Goal: Transaction & Acquisition: Purchase product/service

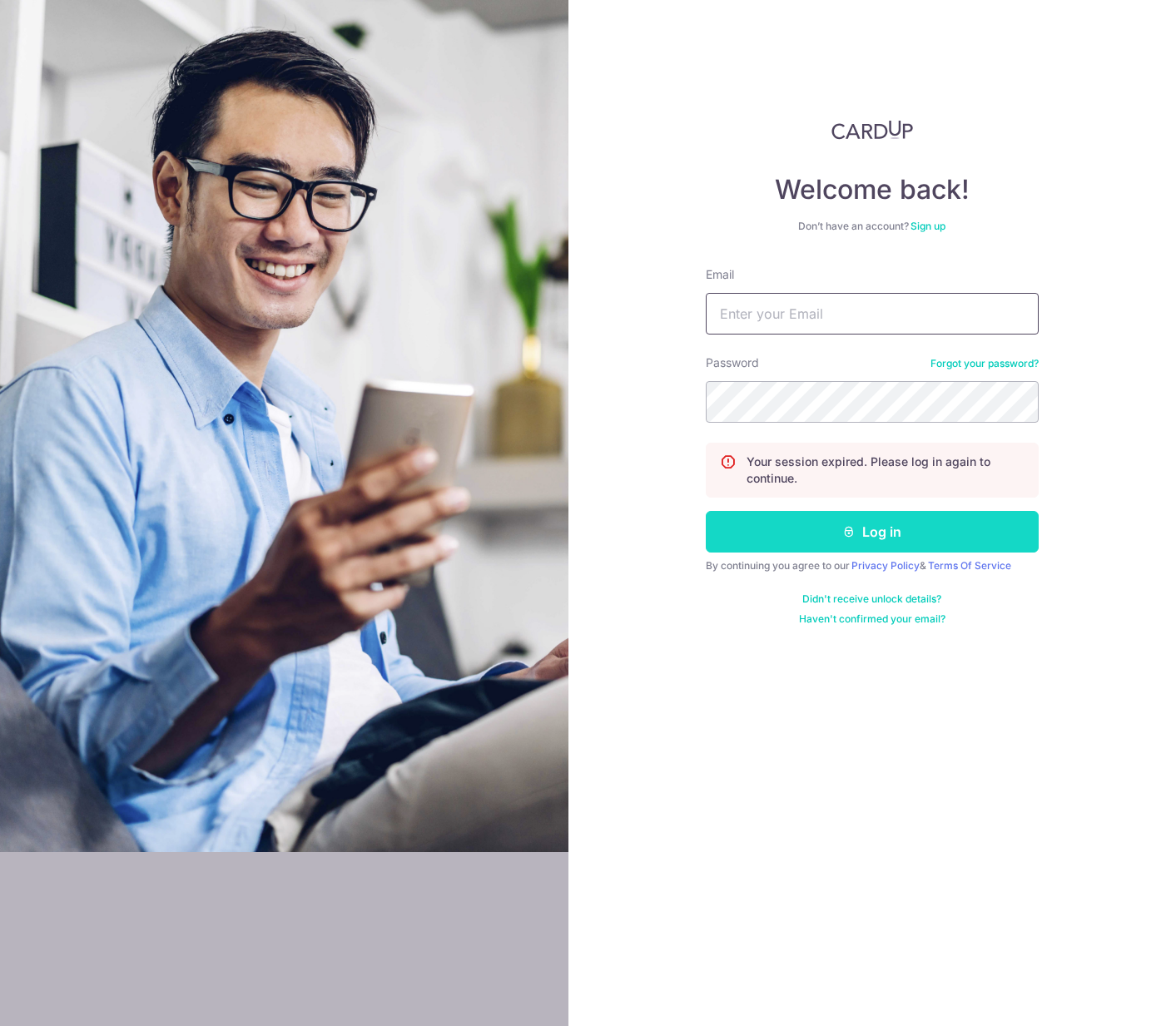
type input "chingan.lee90@gmail.com"
click at [774, 547] on button "Log in" at bounding box center [872, 531] width 333 height 42
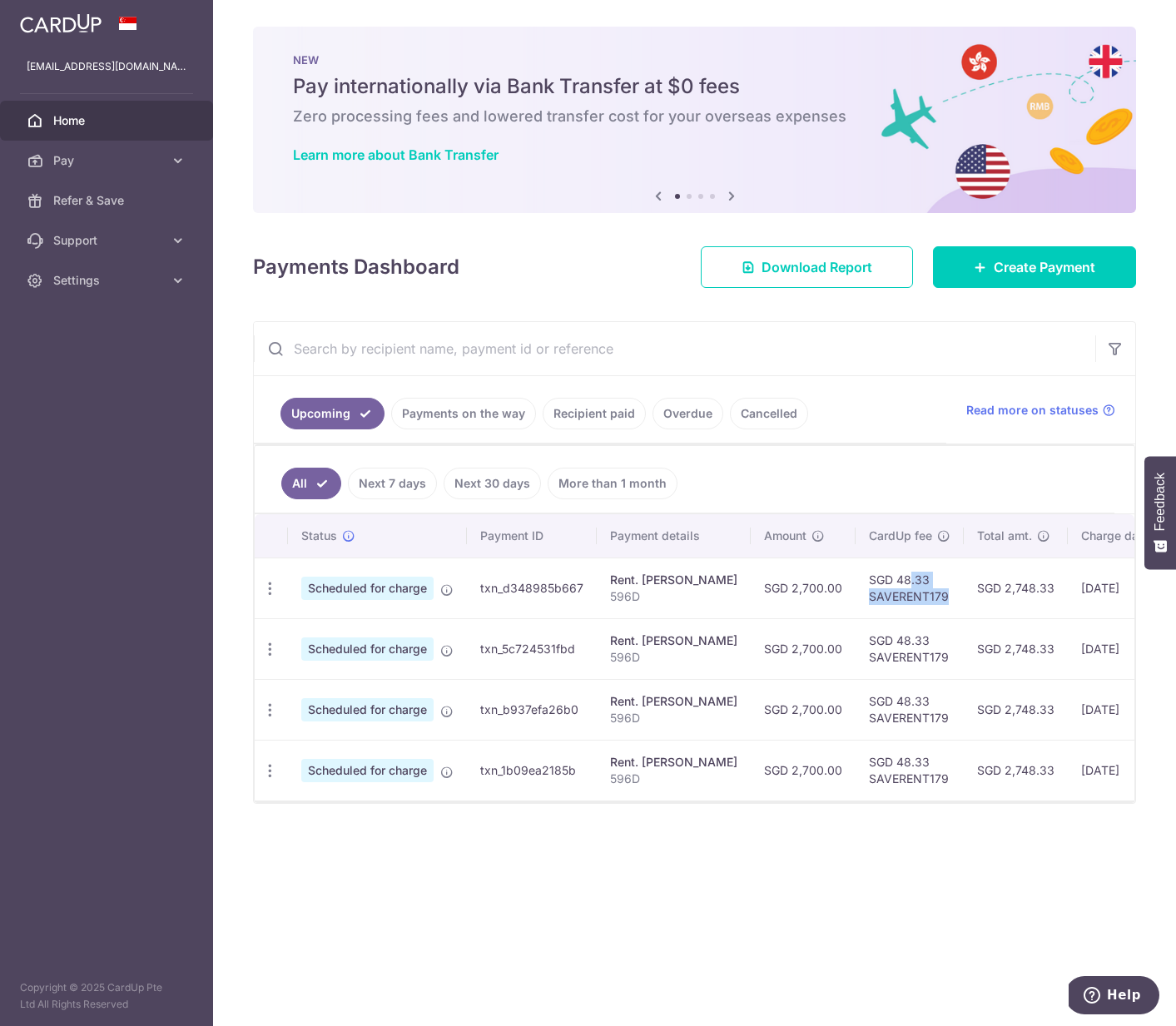
drag, startPoint x: 871, startPoint y: 586, endPoint x: 947, endPoint y: 604, distance: 78.1
click at [947, 604] on td "SGD 48.33 SAVERENT179" at bounding box center [909, 588] width 108 height 61
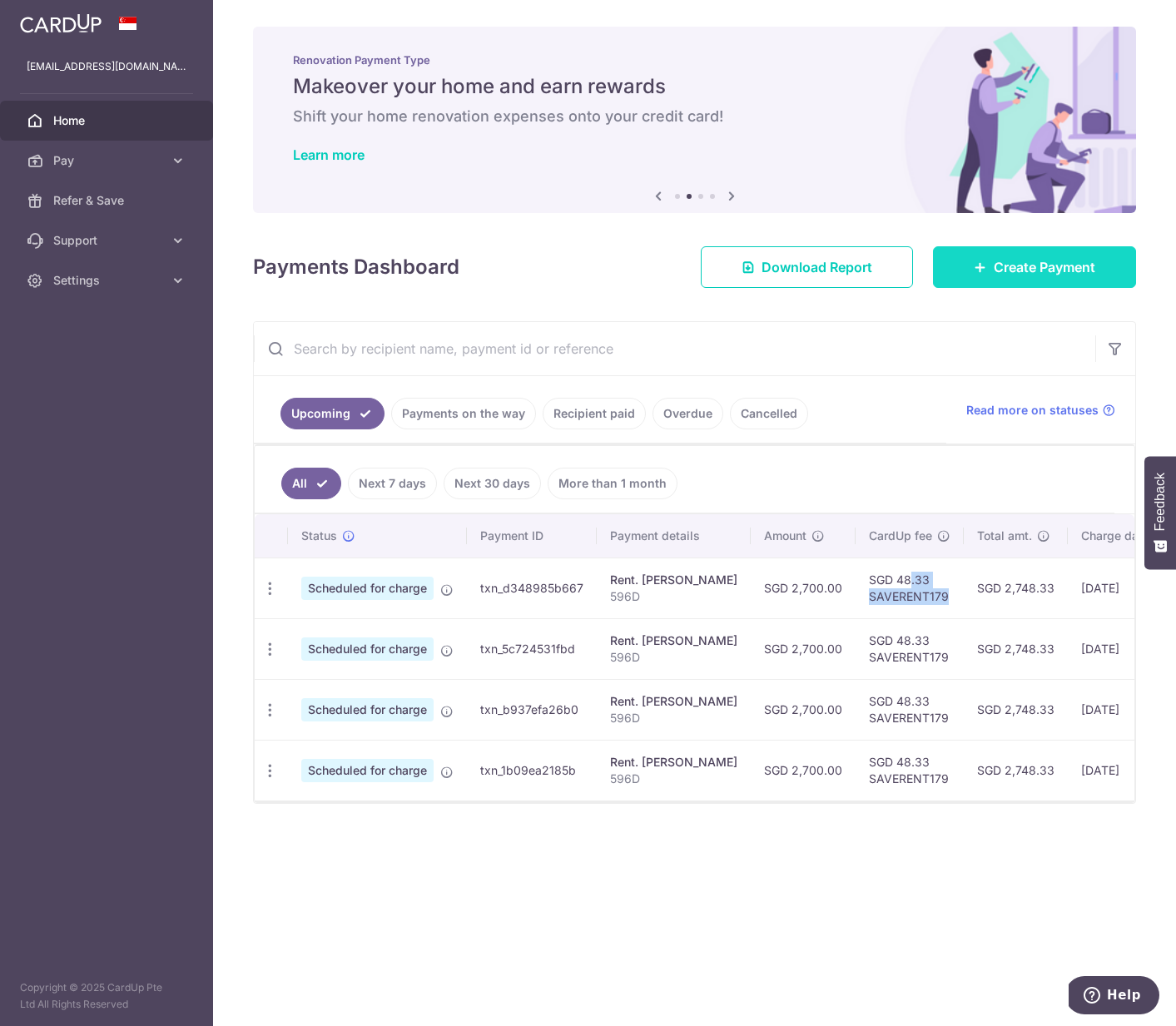
click at [979, 260] on icon at bounding box center [980, 267] width 13 height 13
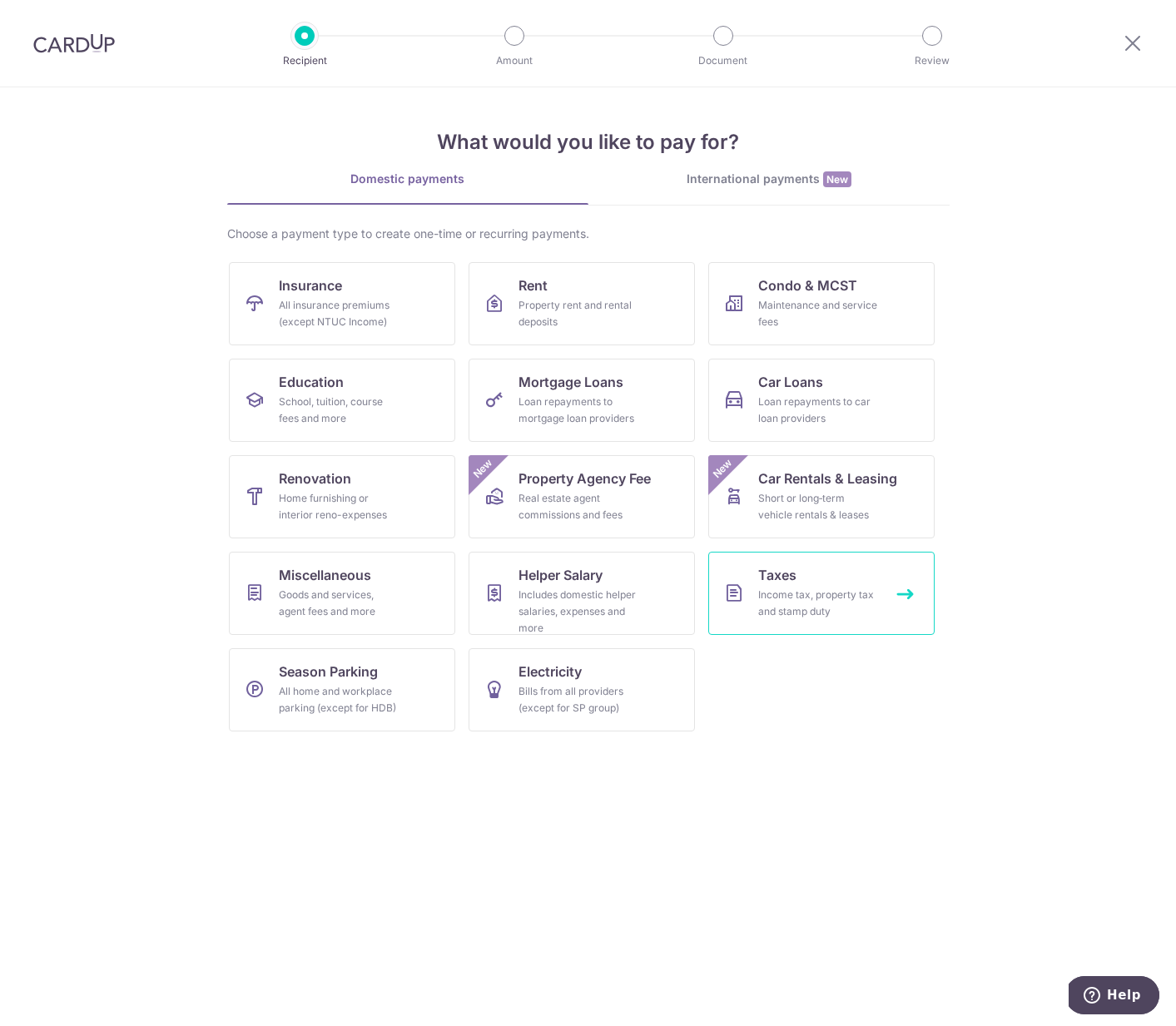
click at [826, 573] on link "Taxes Income tax, property tax and stamp duty" at bounding box center [821, 593] width 226 height 83
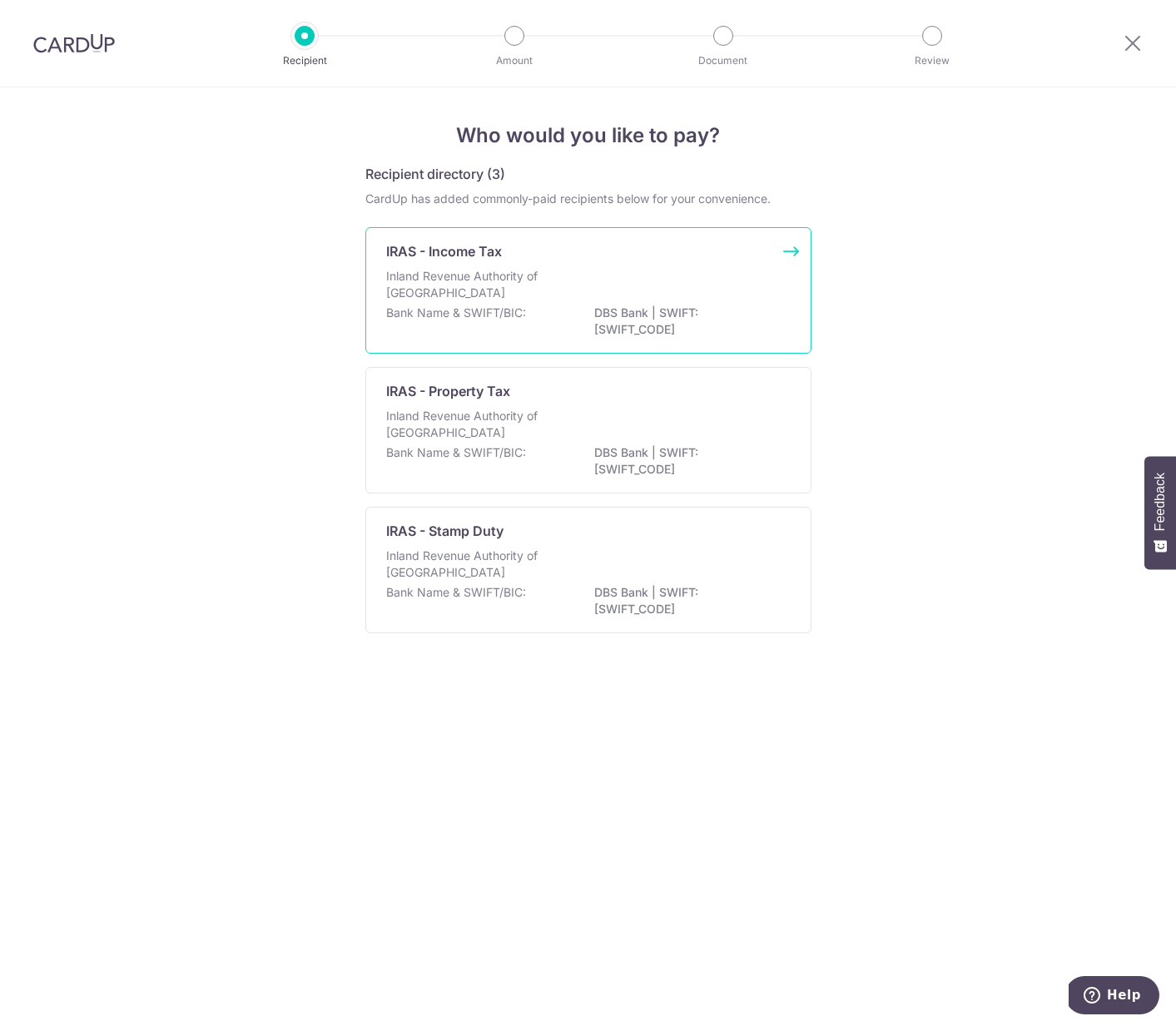
click at [468, 287] on p "Inland Revenue Authority of Singapore" at bounding box center [474, 284] width 176 height 33
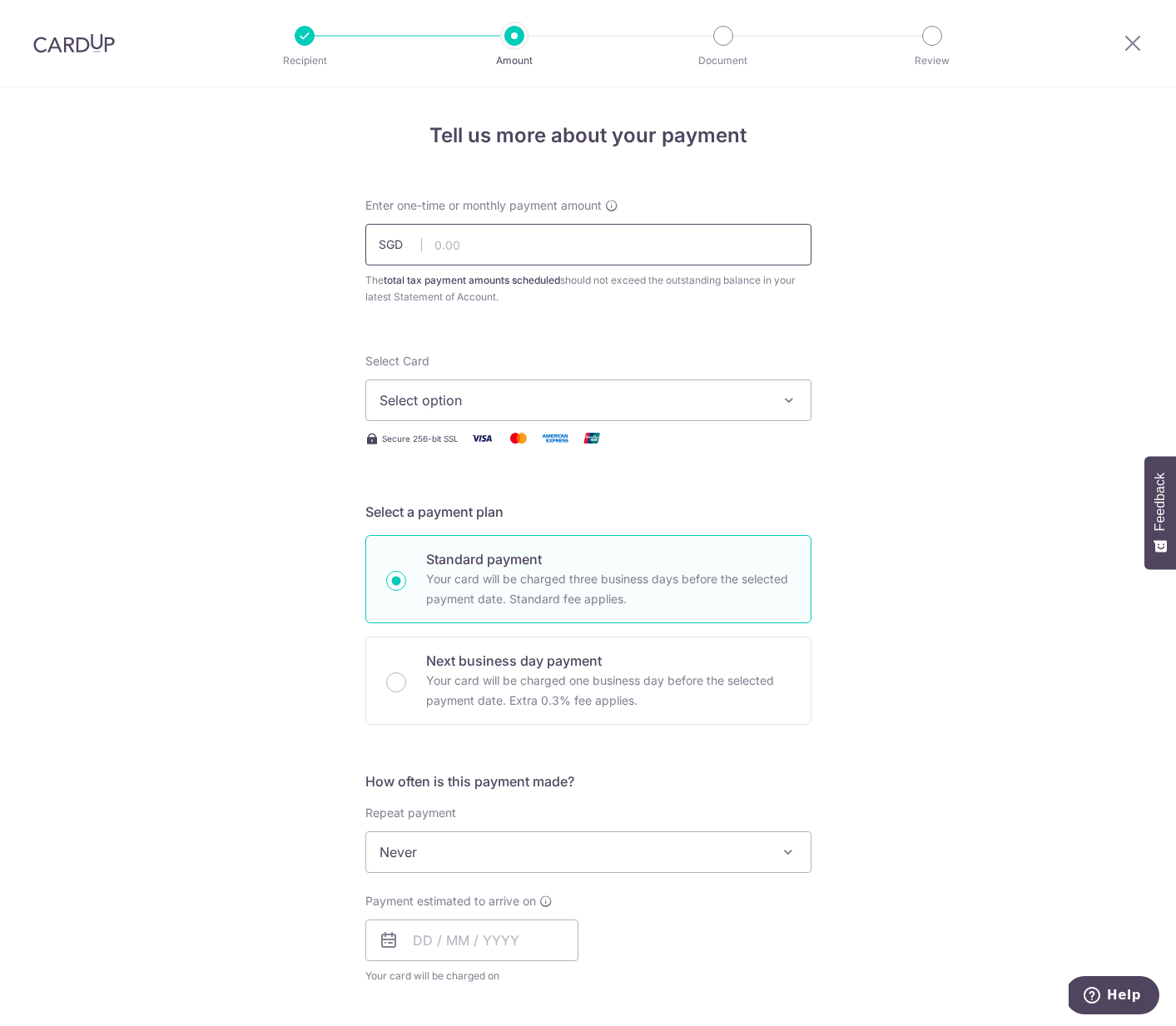
click at [522, 245] on input "text" at bounding box center [588, 245] width 446 height 42
click at [497, 384] on button "Select option" at bounding box center [588, 400] width 446 height 42
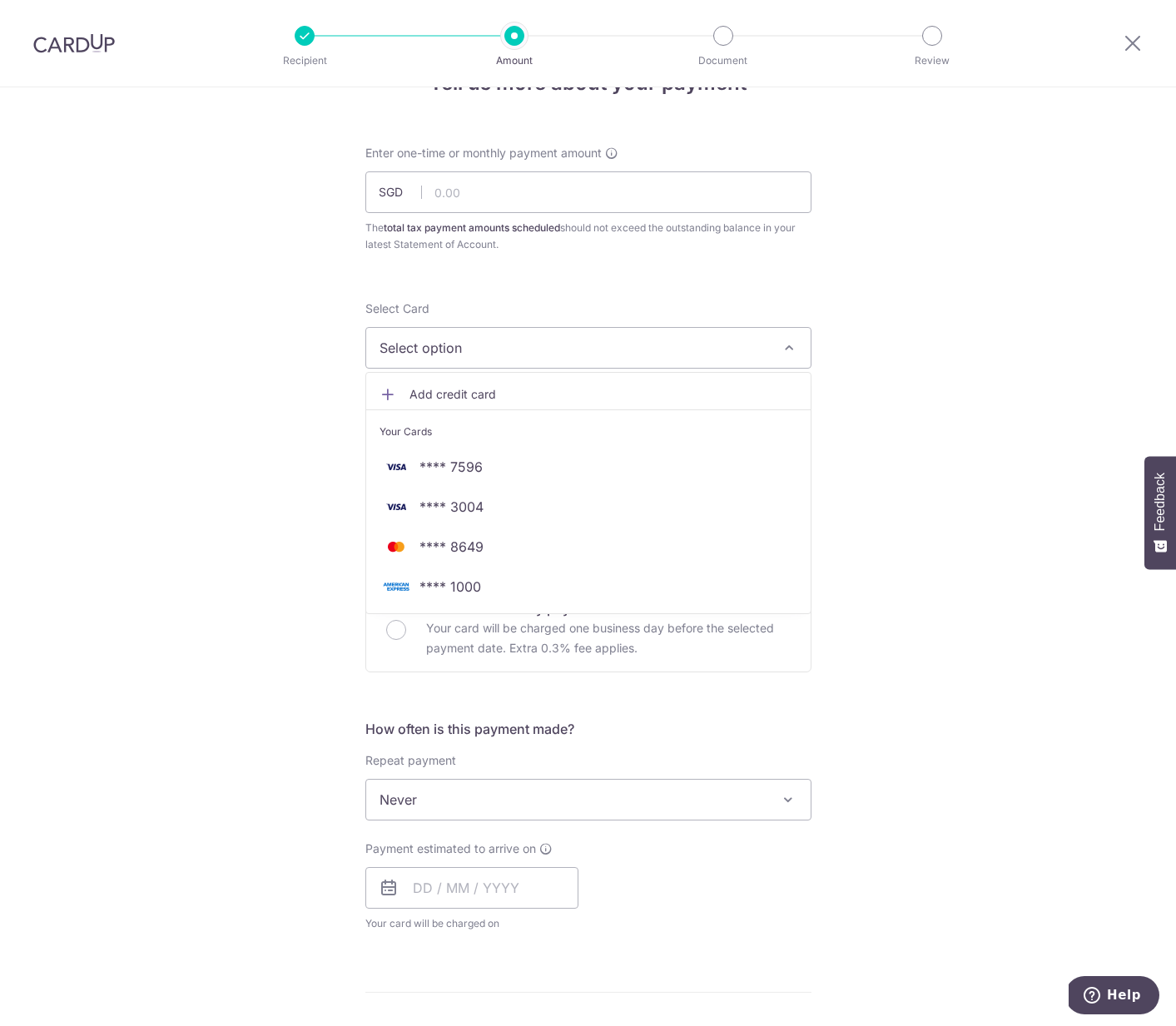
scroll to position [70, 0]
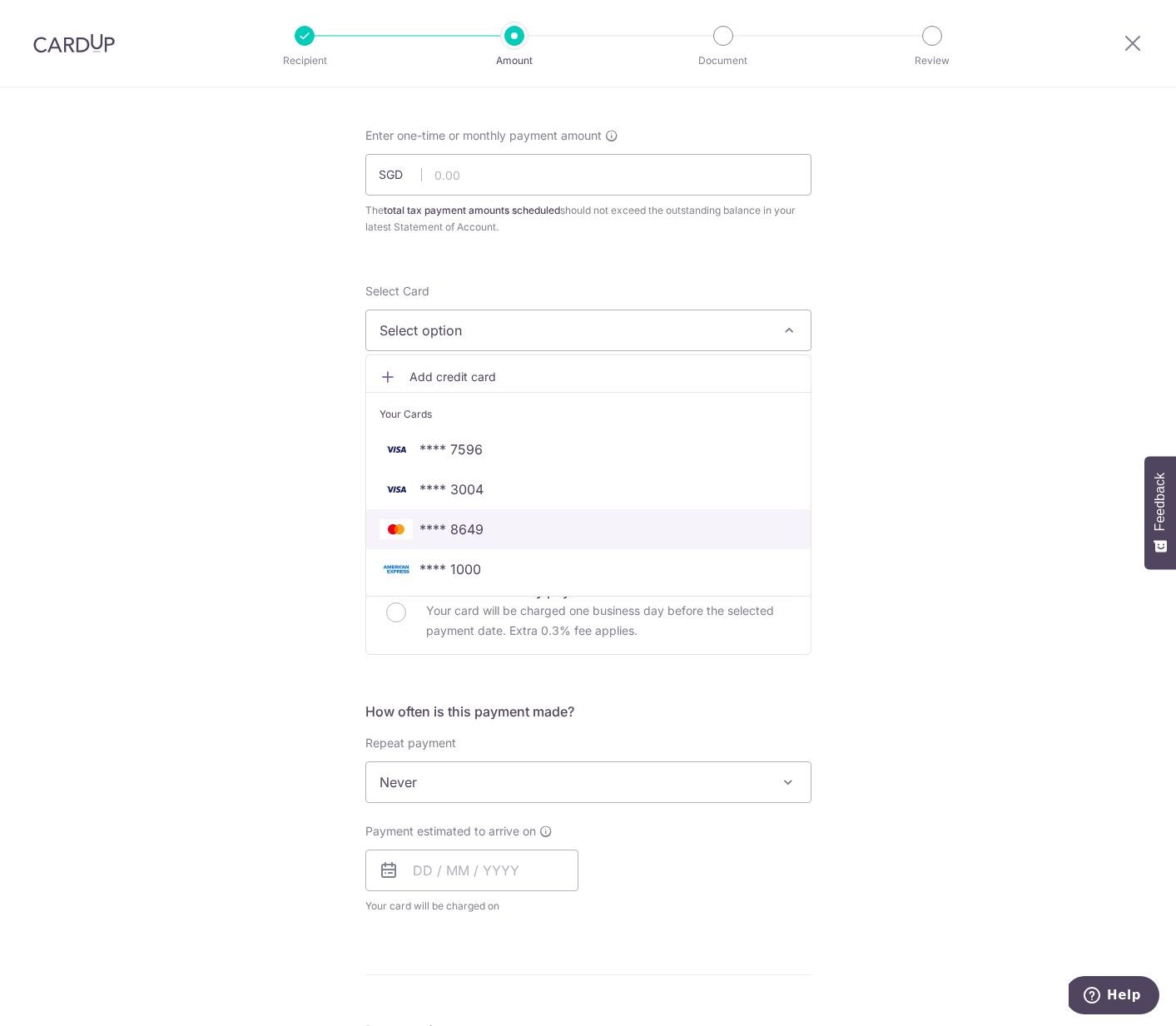
click at [488, 530] on span "**** 8649" at bounding box center [588, 530] width 418 height 20
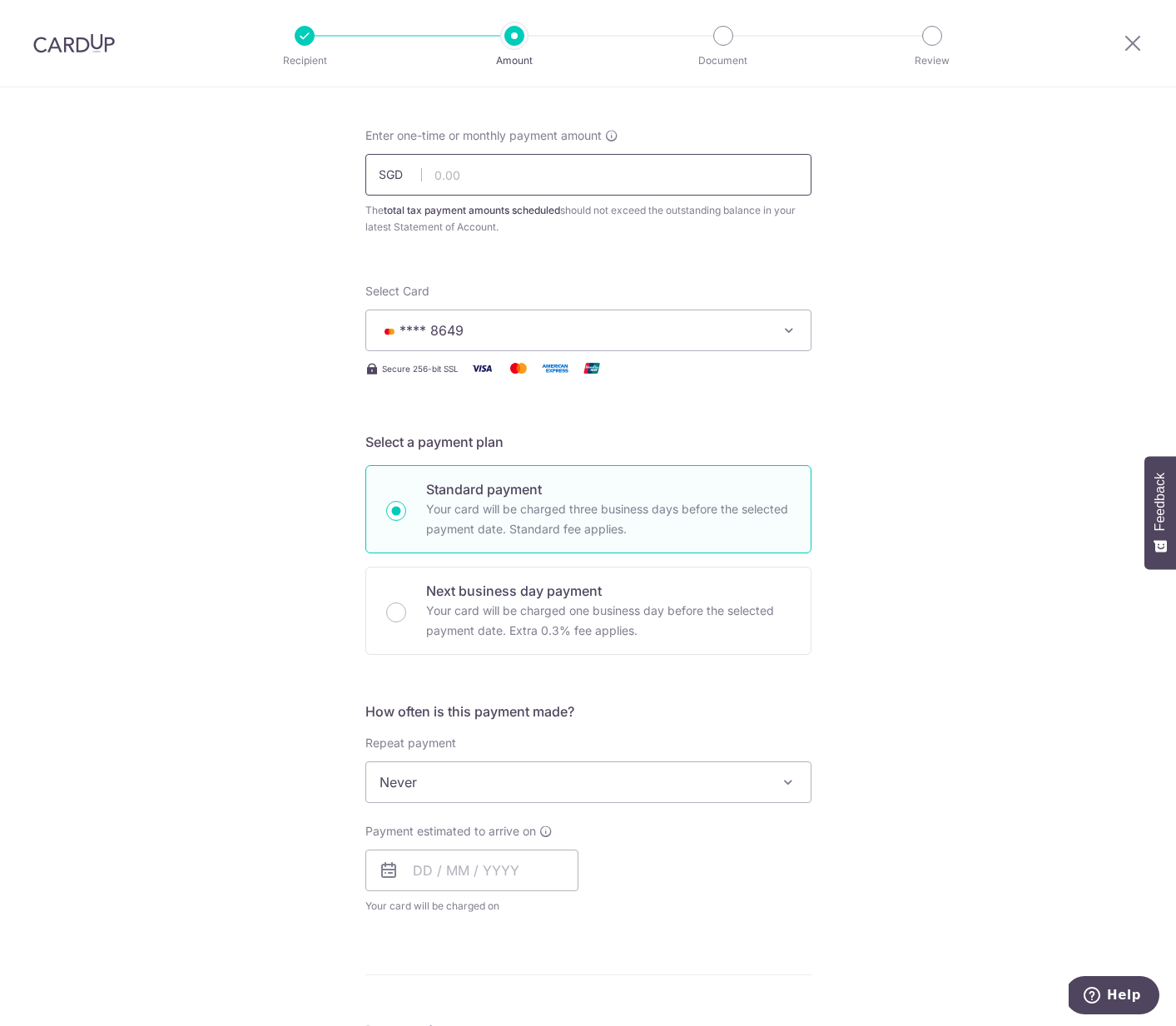
click at [510, 171] on input "text" at bounding box center [588, 174] width 446 height 42
type input "5"
type input "4"
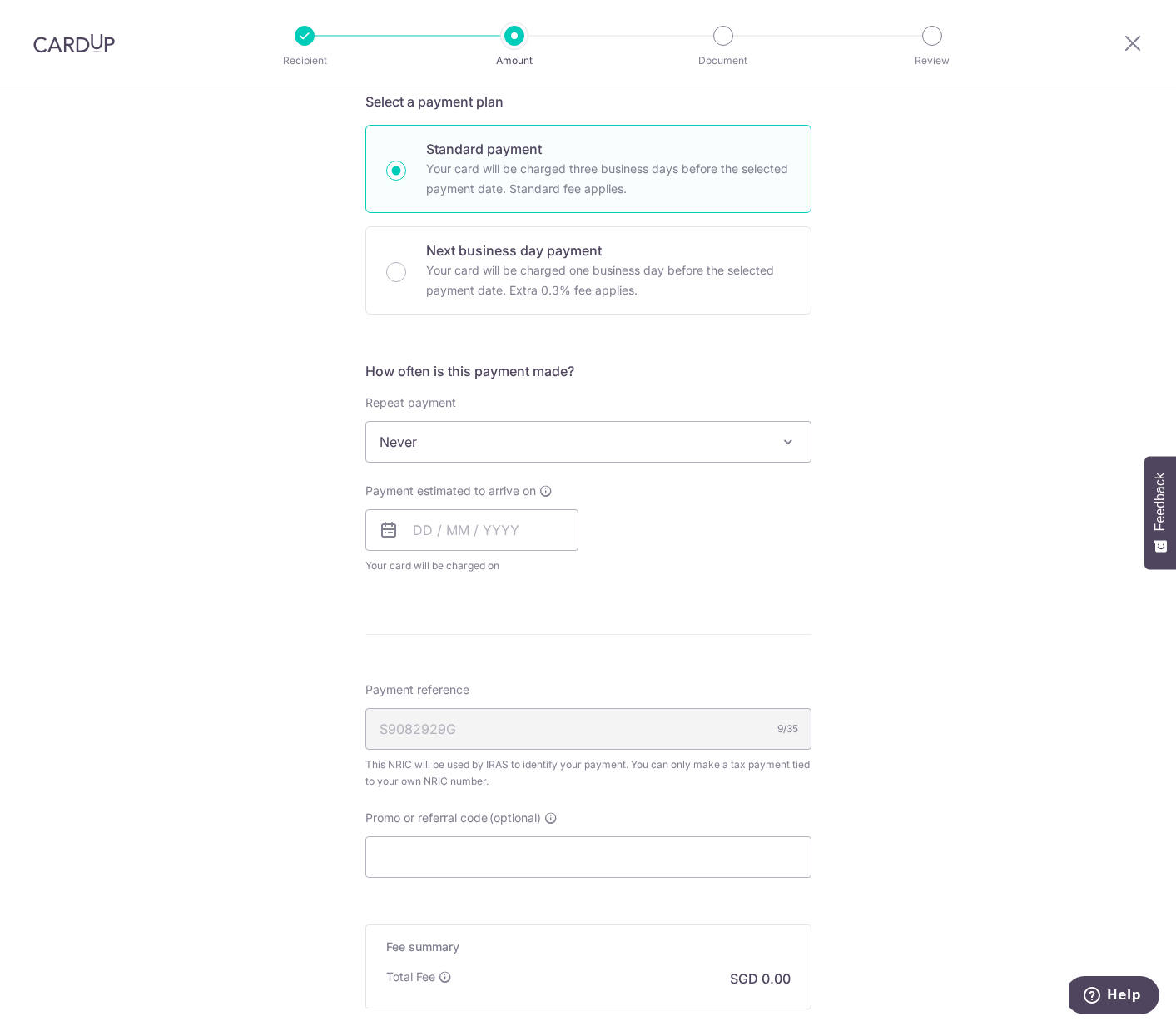
scroll to position [459, 0]
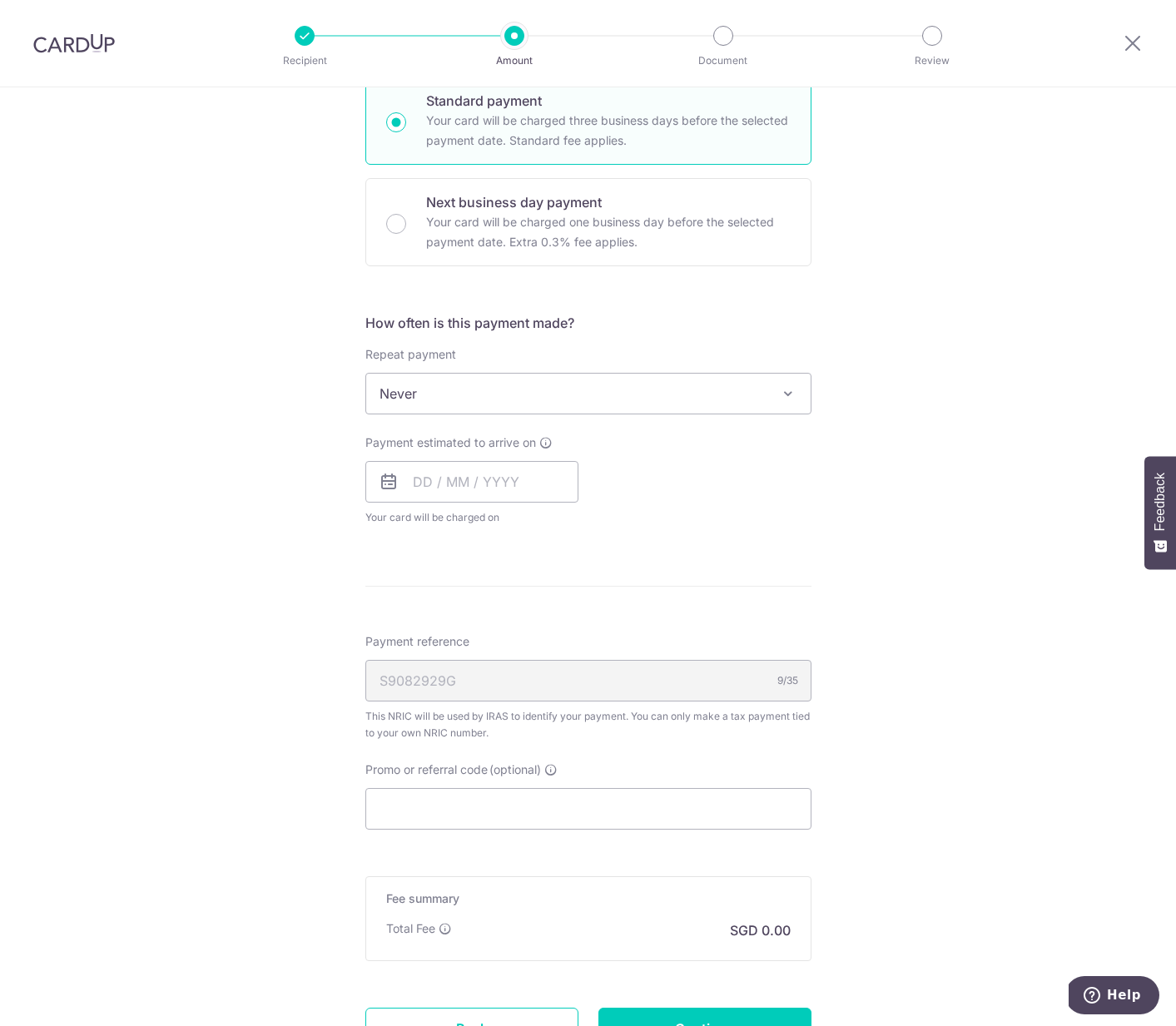
click at [525, 393] on span "Never" at bounding box center [589, 393] width 445 height 40
type input "1,400.54"
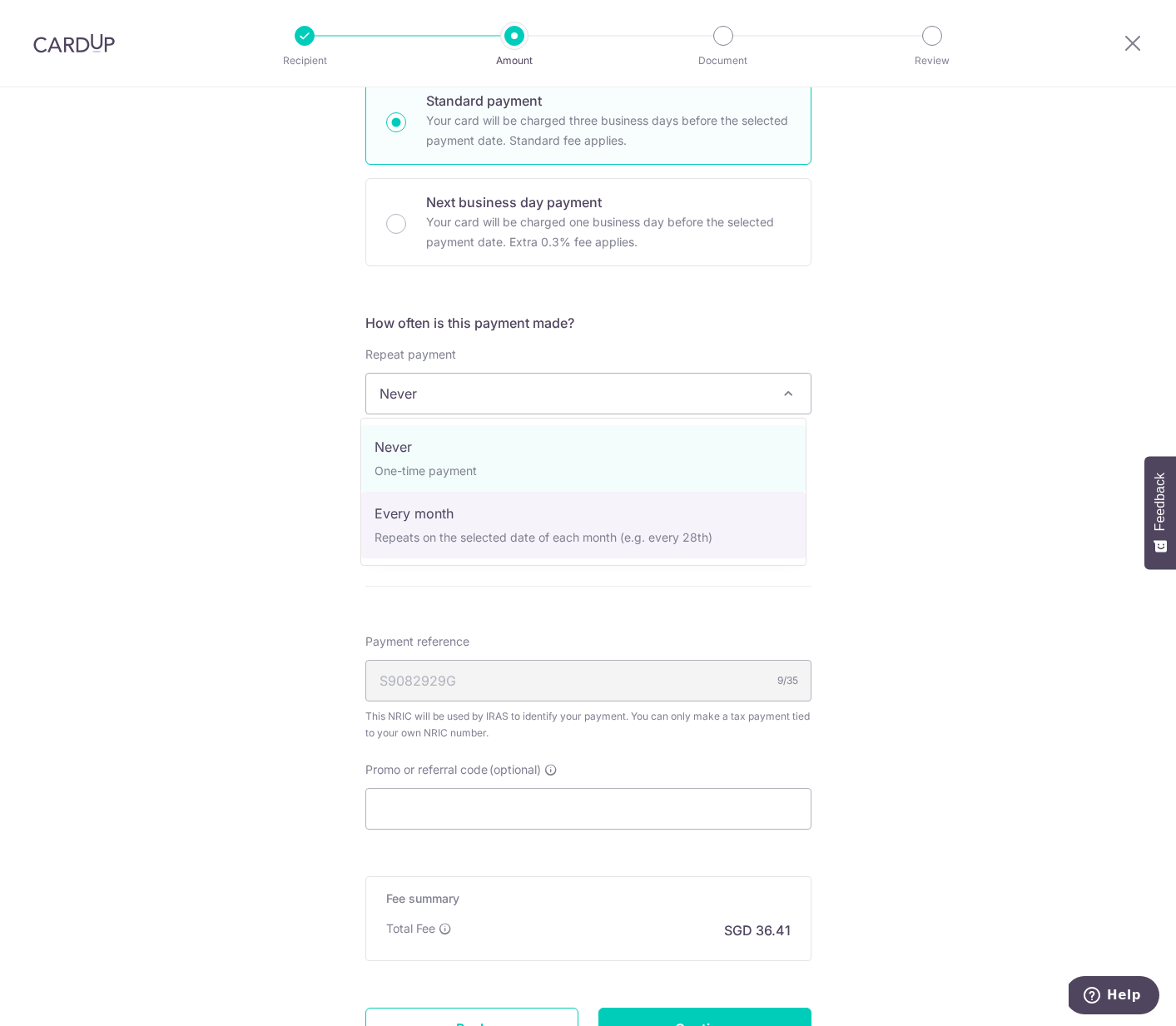
select select "3"
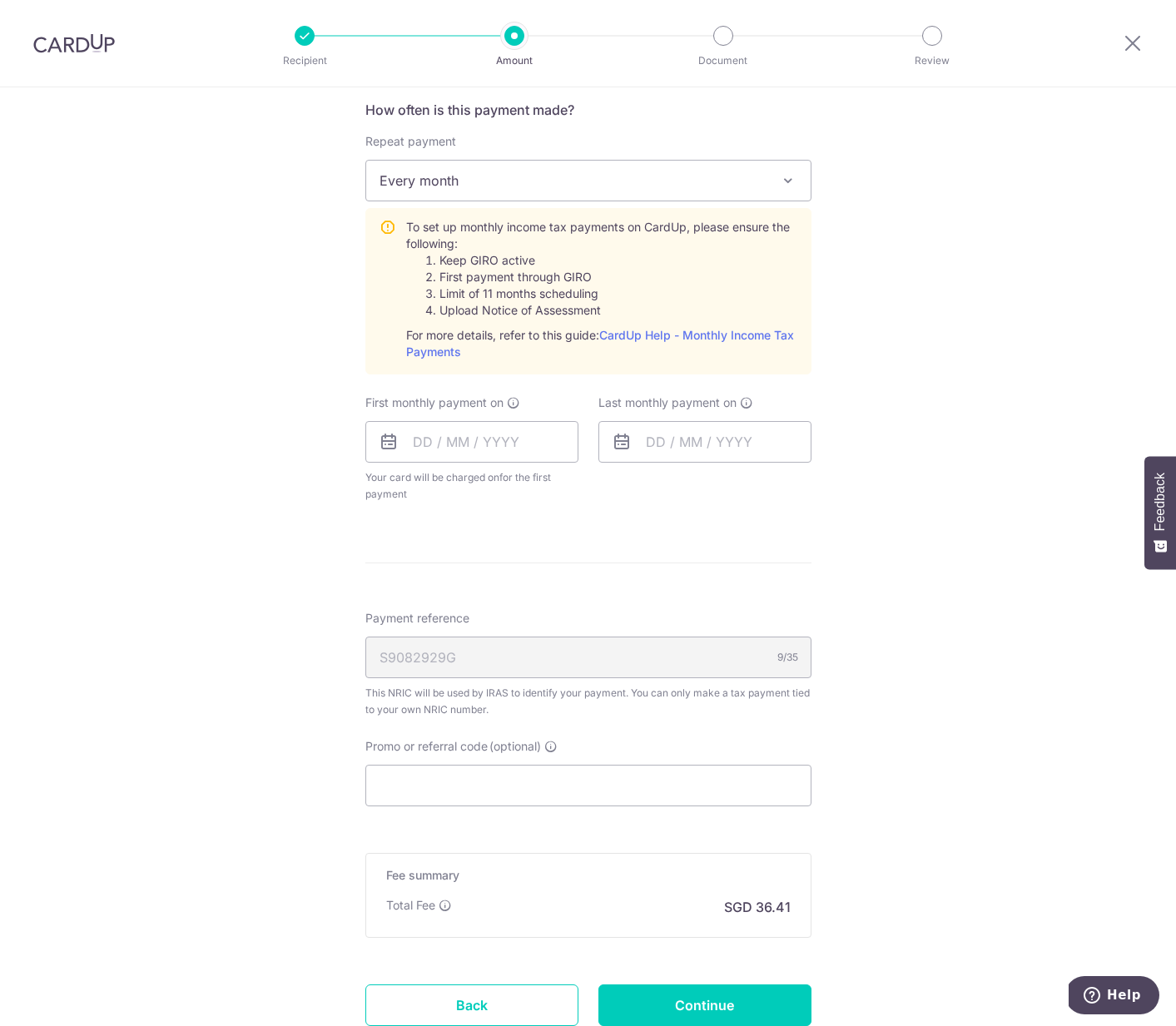
scroll to position [696, 0]
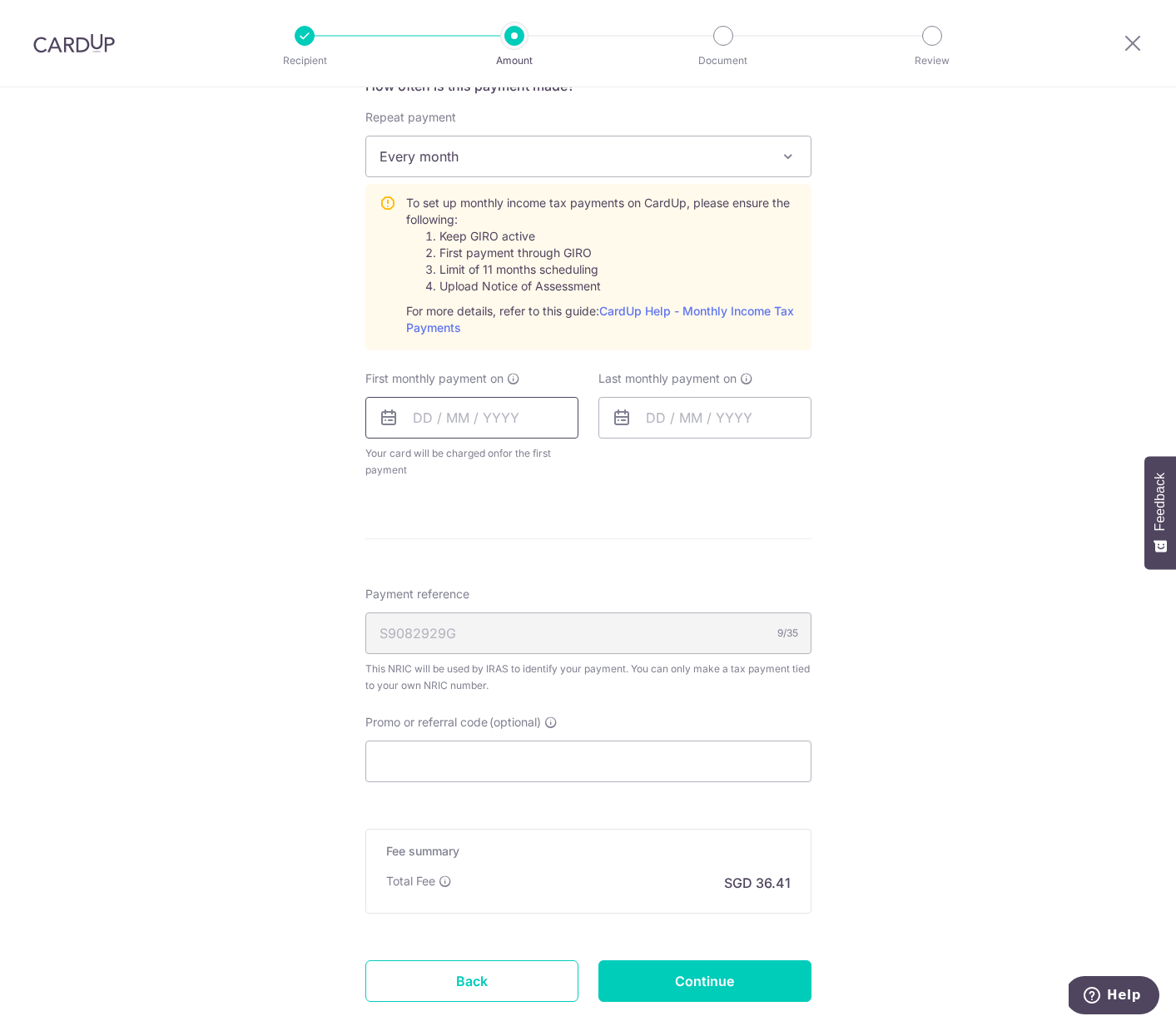
click at [489, 418] on input "text" at bounding box center [472, 417] width 213 height 42
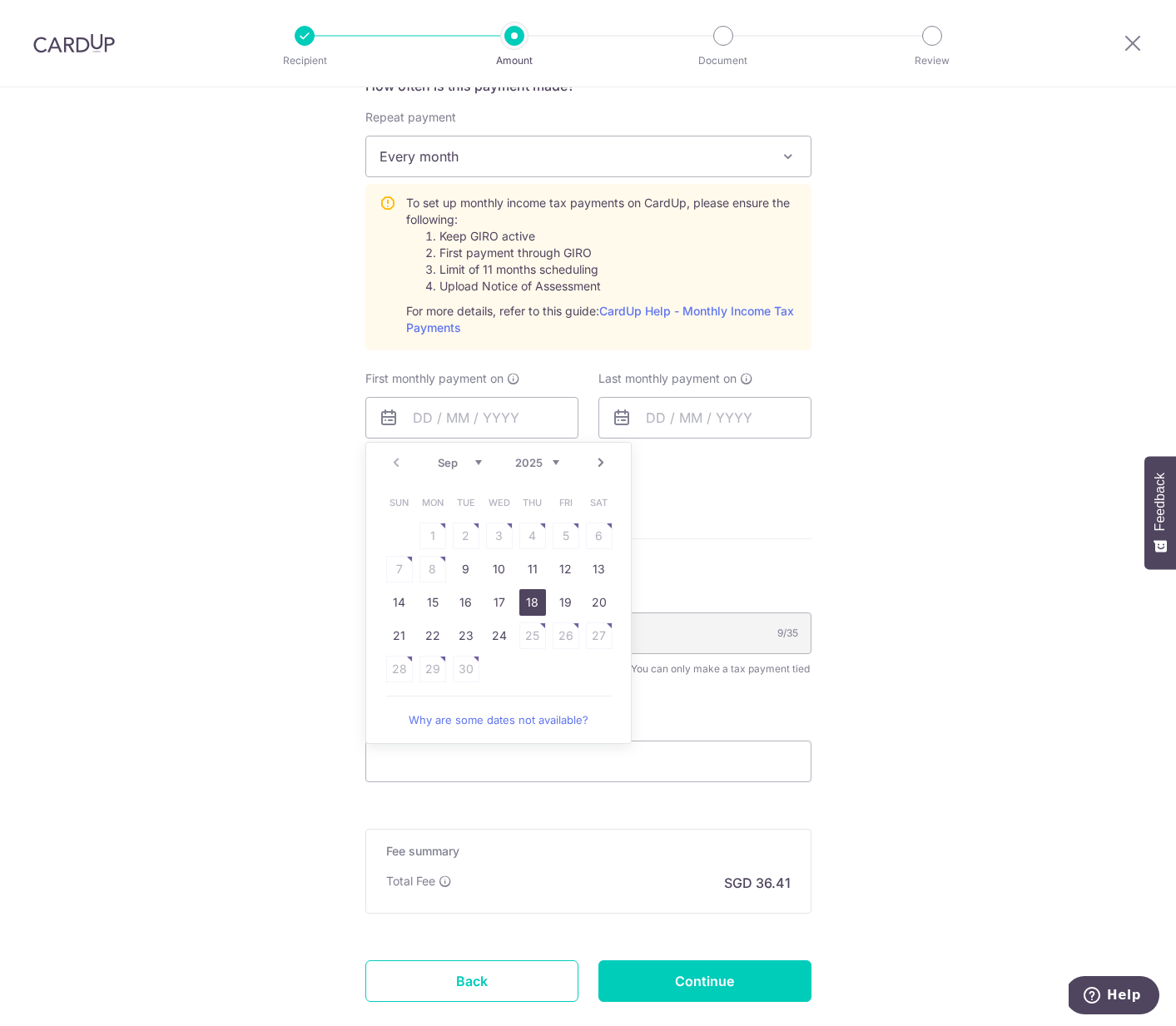
click at [527, 600] on link "18" at bounding box center [533, 602] width 27 height 27
type input "[DATE]"
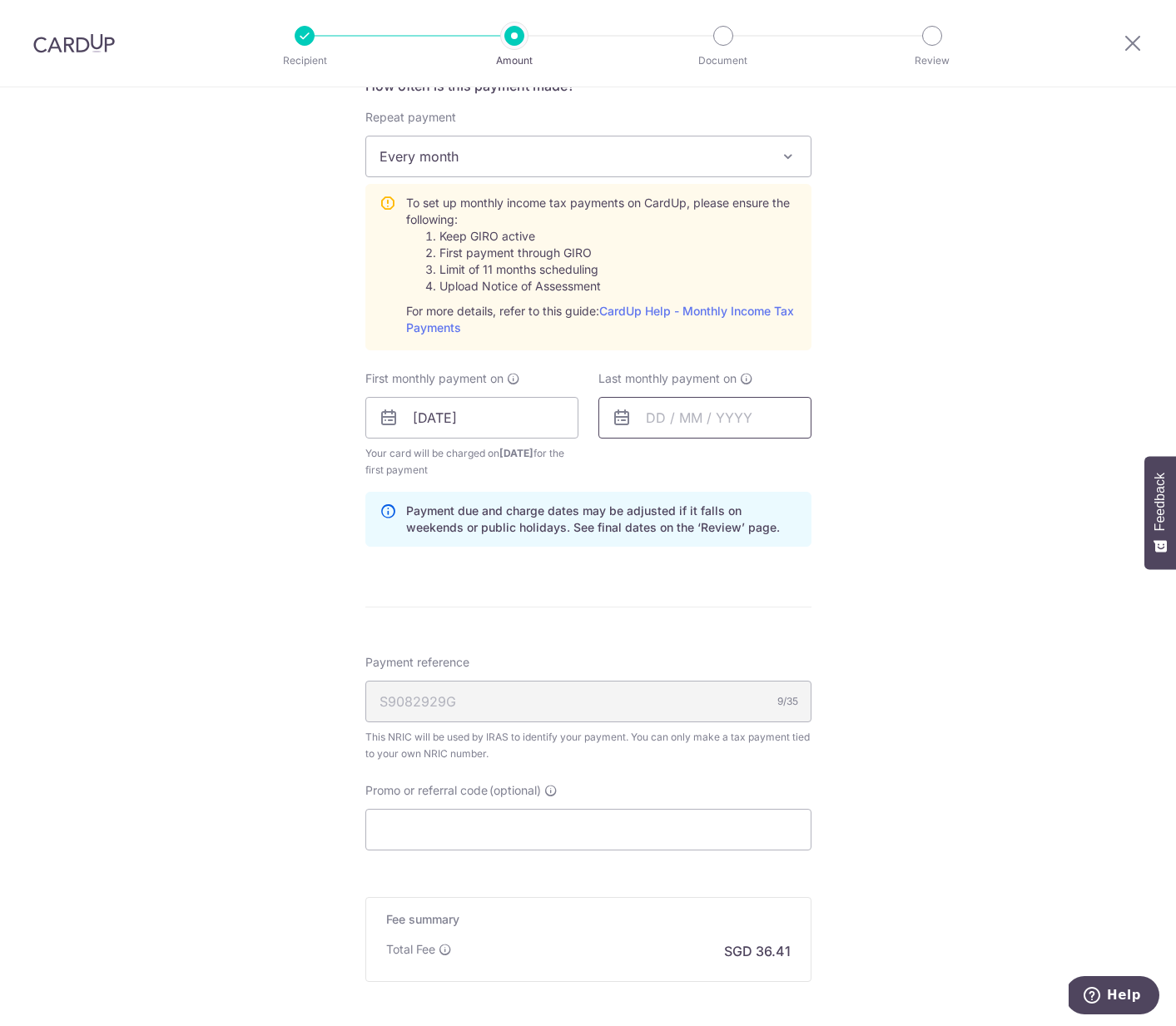
click at [665, 416] on input "text" at bounding box center [704, 417] width 213 height 42
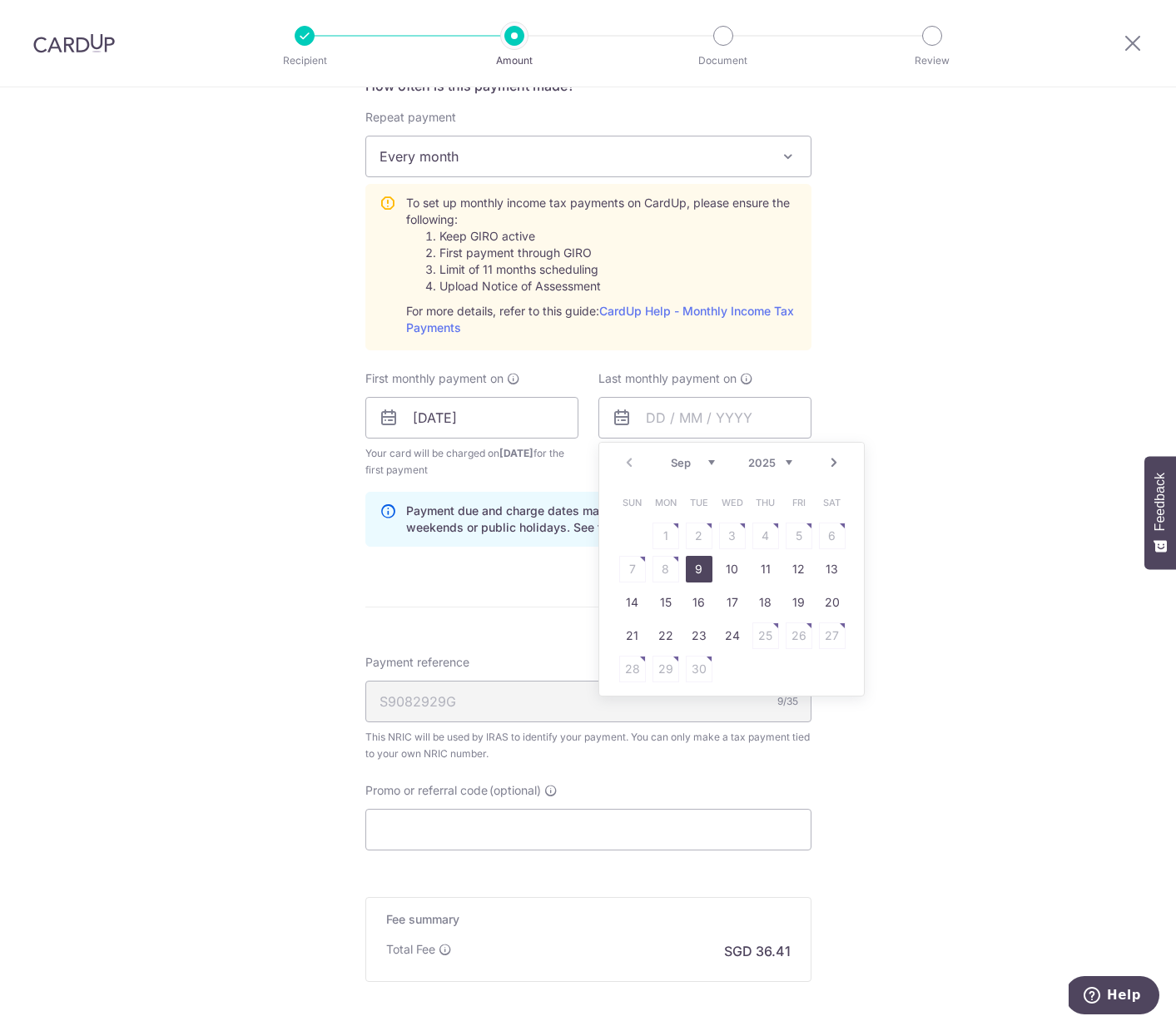
click at [835, 468] on link "Next" at bounding box center [834, 463] width 20 height 20
click at [827, 471] on link "Next" at bounding box center [834, 463] width 20 height 20
click at [763, 606] on link "18" at bounding box center [765, 602] width 27 height 27
type input "[DATE]"
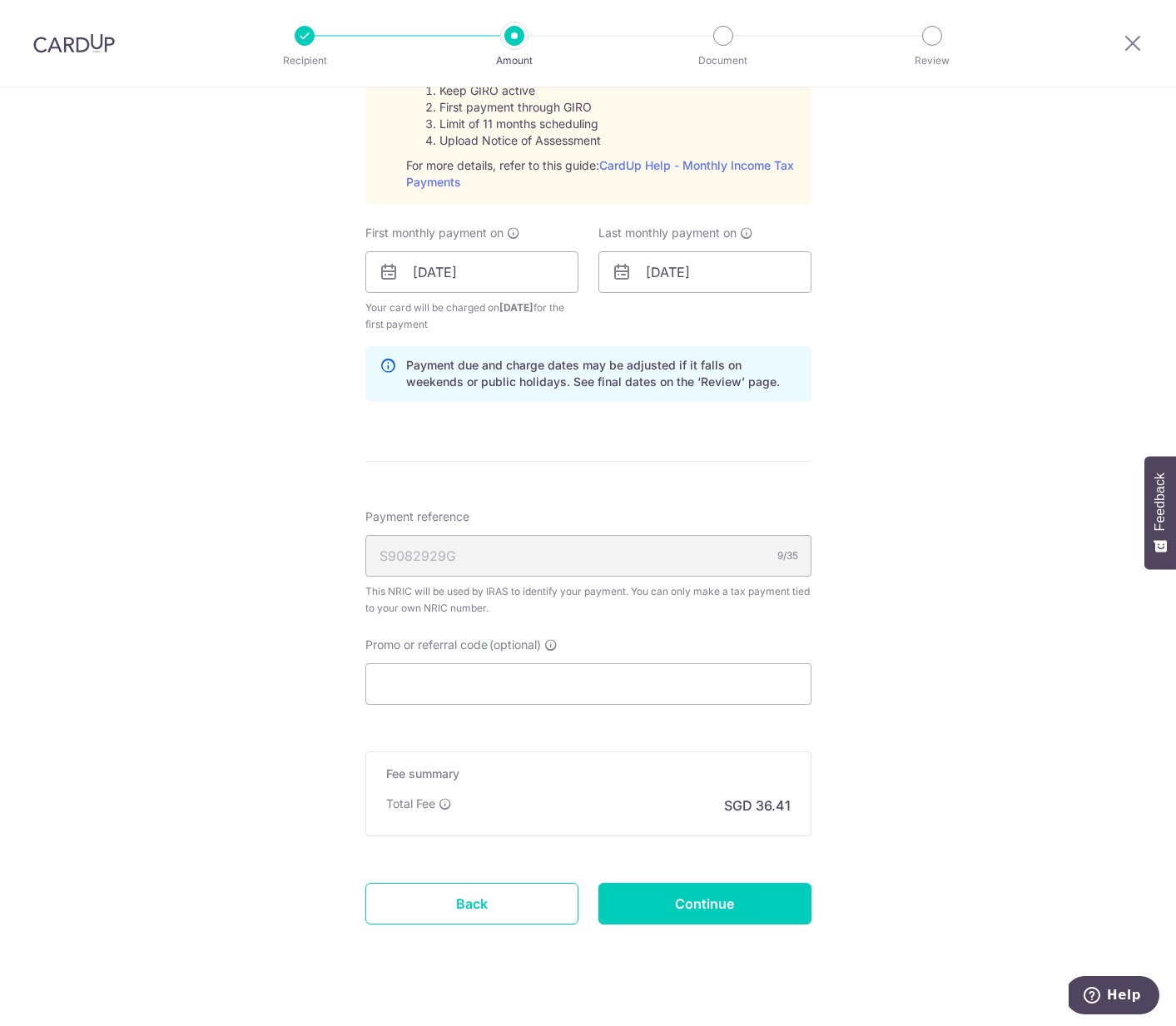
scroll to position [865, 0]
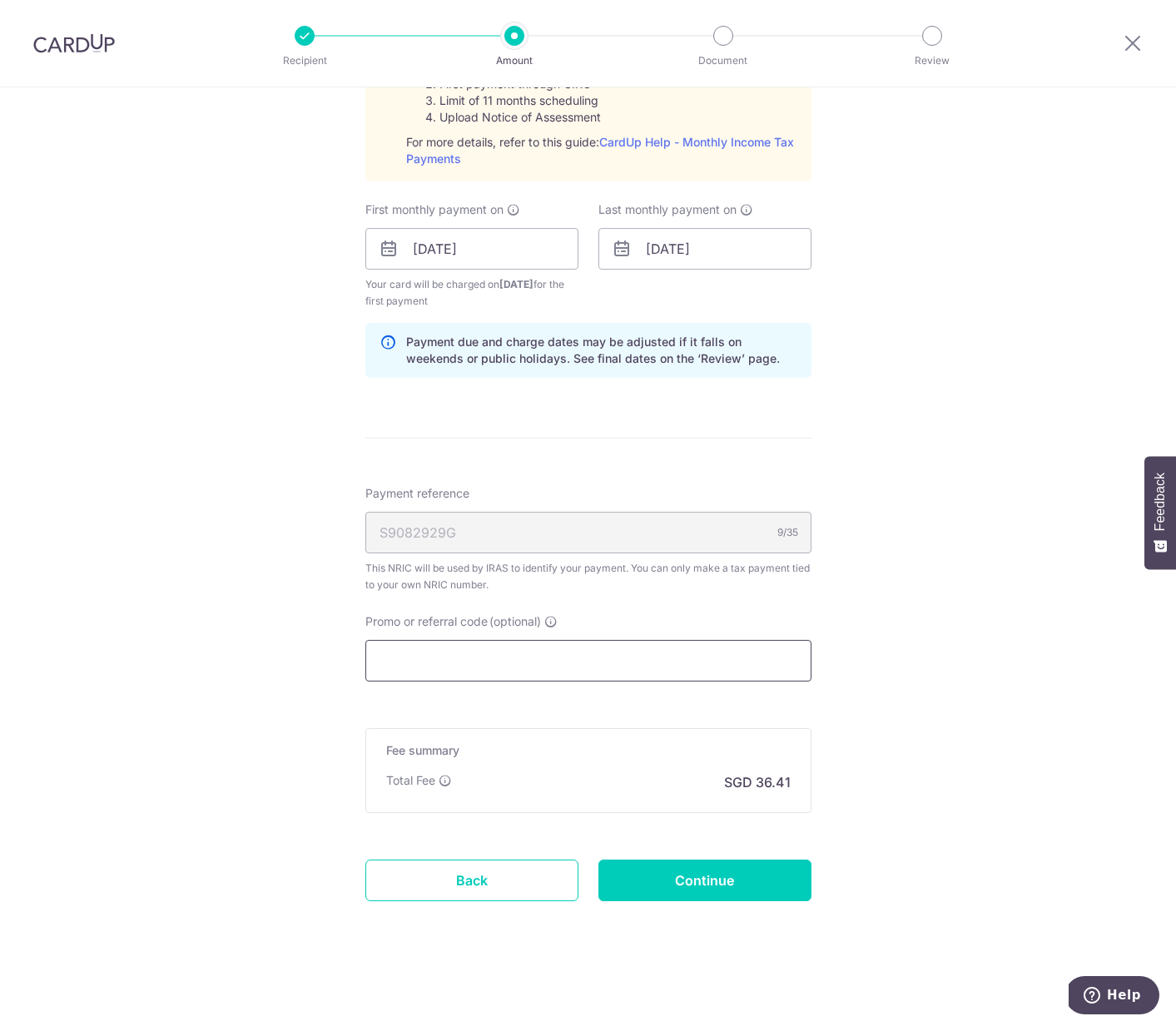
click at [564, 660] on input "Promo or referral code (optional)" at bounding box center [588, 661] width 446 height 42
paste input "MCTAX25"
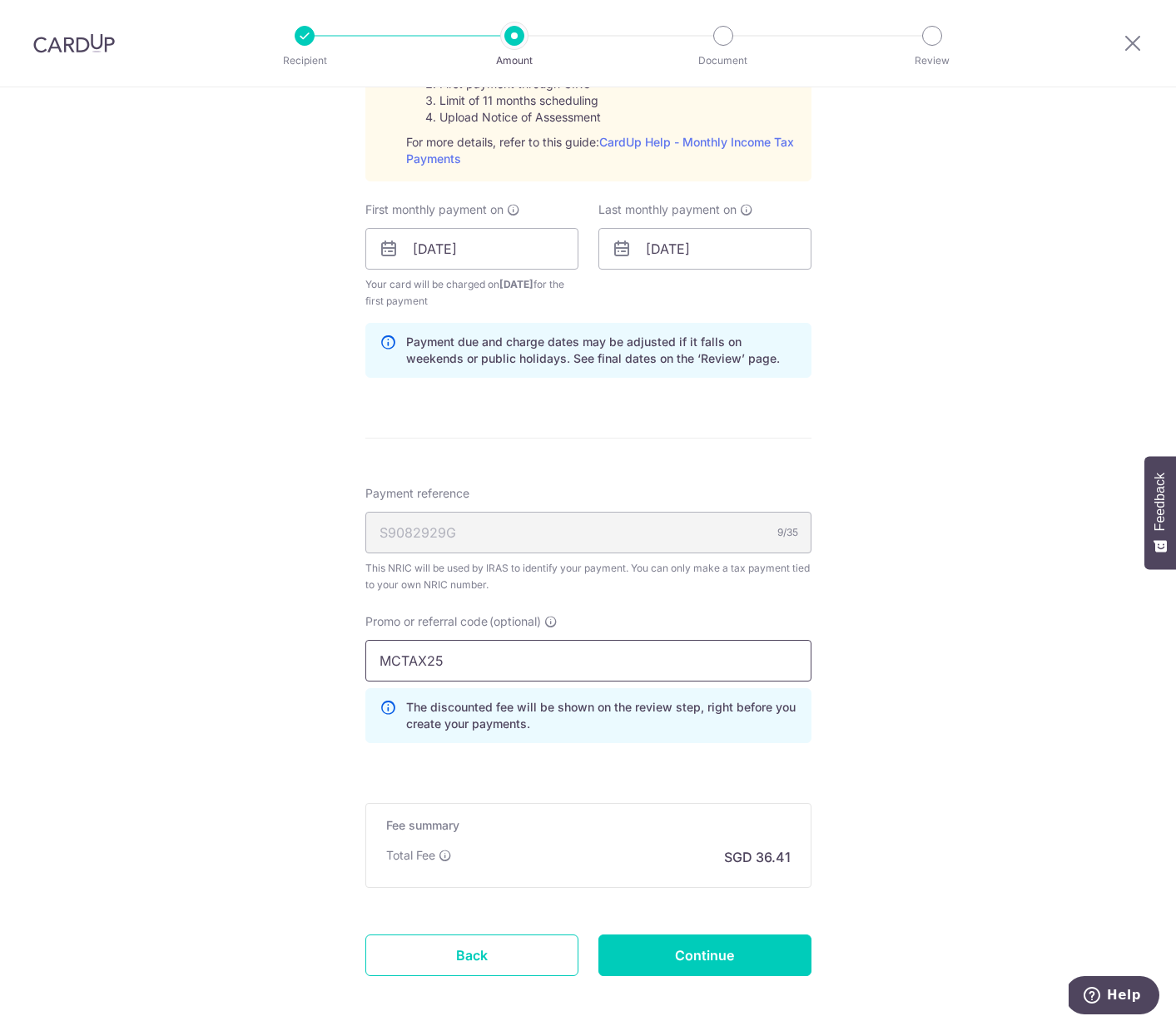
type input "MCTAX25"
click at [993, 626] on div "Tell us more about your payment Enter one-time or monthly payment amount SGD 1,…" at bounding box center [588, 161] width 1176 height 1878
click at [649, 956] on input "Continue" at bounding box center [704, 955] width 213 height 42
type input "Create Schedule"
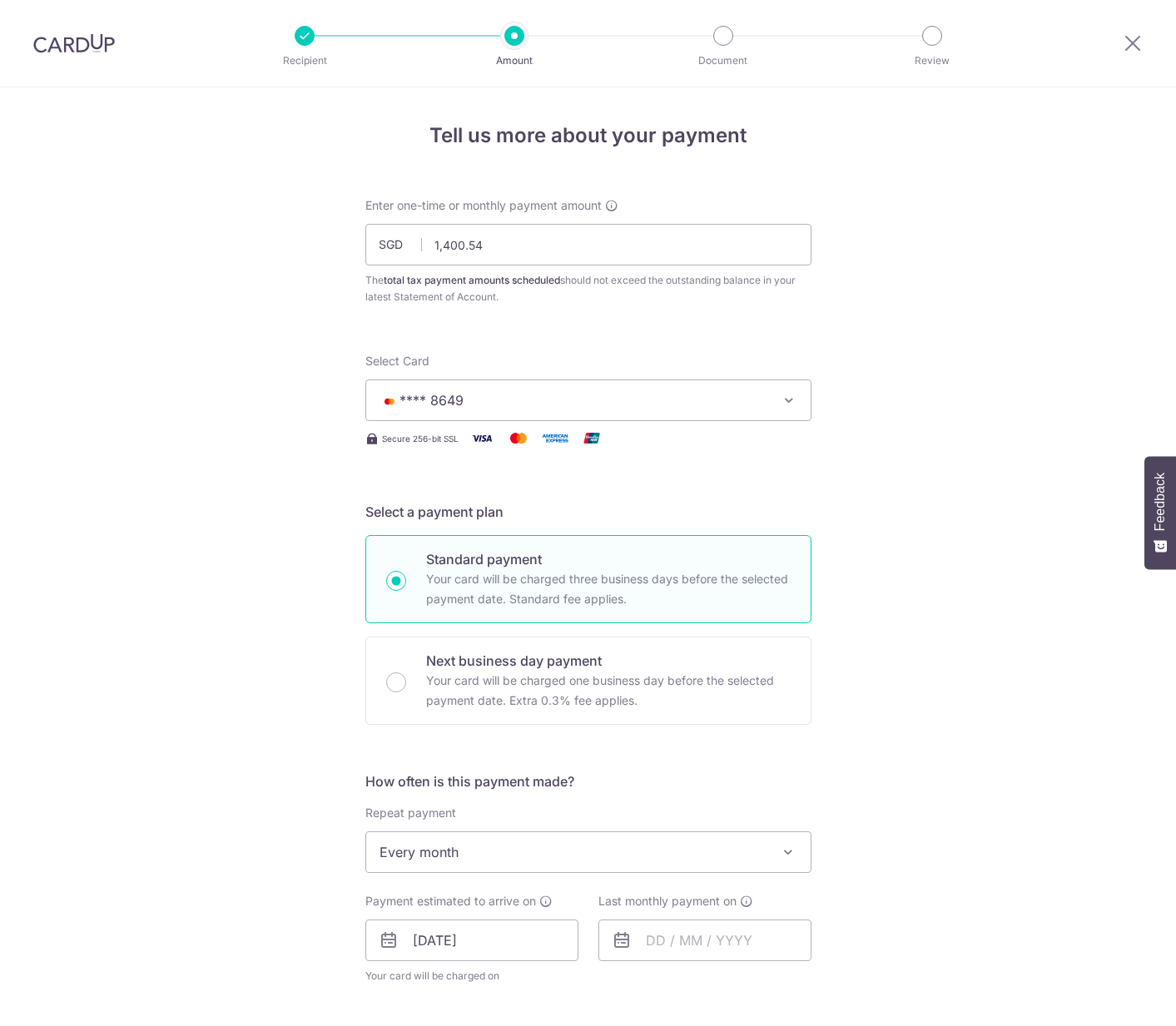
scroll to position [705, 0]
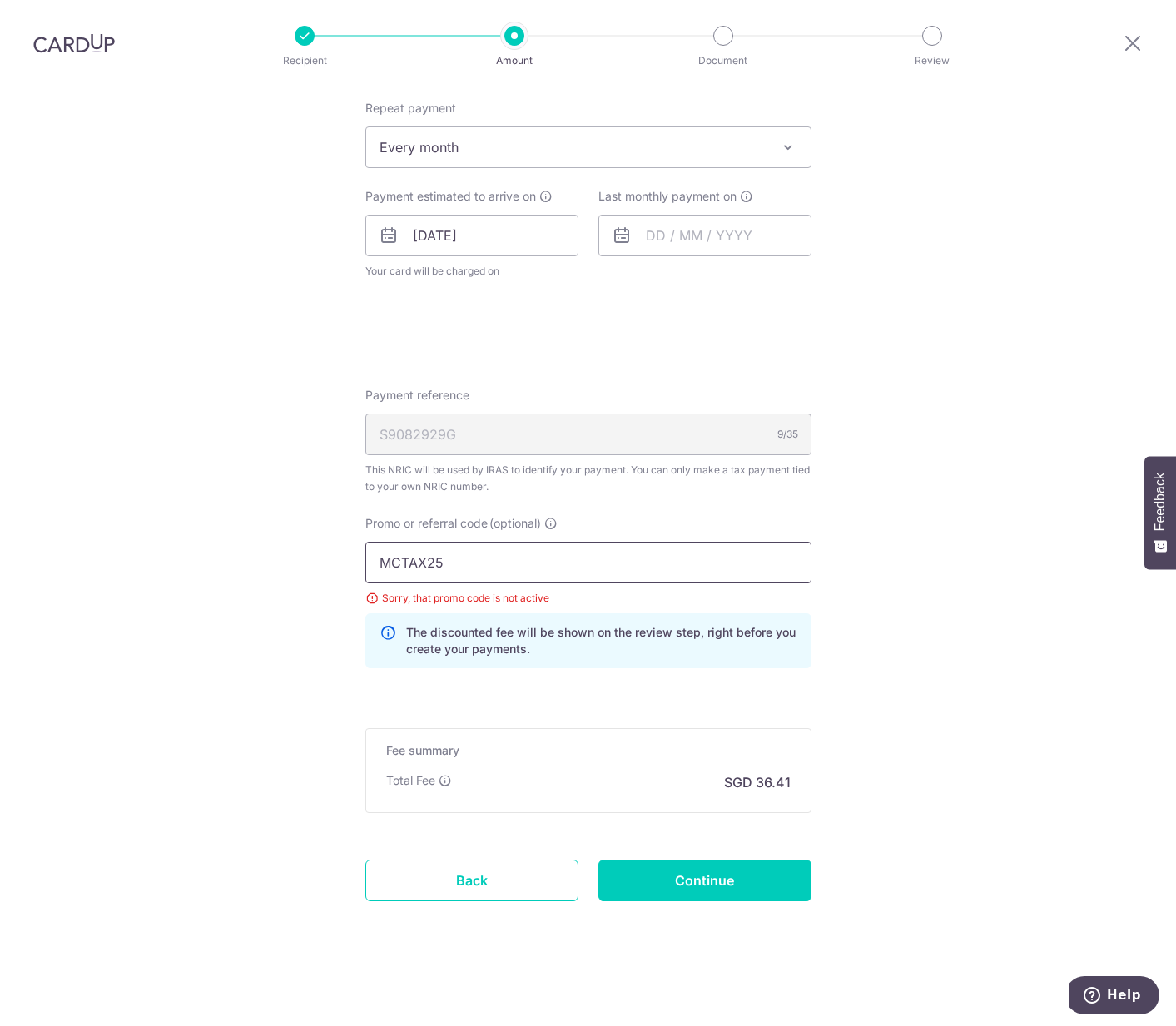
click at [546, 562] on input "MCTAX25" at bounding box center [588, 562] width 446 height 42
paste input "LTAX25R"
type input "MLTAX25R"
click at [705, 878] on input "Continue" at bounding box center [704, 880] width 213 height 42
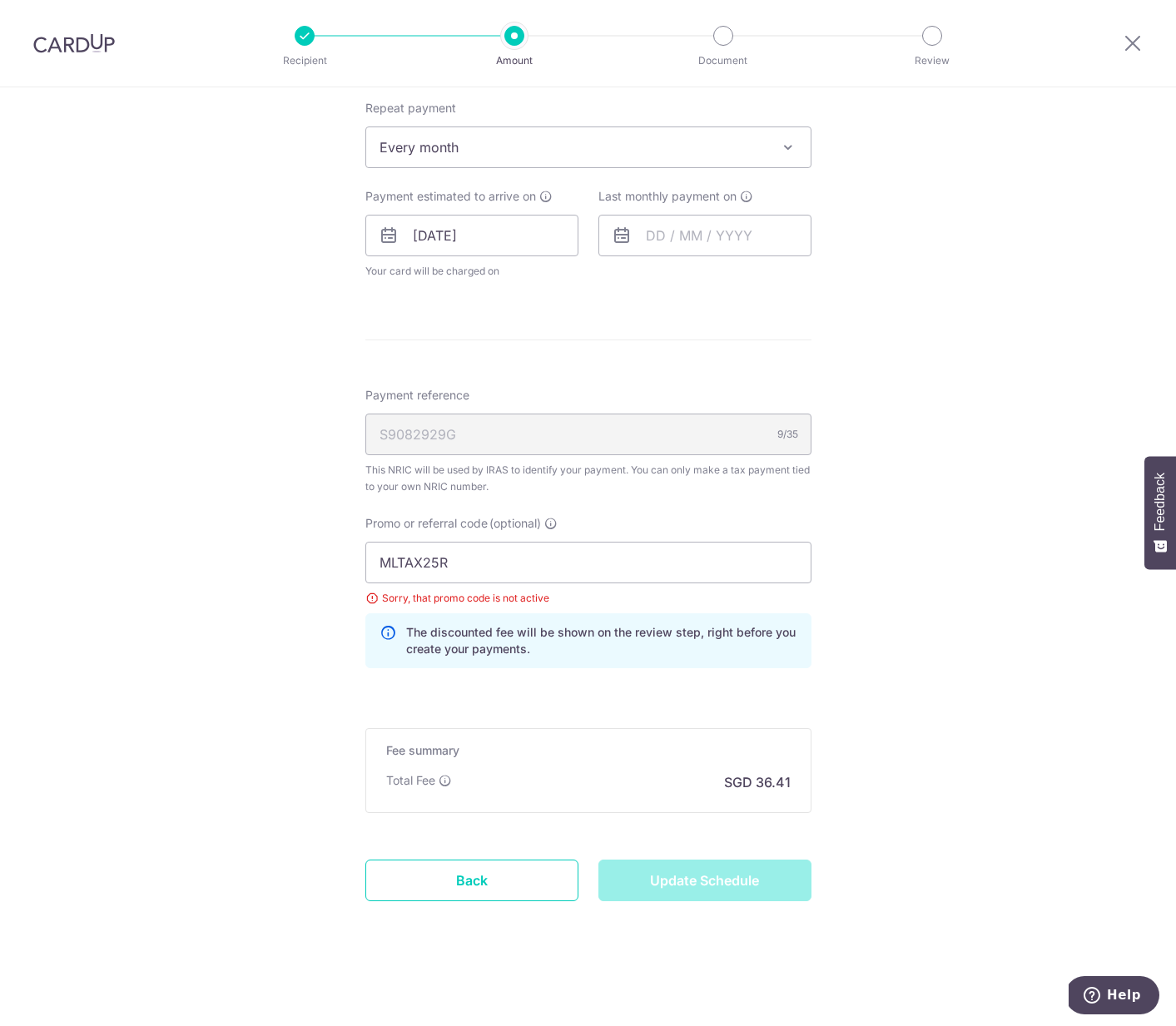
type input "Update Schedule"
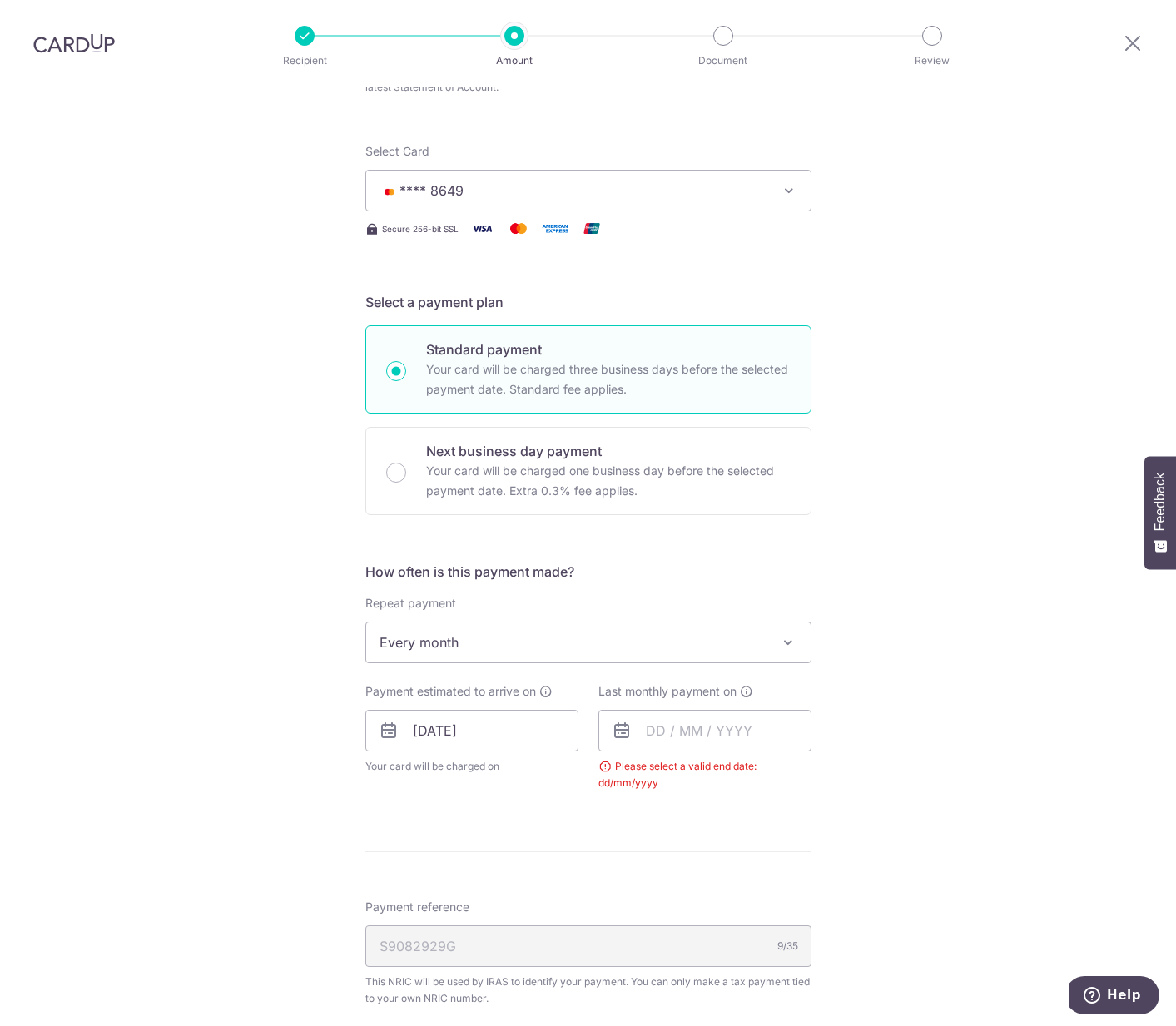
scroll to position [253, 0]
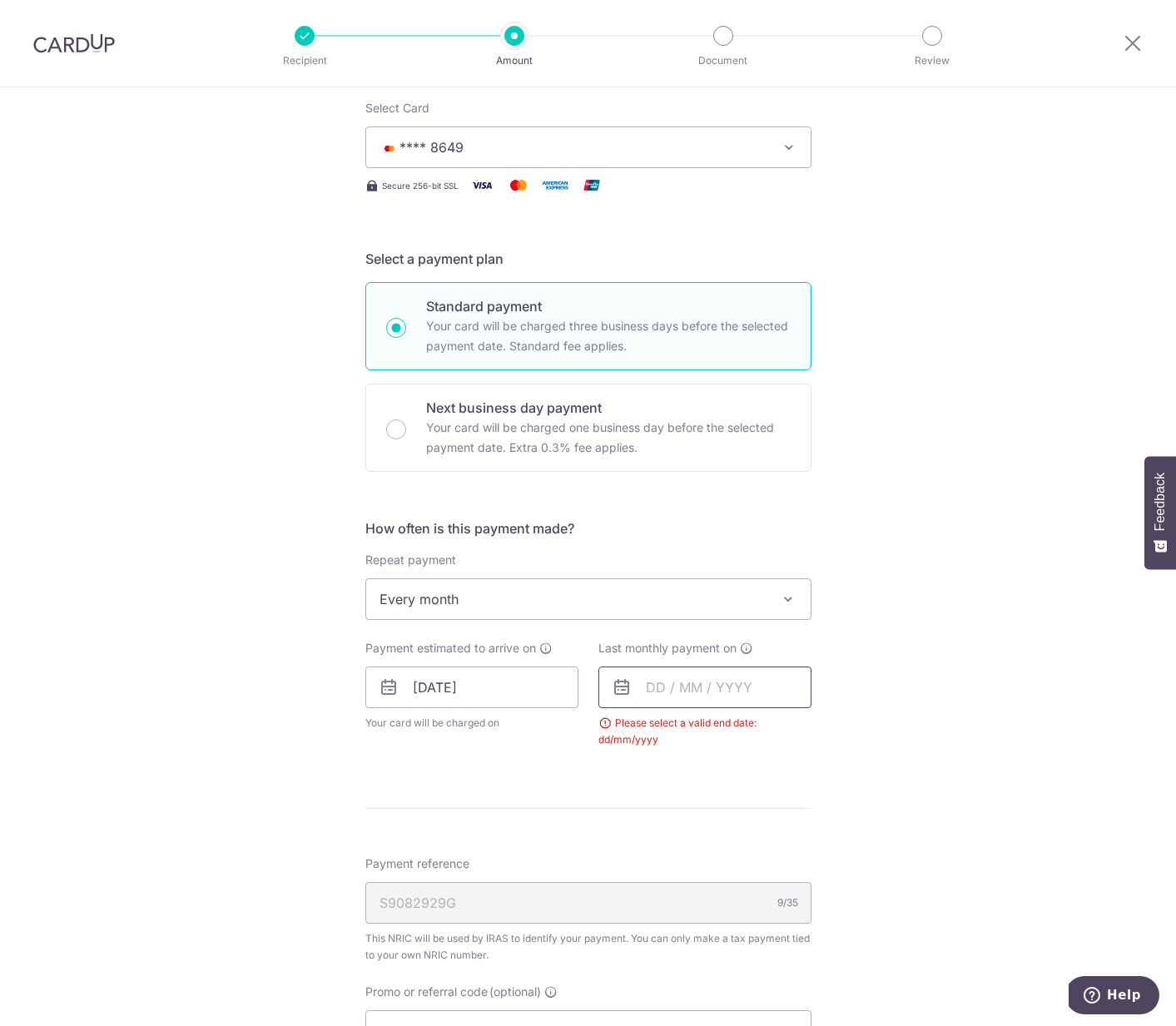
click at [663, 683] on input "text" at bounding box center [704, 686] width 213 height 42
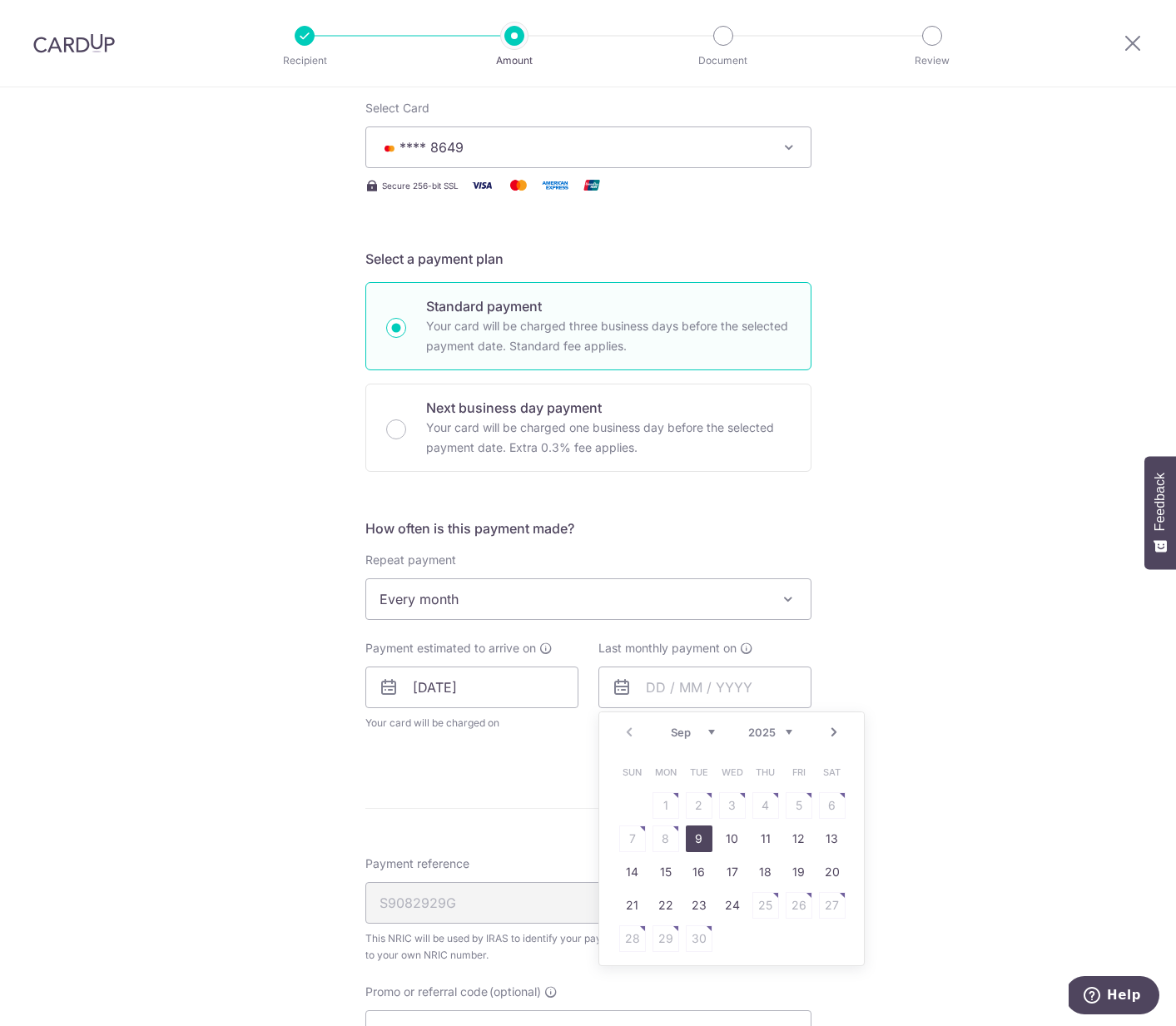
click at [834, 728] on link "Next" at bounding box center [834, 733] width 20 height 20
click at [791, 903] on link "21" at bounding box center [798, 905] width 27 height 27
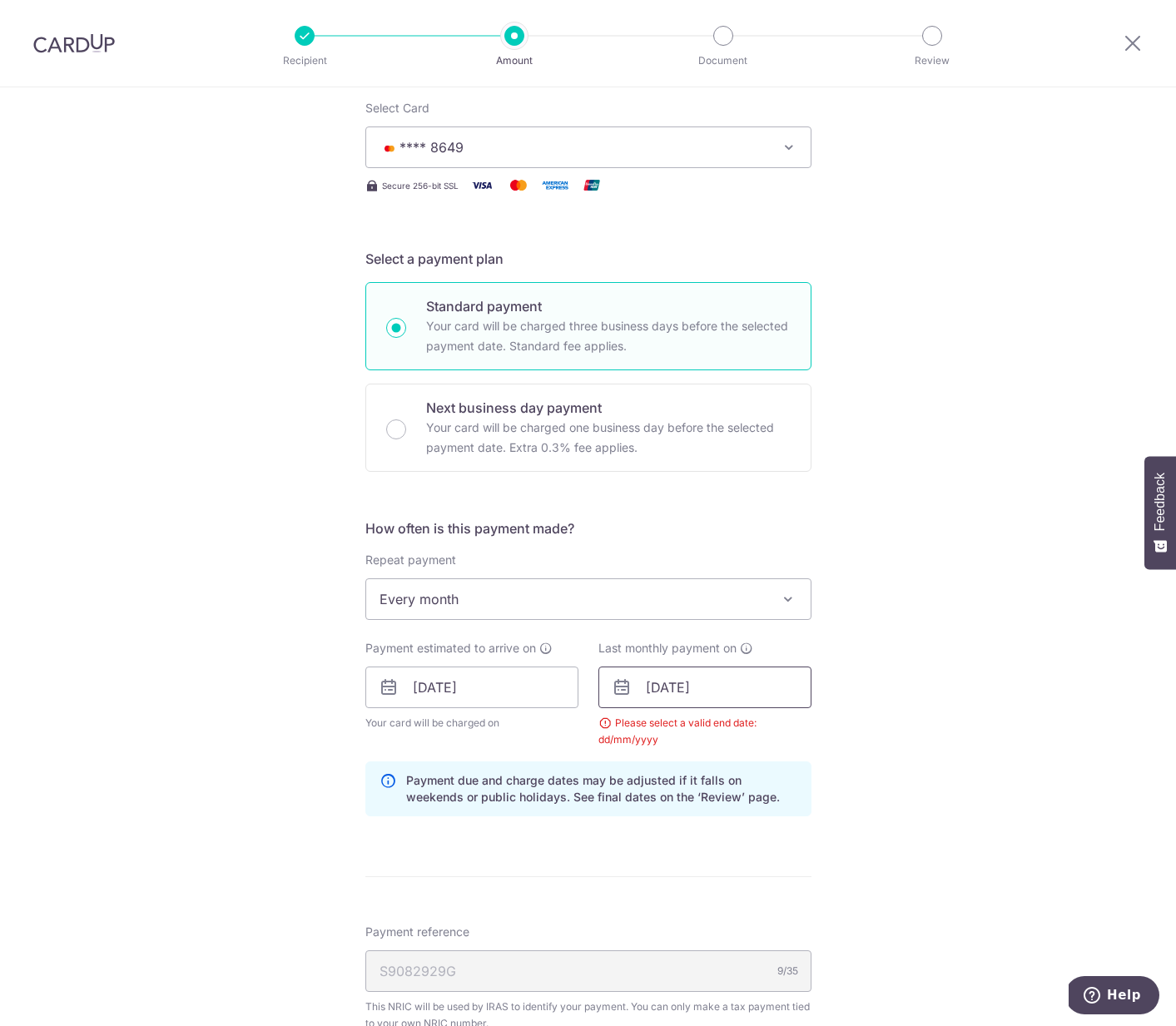
click at [718, 685] on input "[DATE]" at bounding box center [704, 686] width 213 height 42
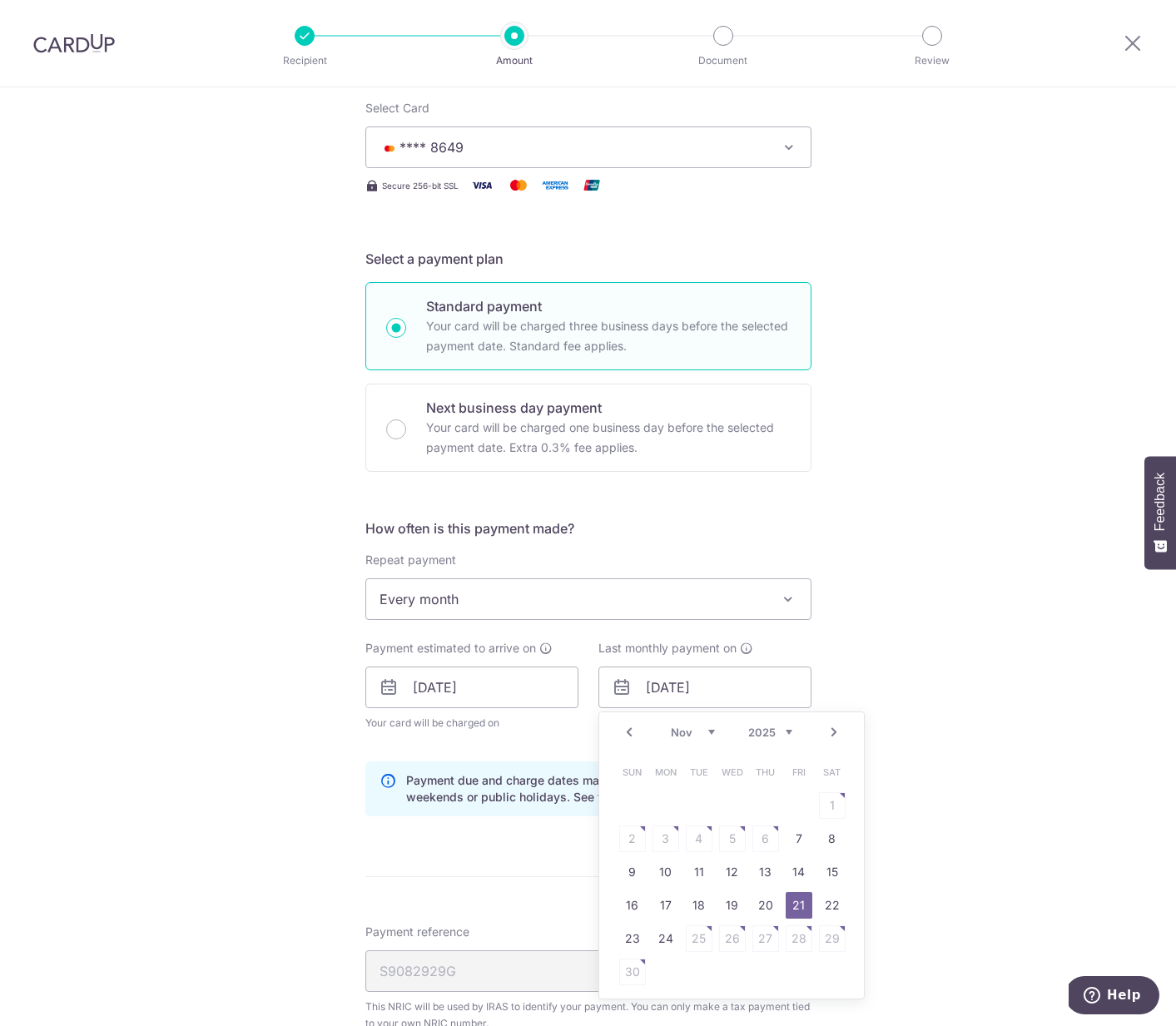
click at [835, 731] on link "Next" at bounding box center [834, 733] width 20 height 20
click at [764, 873] on link "18" at bounding box center [765, 872] width 27 height 27
type input "[DATE]"
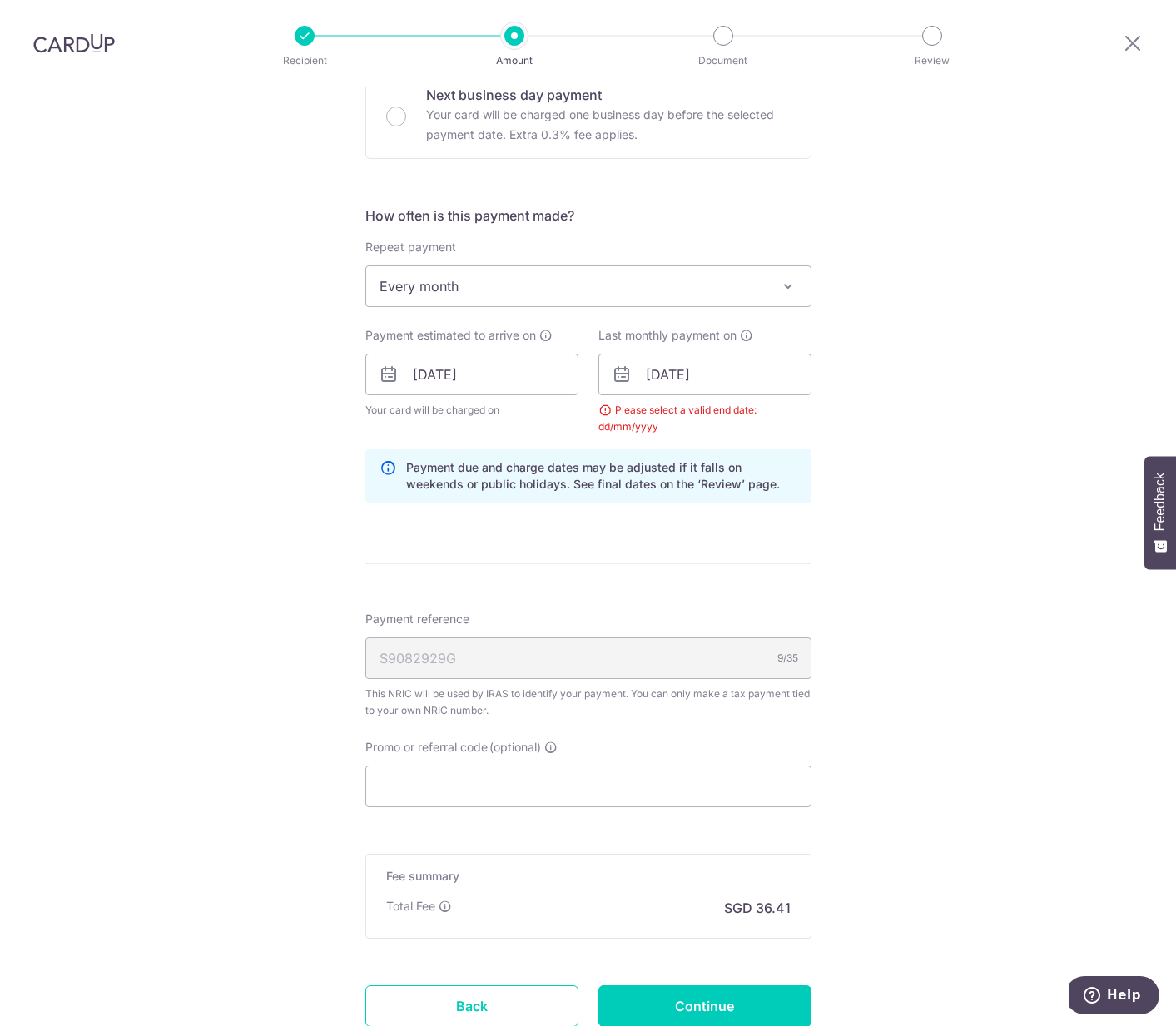
scroll to position [691, 0]
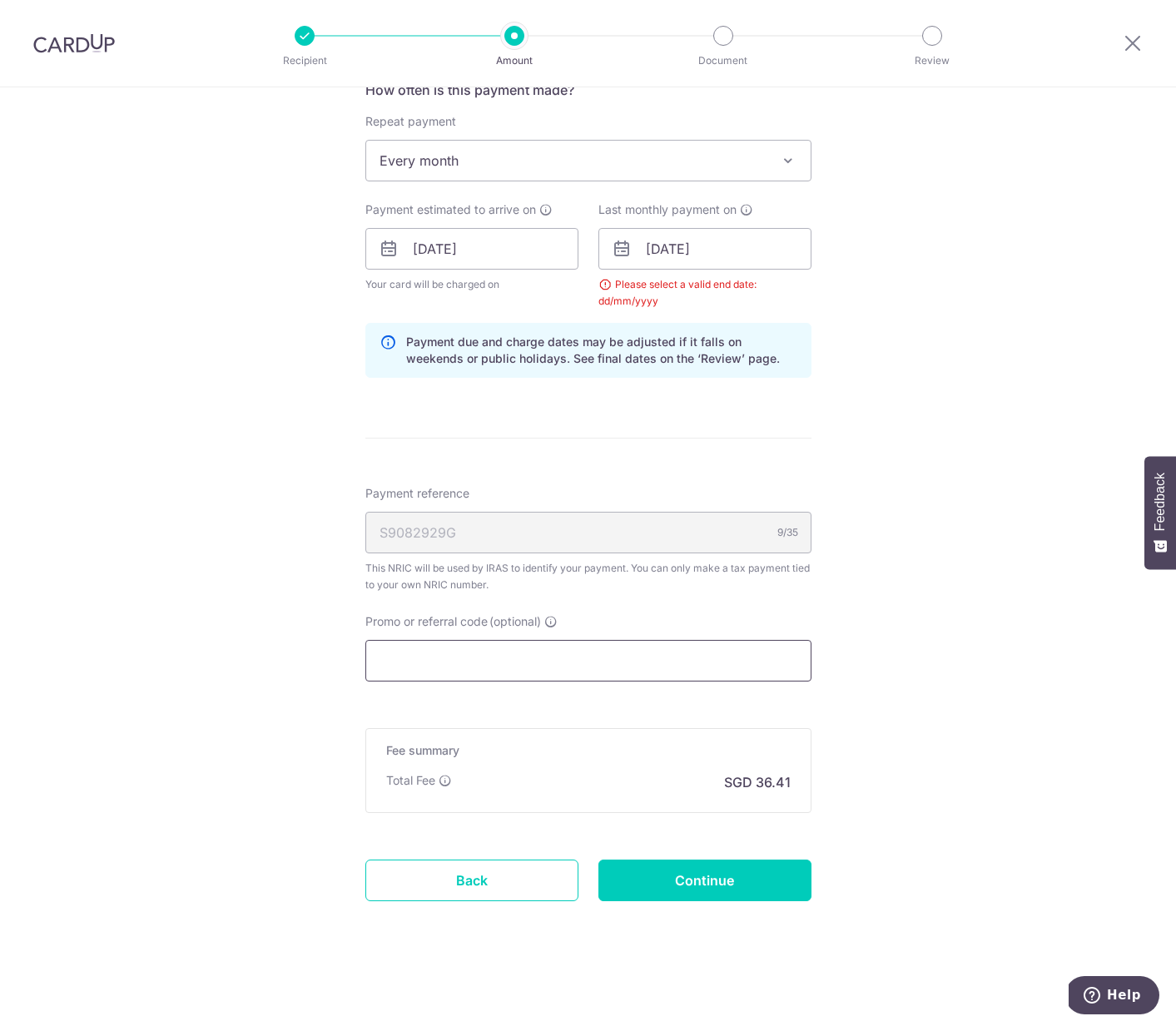
click at [619, 677] on input "Promo or referral code (optional)" at bounding box center [588, 661] width 446 height 42
paste input "MLTAX25R"
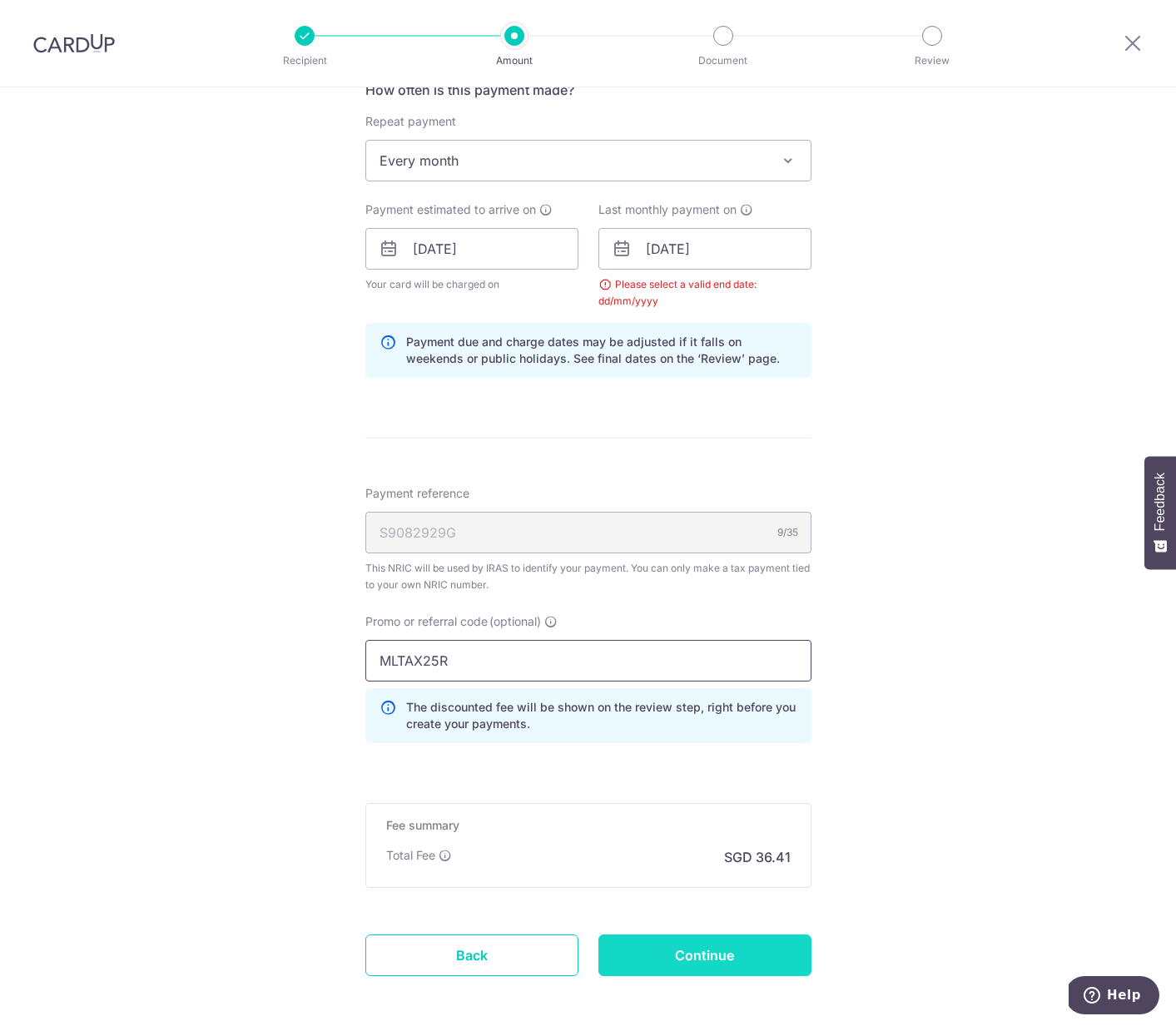
type input "MLTAX25R"
click at [708, 947] on input "Continue" at bounding box center [704, 955] width 213 height 42
type input "Update Schedule"
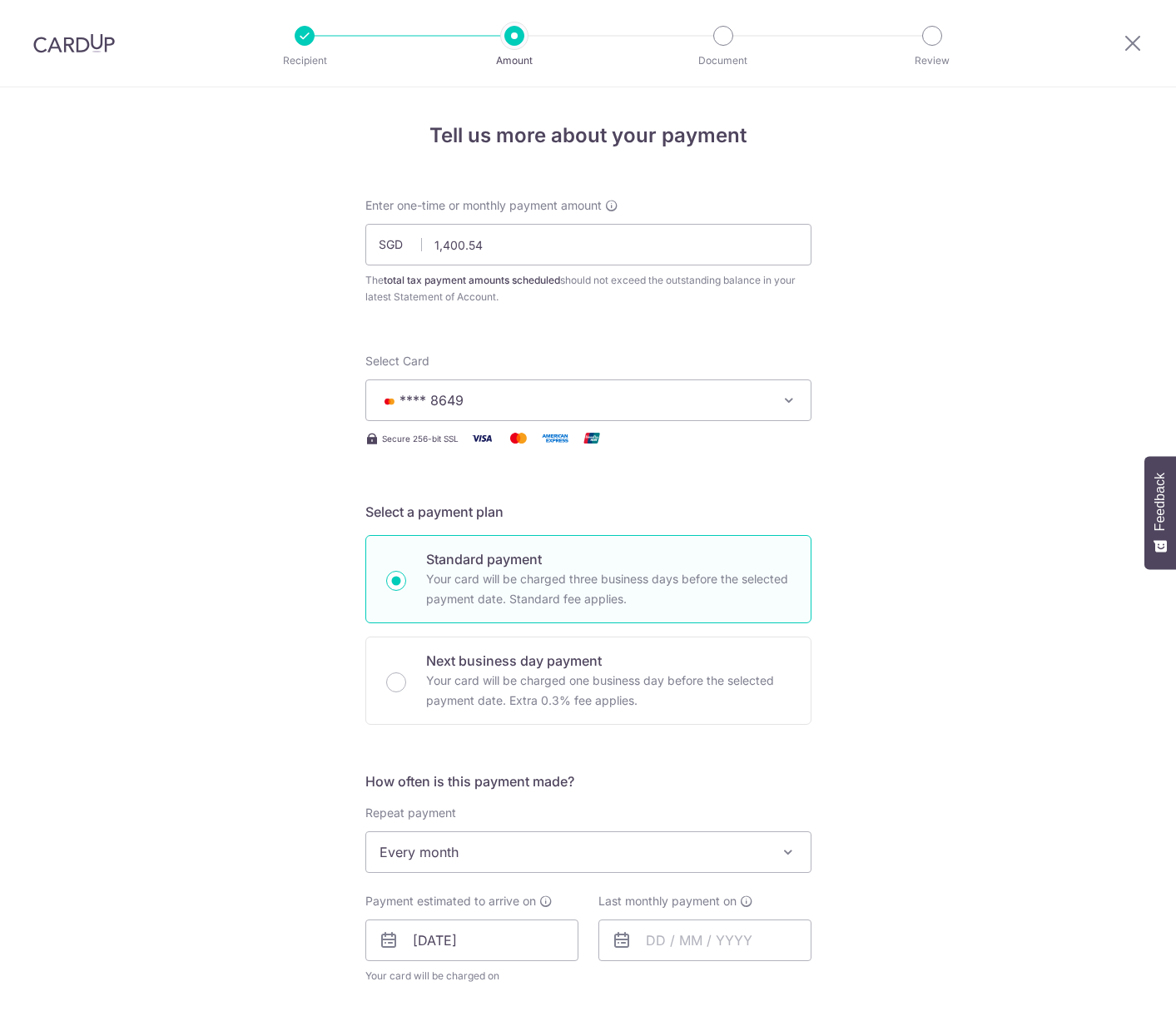
scroll to position [705, 0]
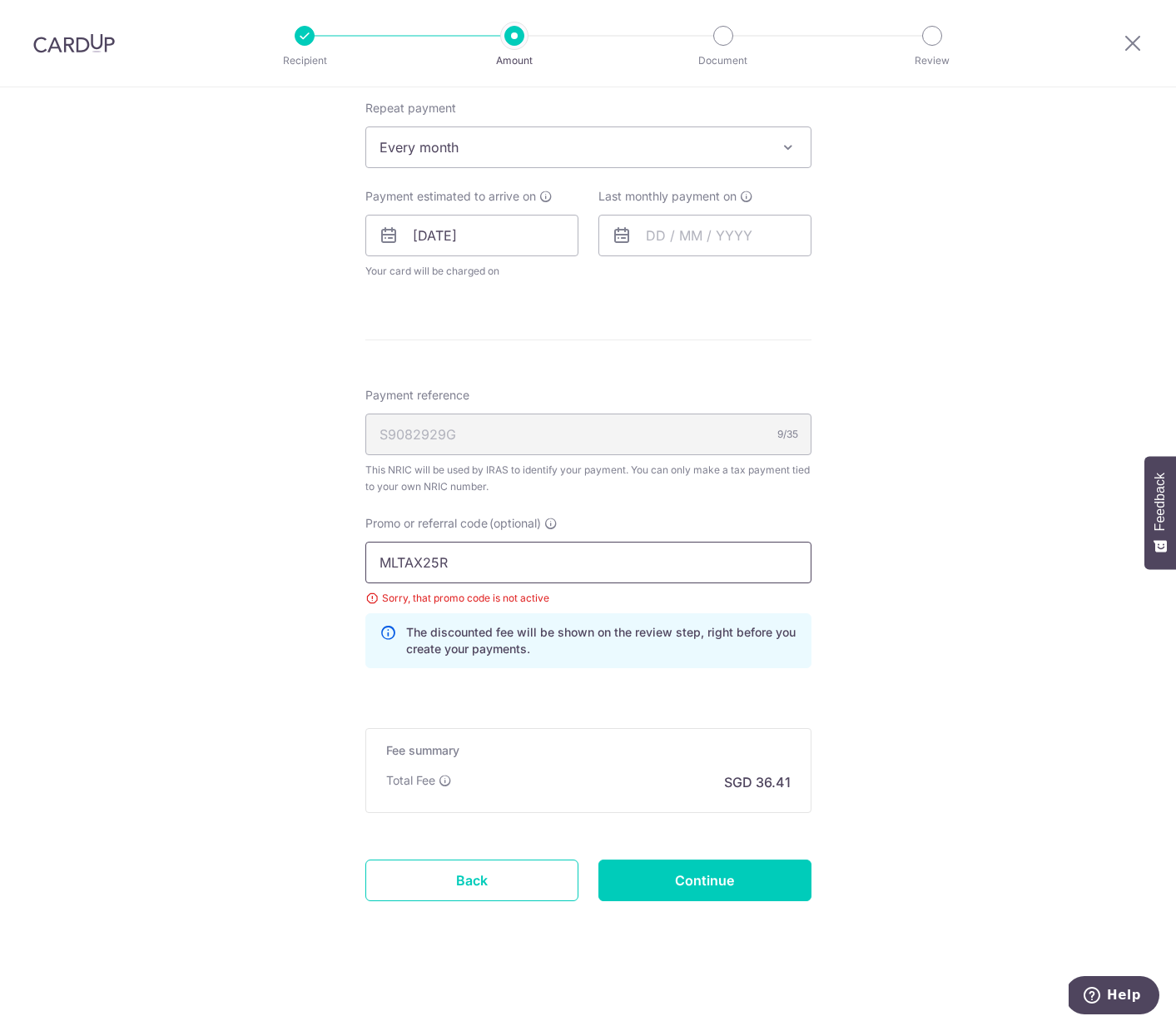
click at [492, 557] on input "MLTAX25R" at bounding box center [588, 562] width 446 height 42
paste input "OFF225"
type input "OFF225"
click at [733, 888] on input "Continue" at bounding box center [704, 880] width 213 height 42
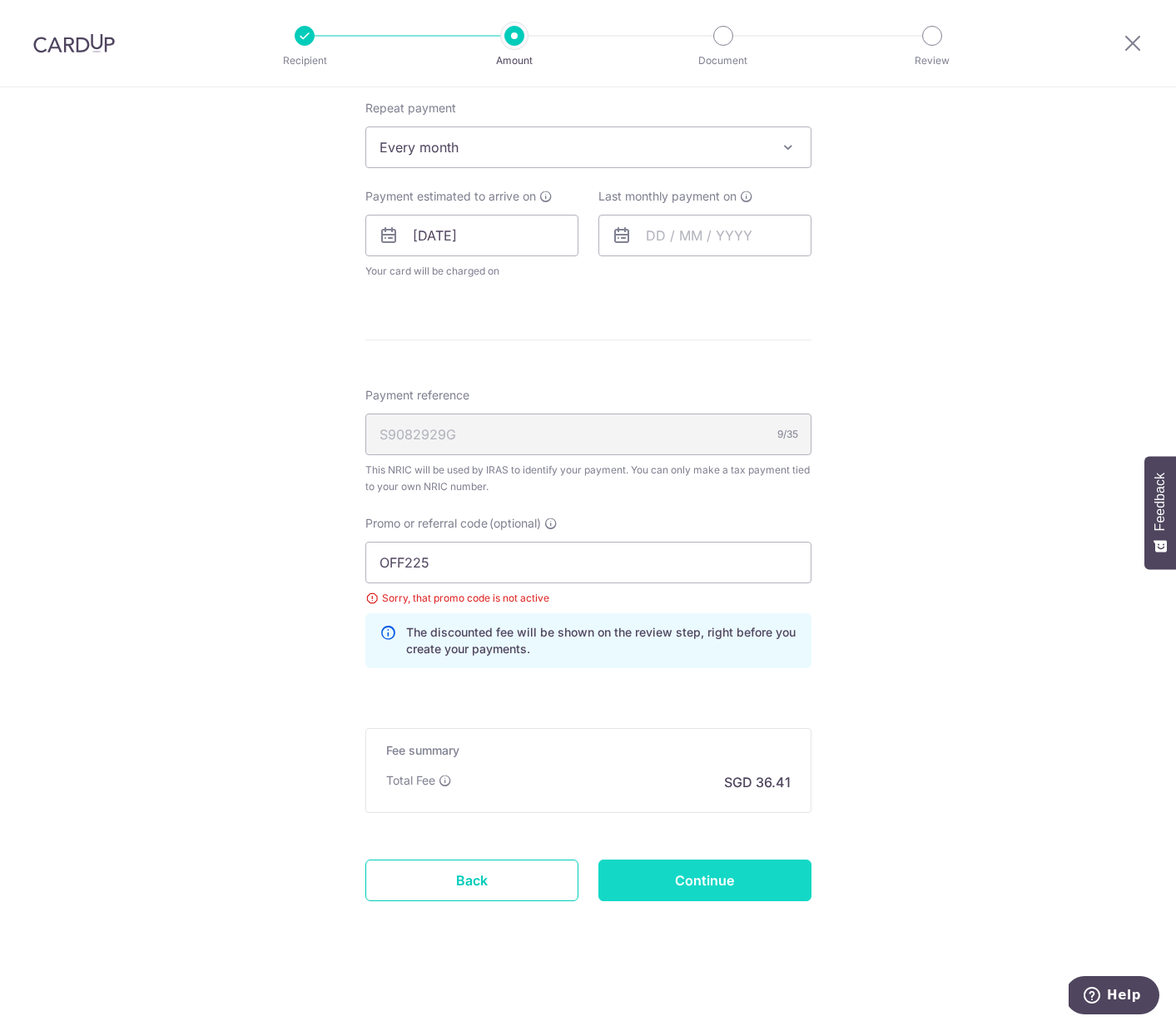
type input "Update Schedule"
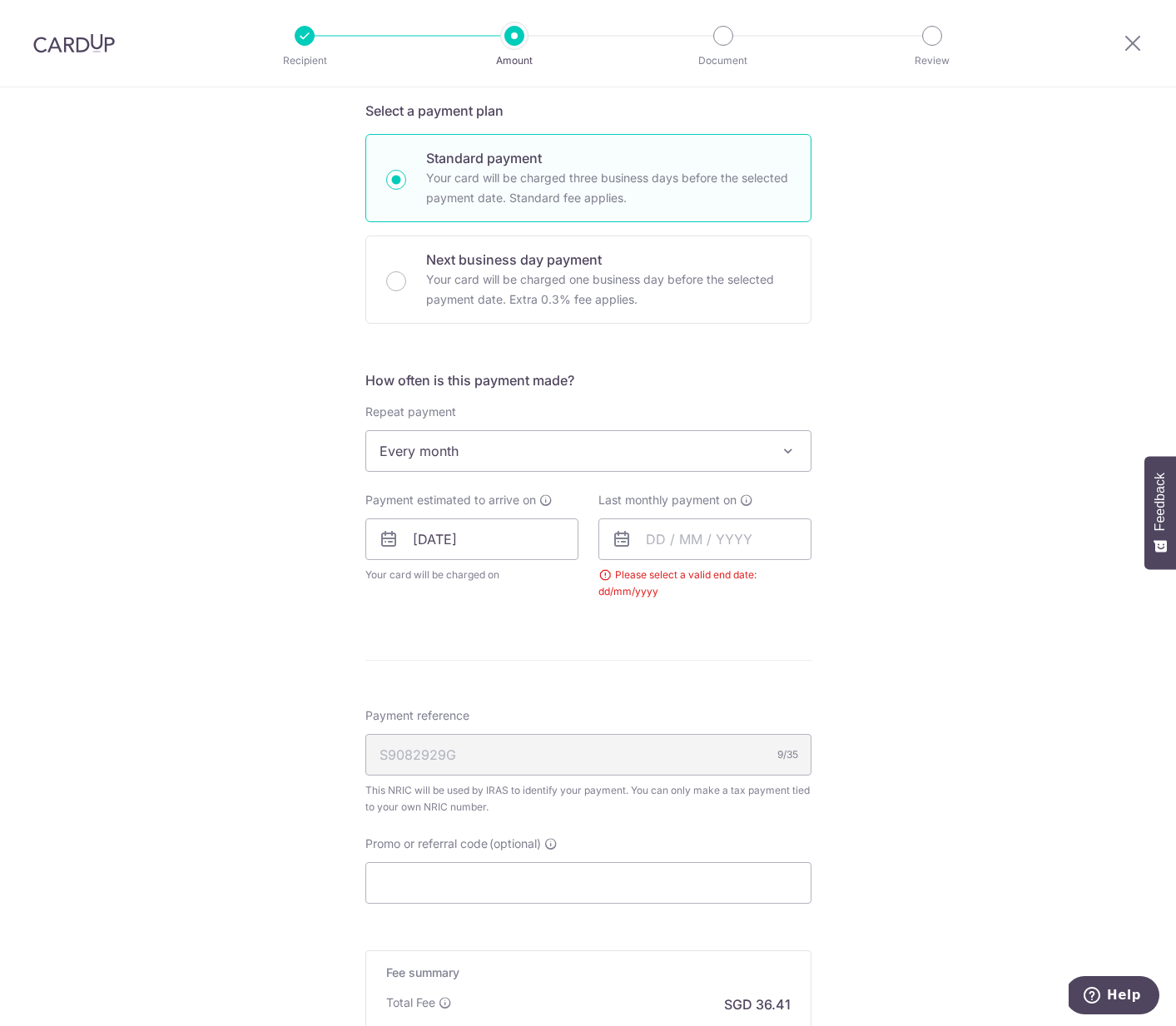
scroll to position [388, 0]
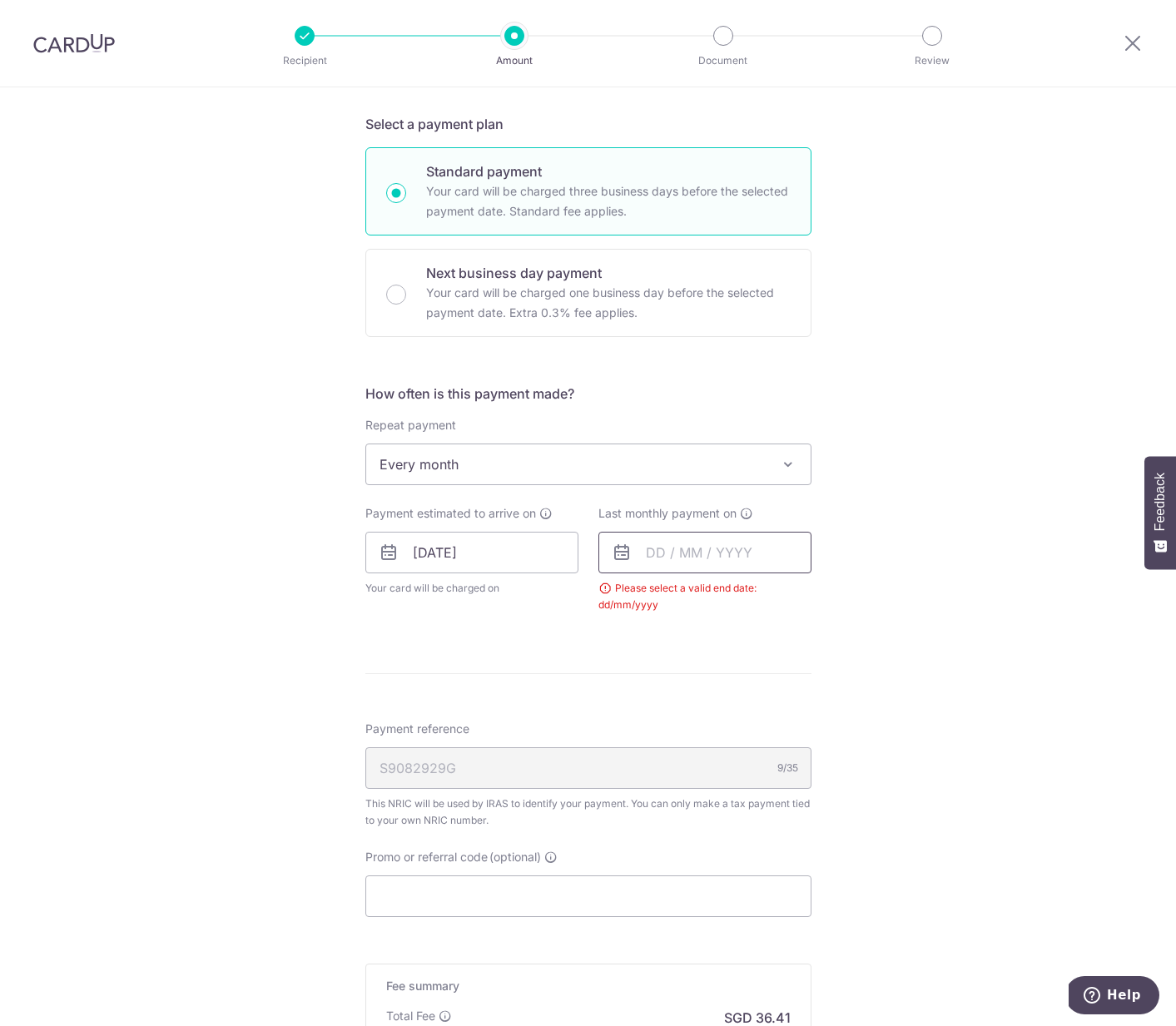
click at [713, 543] on input "text" at bounding box center [704, 552] width 213 height 42
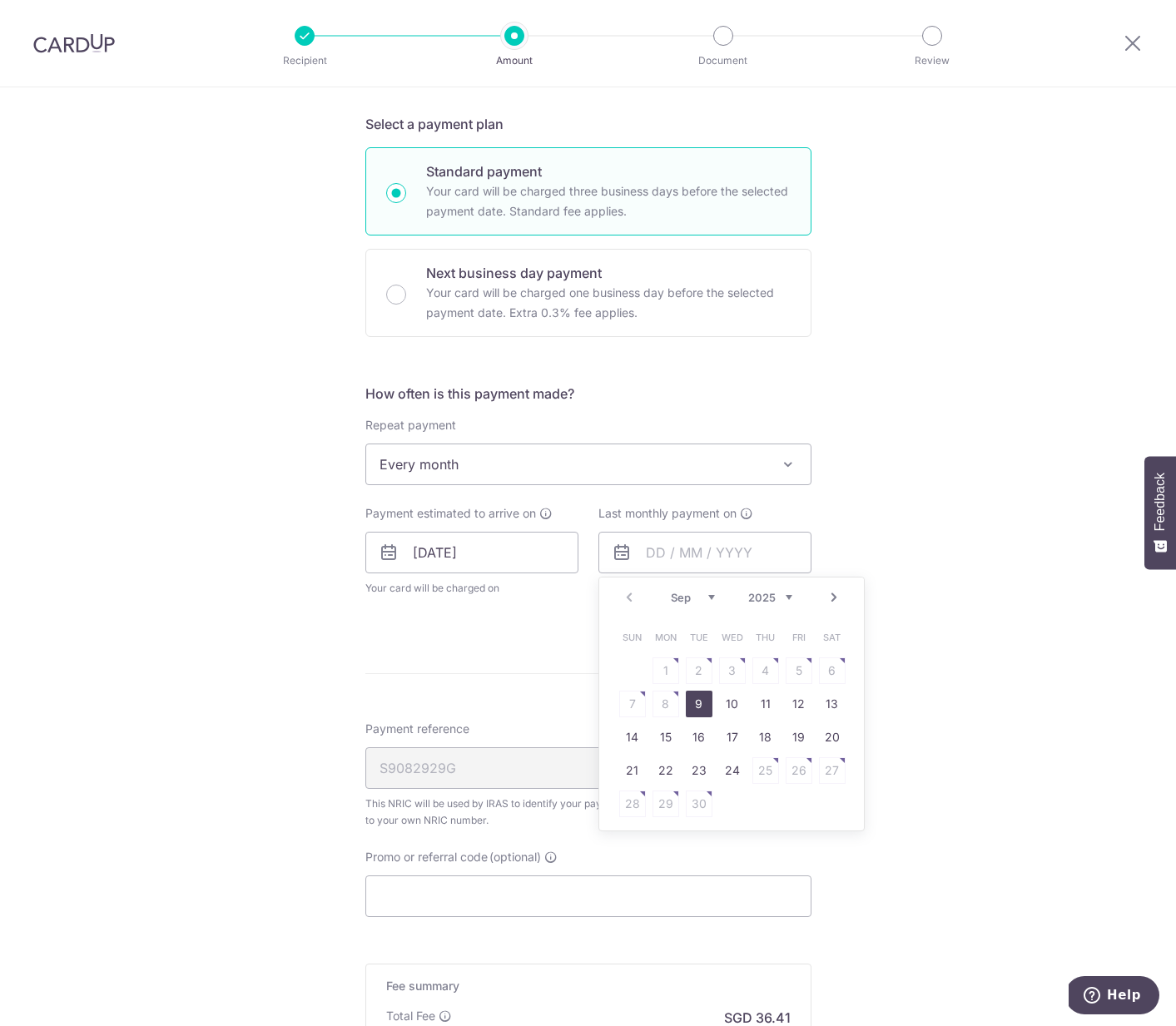
click at [828, 592] on link "Next" at bounding box center [834, 598] width 20 height 20
click at [766, 754] on td "20" at bounding box center [766, 770] width 33 height 33
type input "20/11/2025"
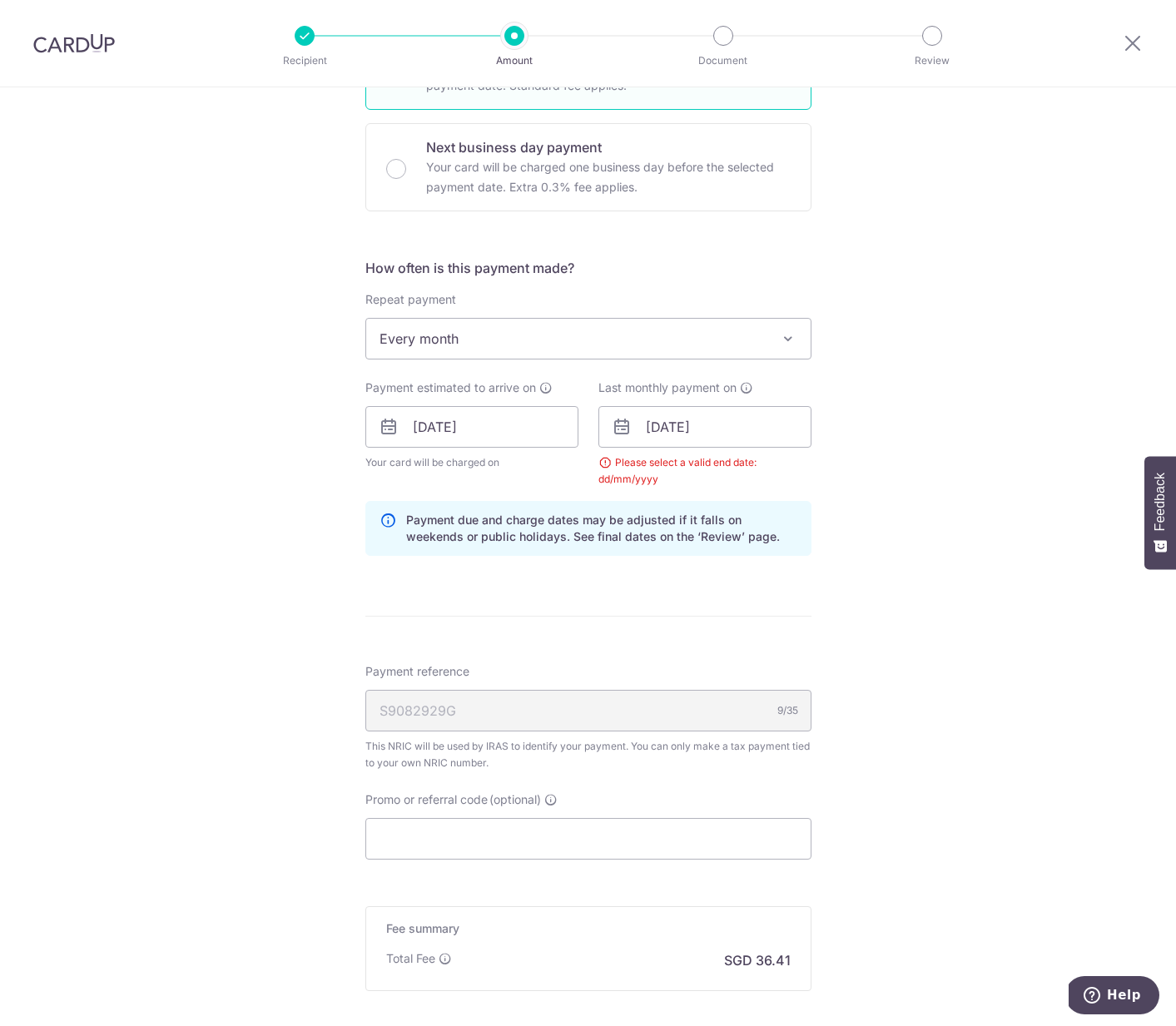
scroll to position [691, 0]
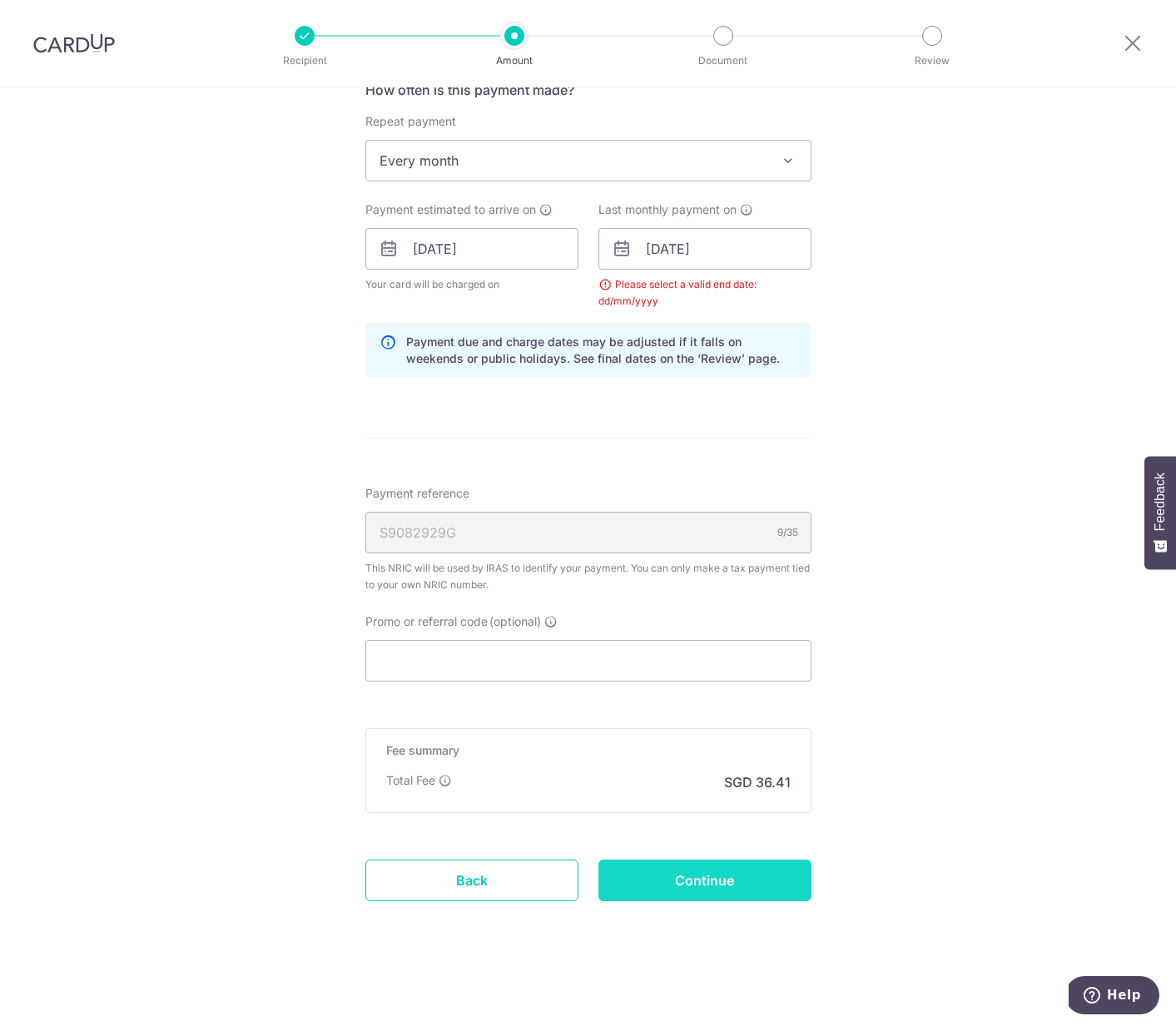
click at [716, 894] on input "Continue" at bounding box center [704, 880] width 213 height 42
type input "Update Schedule"
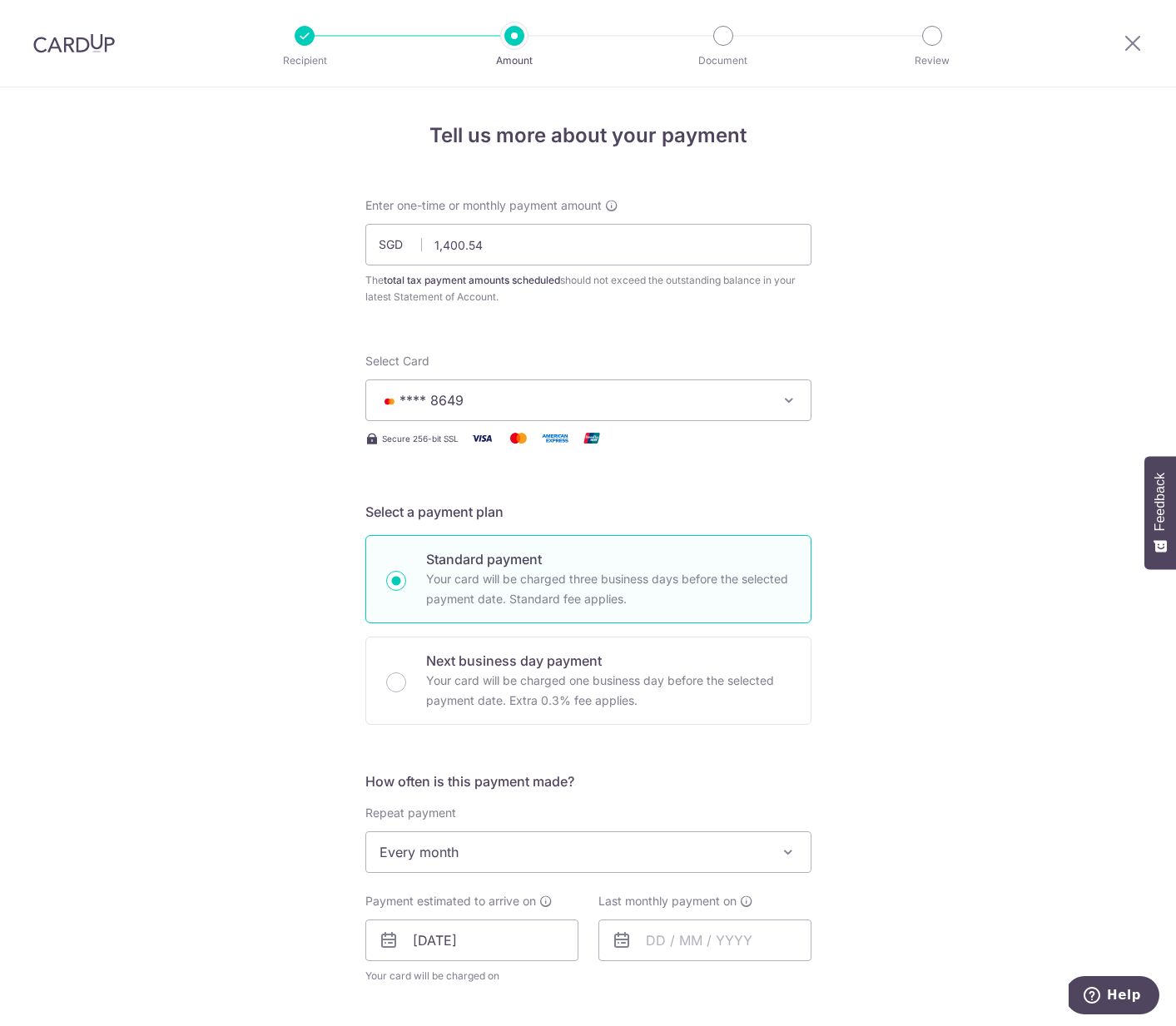
scroll to position [606, 0]
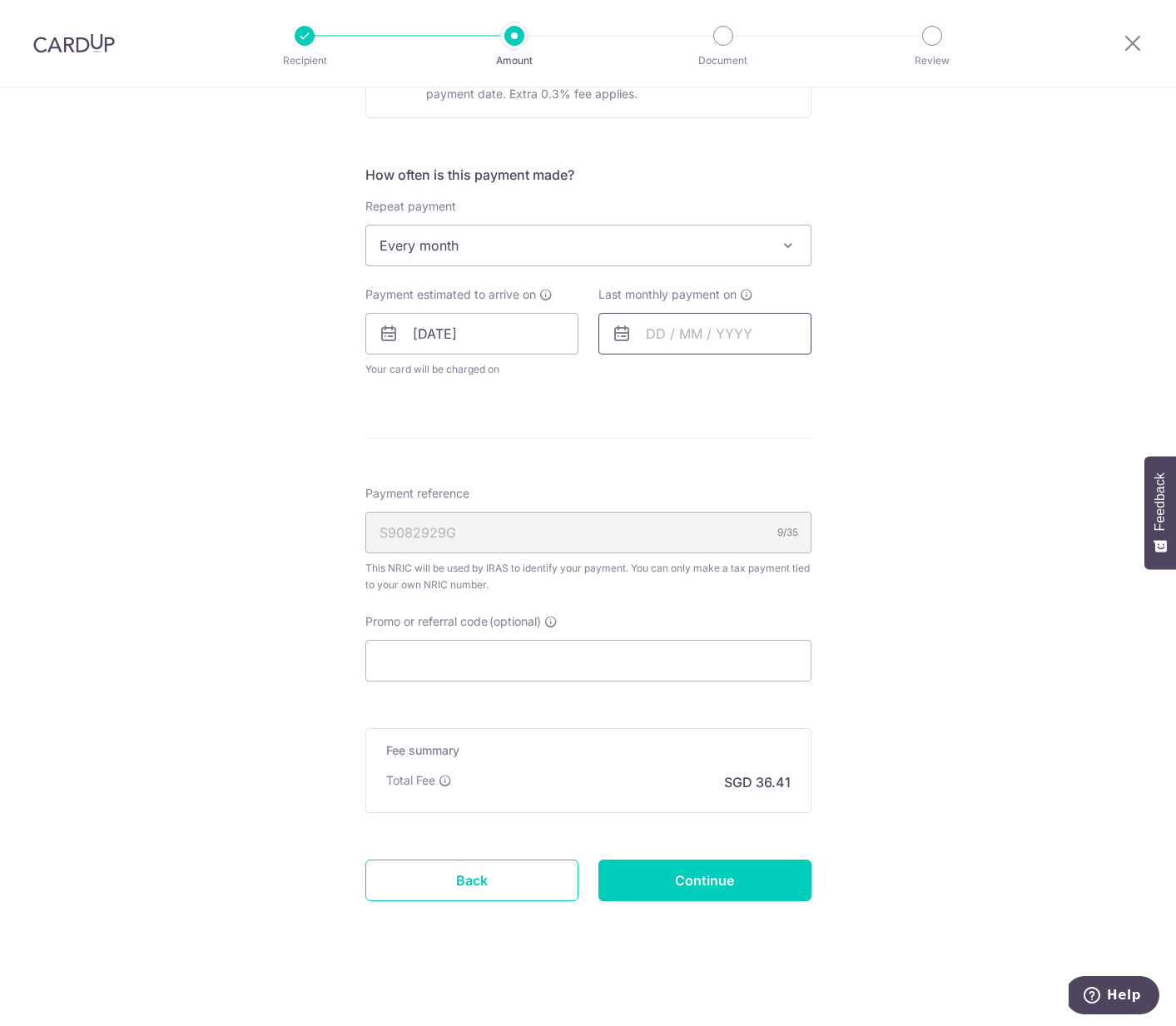
click at [635, 342] on input "text" at bounding box center [704, 333] width 213 height 42
click at [824, 382] on link "Next" at bounding box center [834, 379] width 20 height 20
click at [825, 381] on link "Next" at bounding box center [834, 379] width 20 height 20
click at [763, 544] on link "20" at bounding box center [765, 552] width 27 height 27
type input "[DATE]"
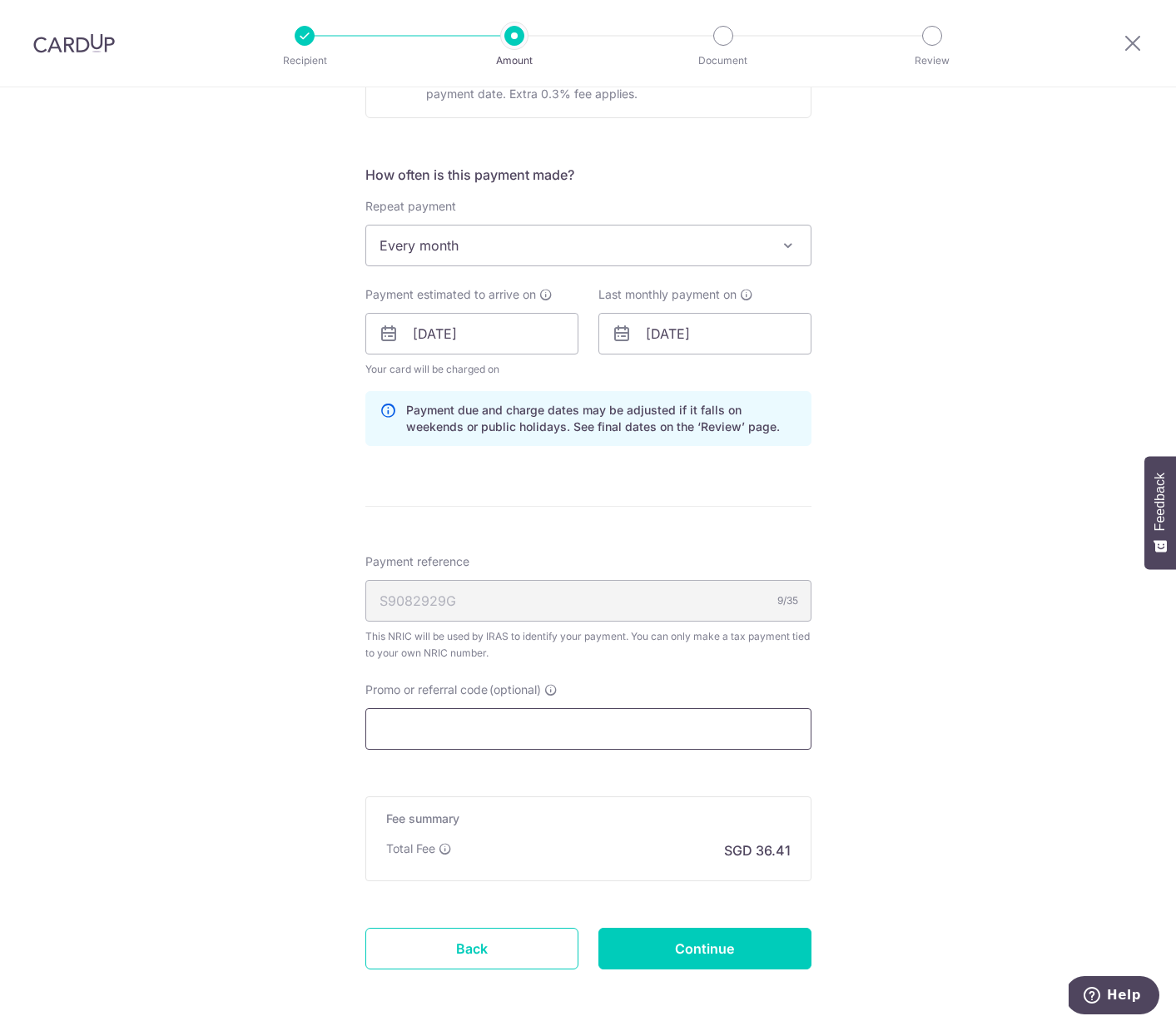
click at [520, 713] on input "Promo or referral code (optional)" at bounding box center [588, 728] width 446 height 42
paste input "OFF225"
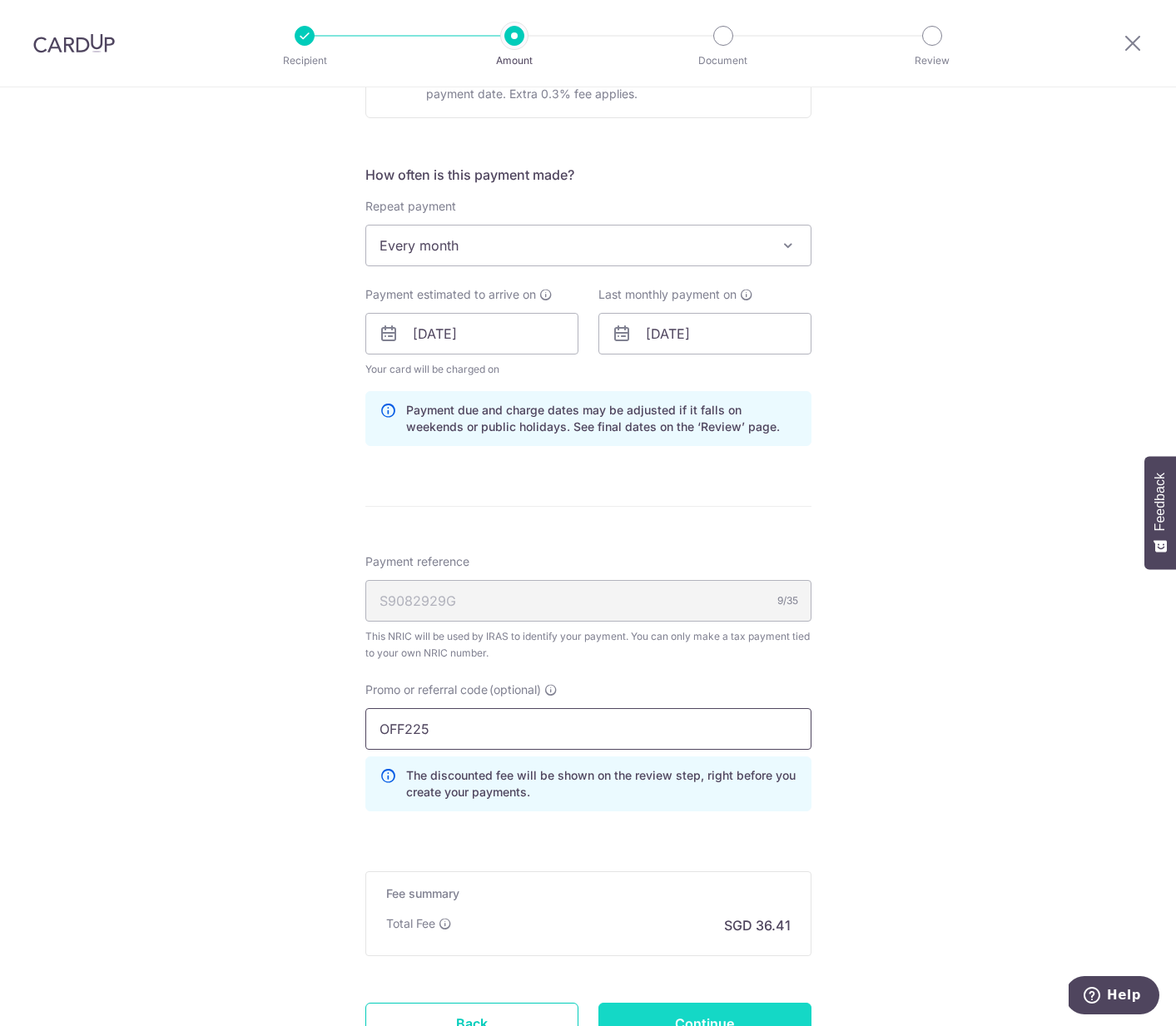
type input "OFF225"
click at [731, 1010] on input "Continue" at bounding box center [704, 1023] width 213 height 42
type input "Update Schedule"
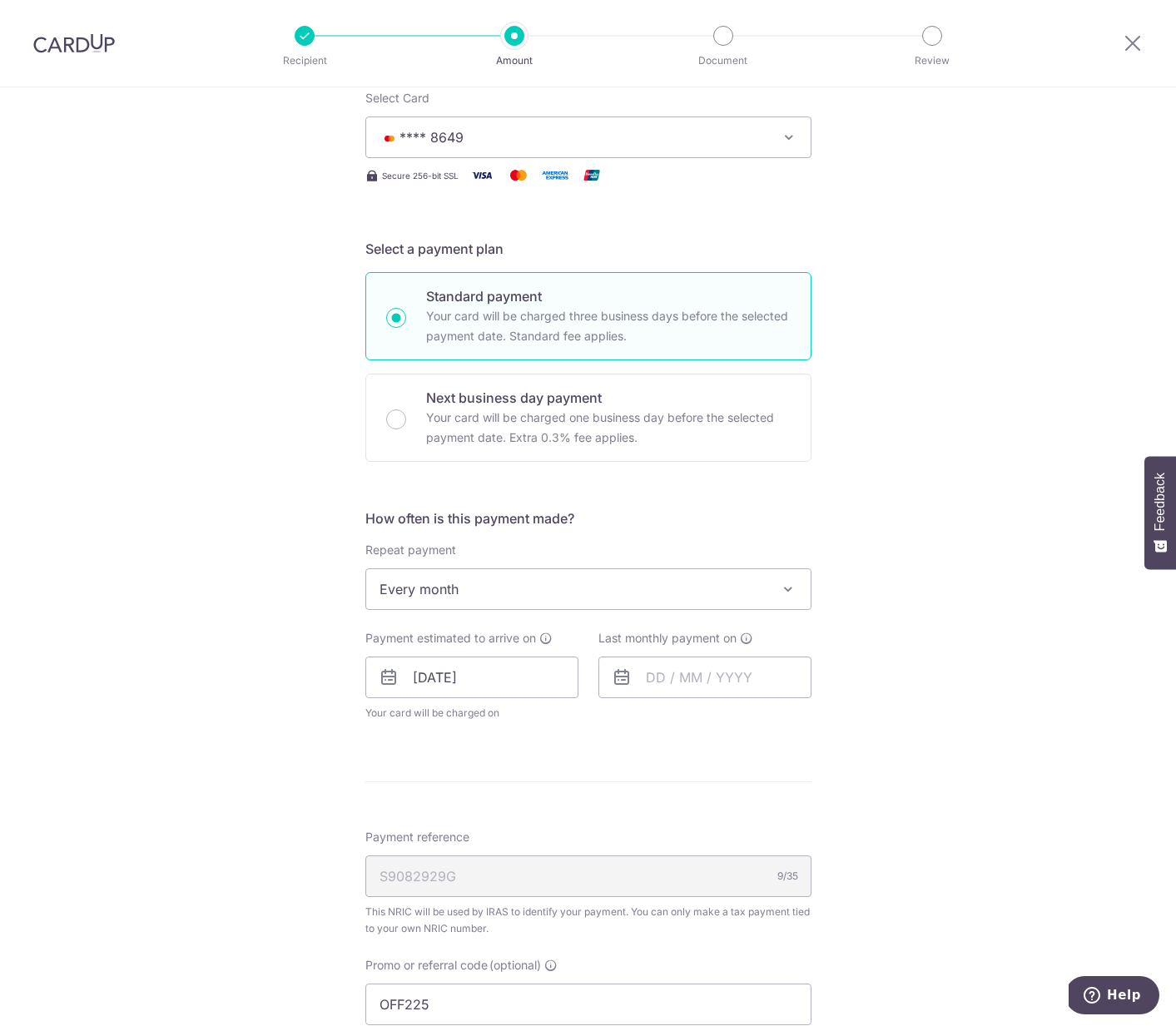
scroll to position [193, 0]
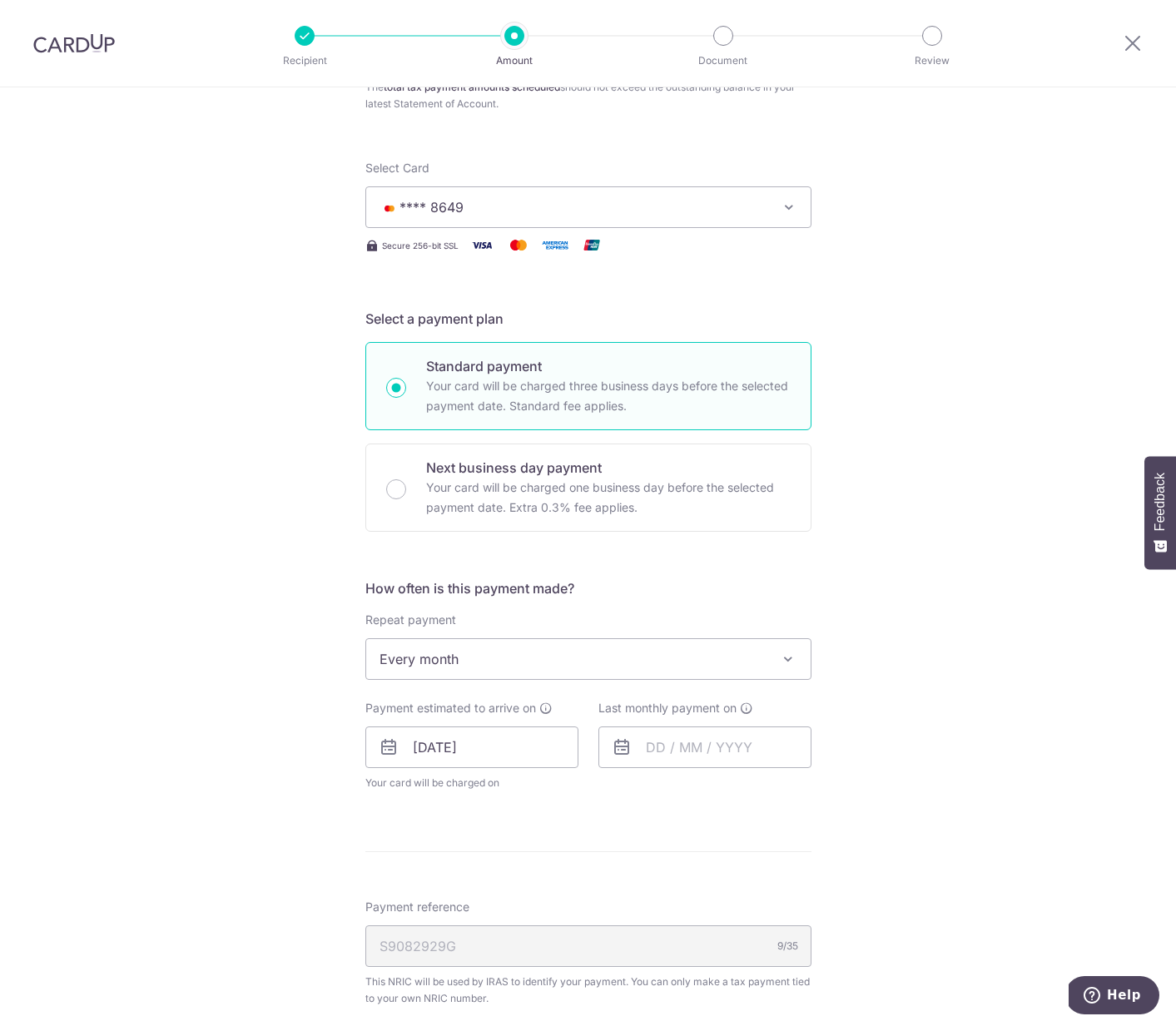
click at [563, 202] on span "**** 8649" at bounding box center [573, 208] width 388 height 20
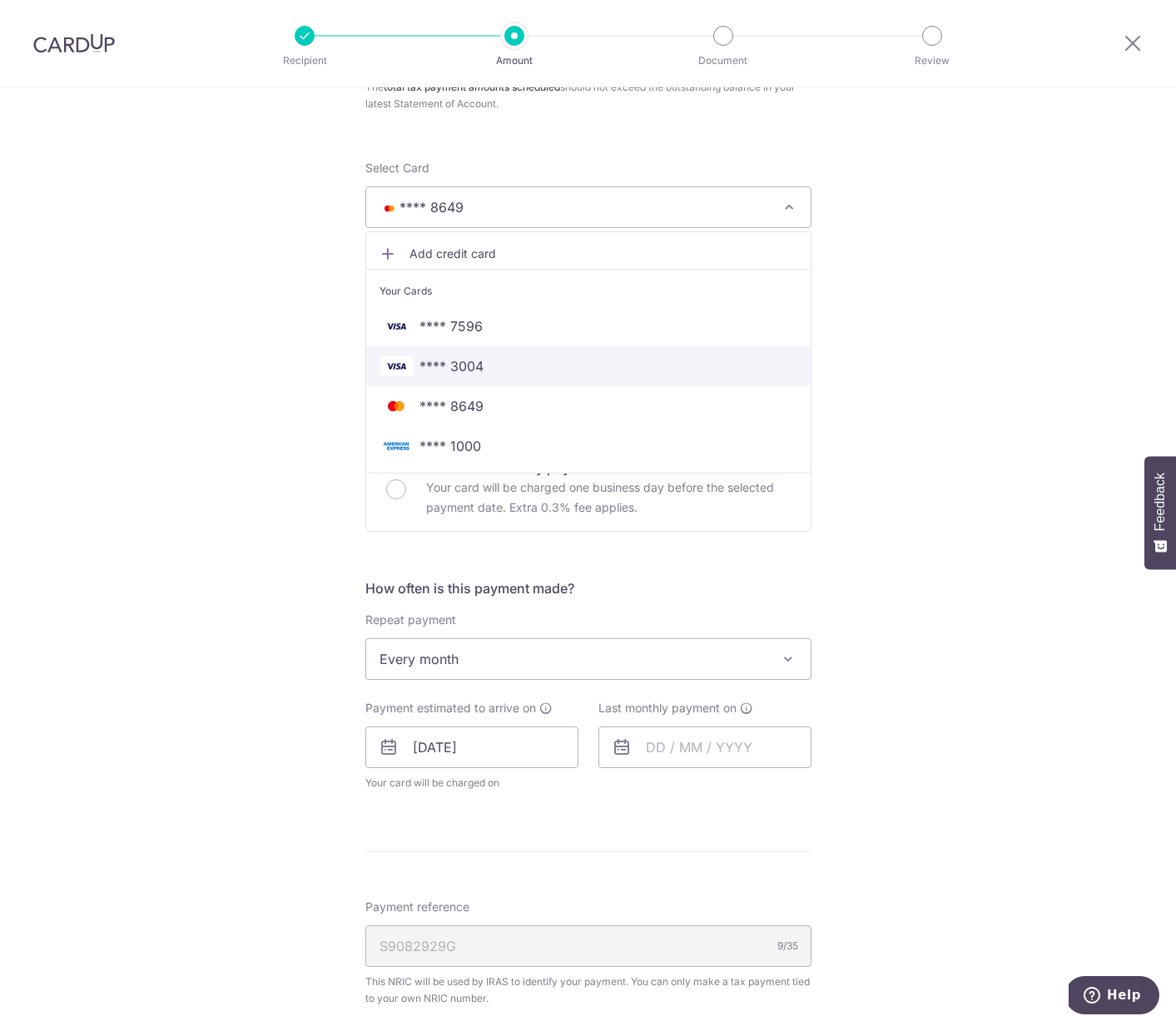
click at [547, 360] on span "**** 3004" at bounding box center [588, 366] width 418 height 20
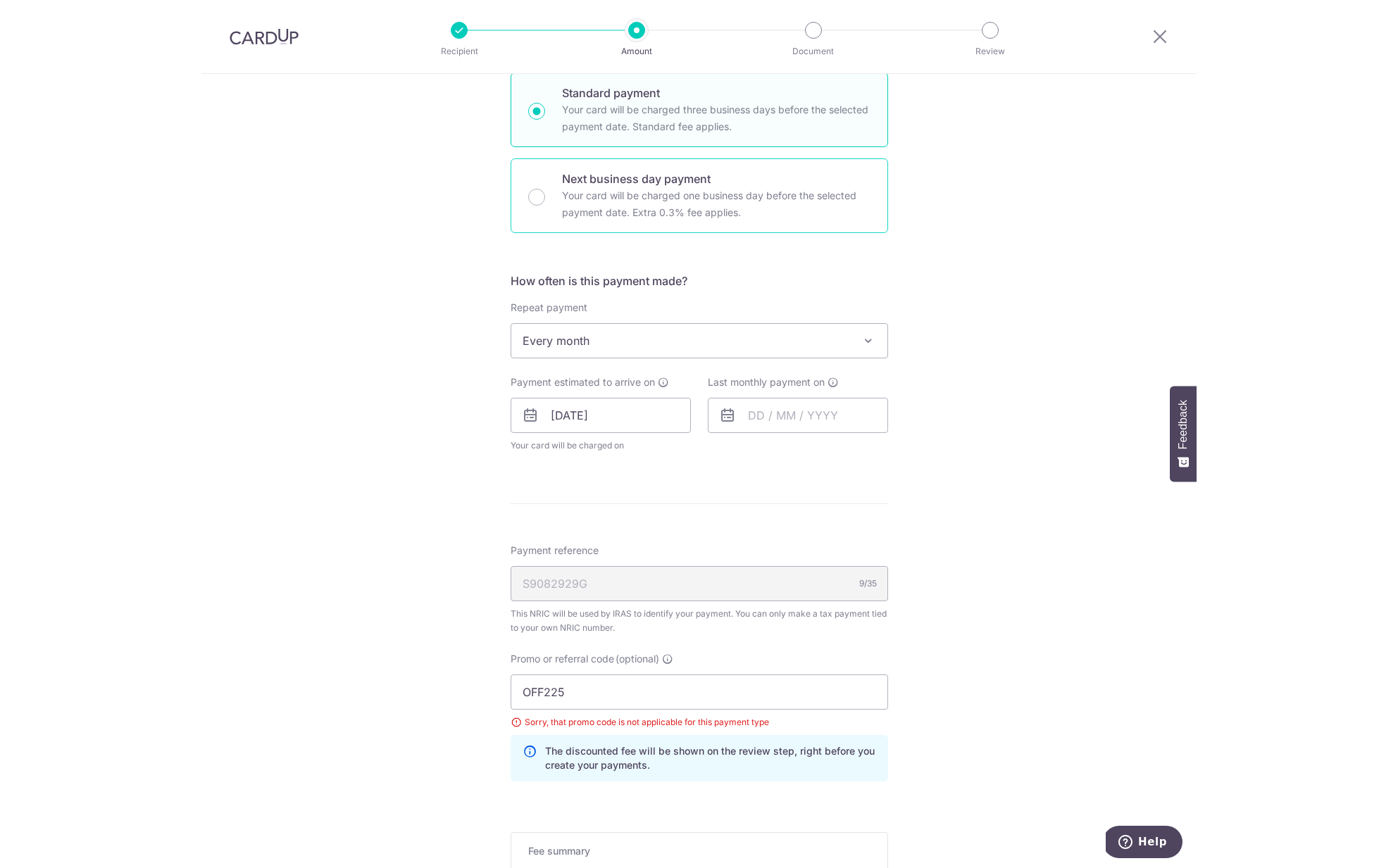
scroll to position [518, 0]
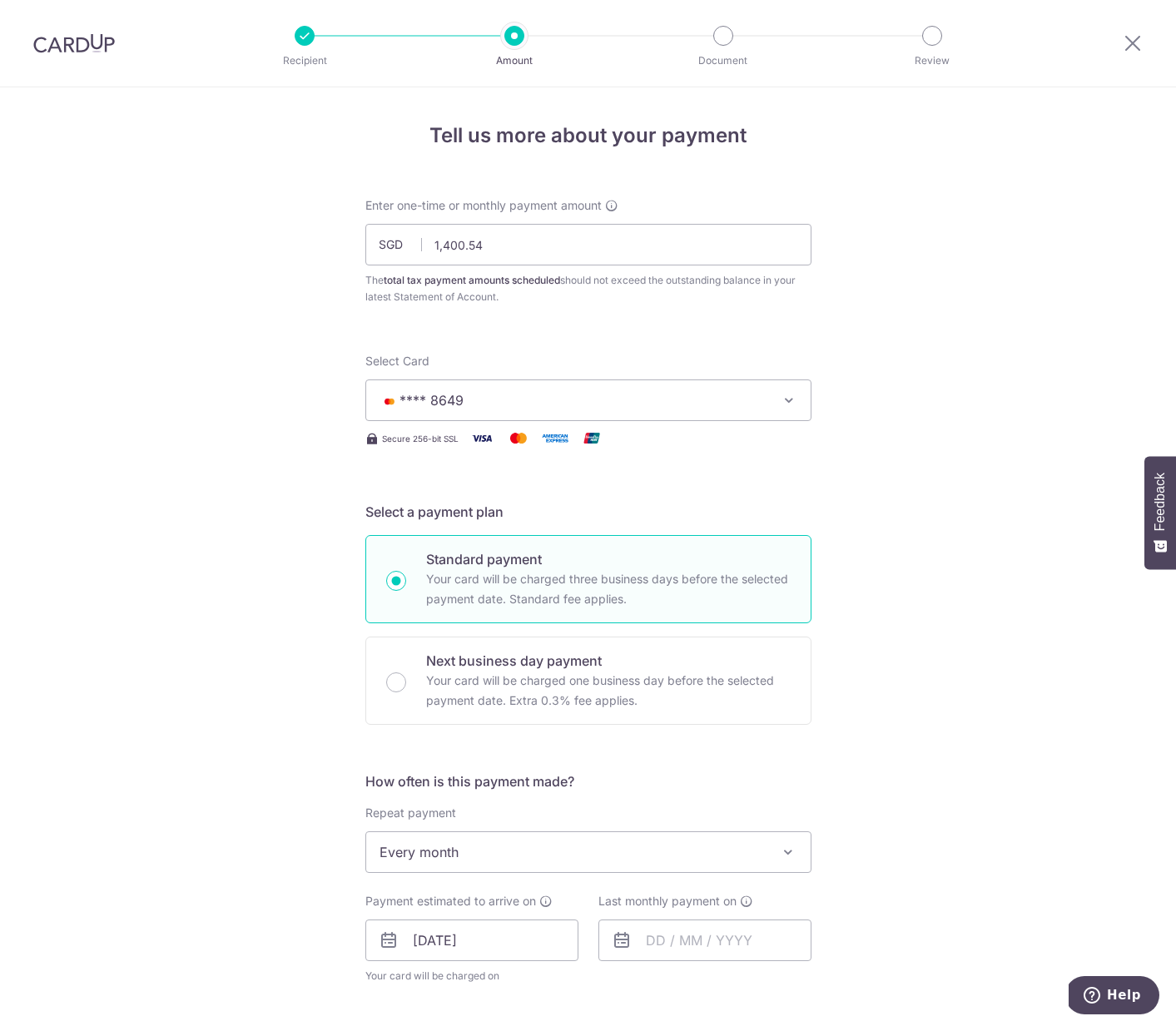
click at [85, 35] on img at bounding box center [74, 43] width 81 height 20
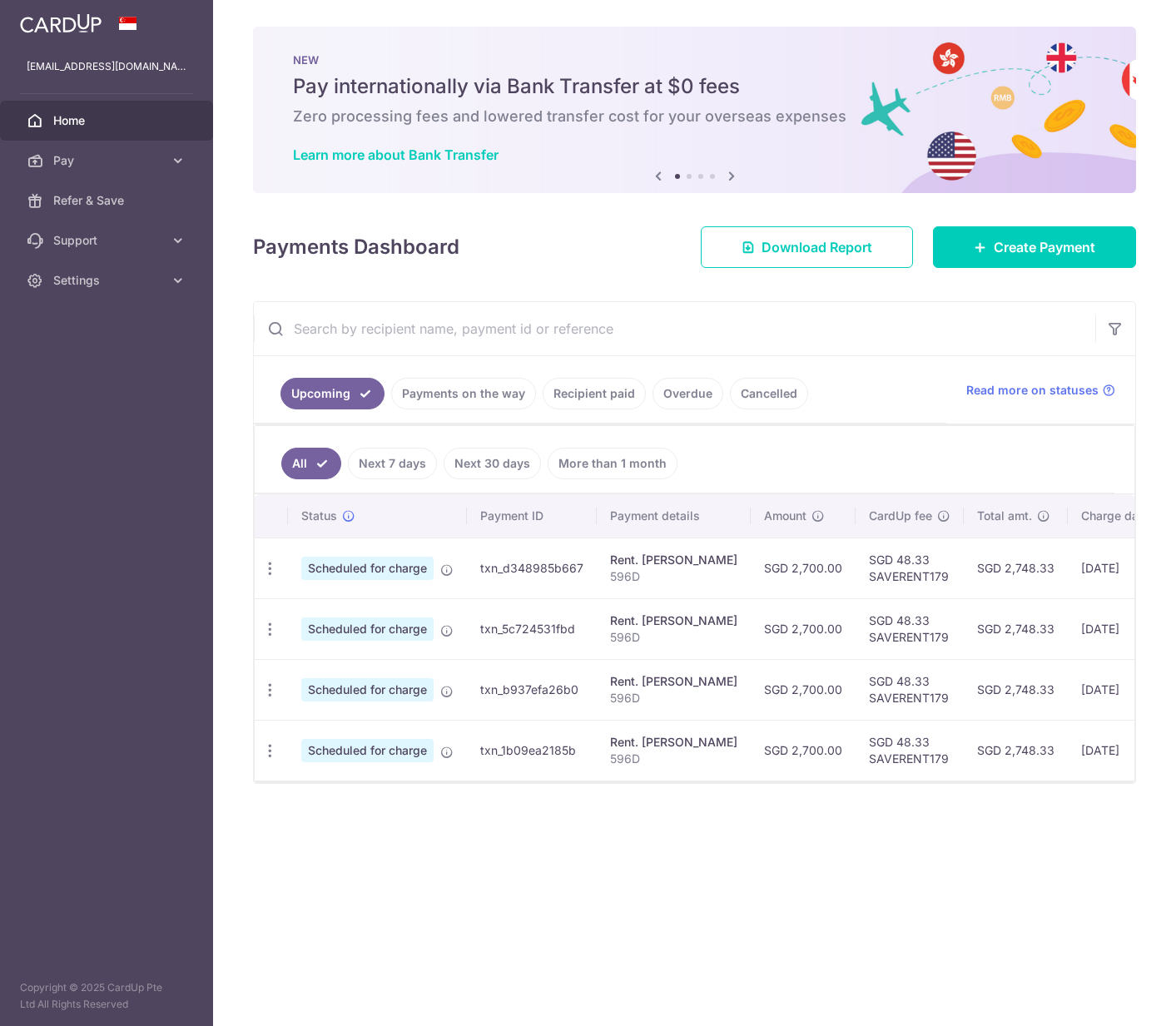
click at [626, 389] on link "Recipient paid" at bounding box center [594, 393] width 103 height 31
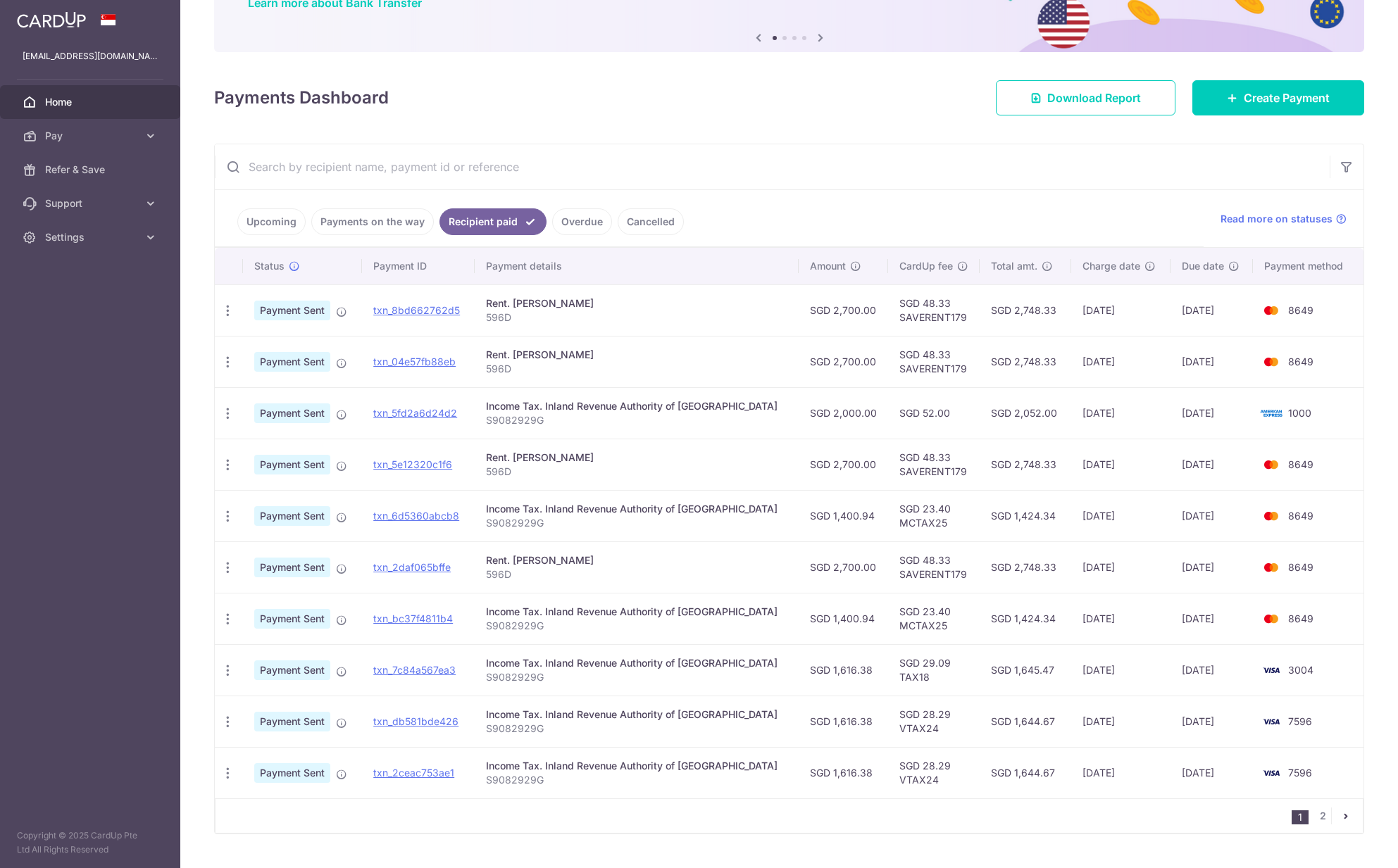
scroll to position [161, 0]
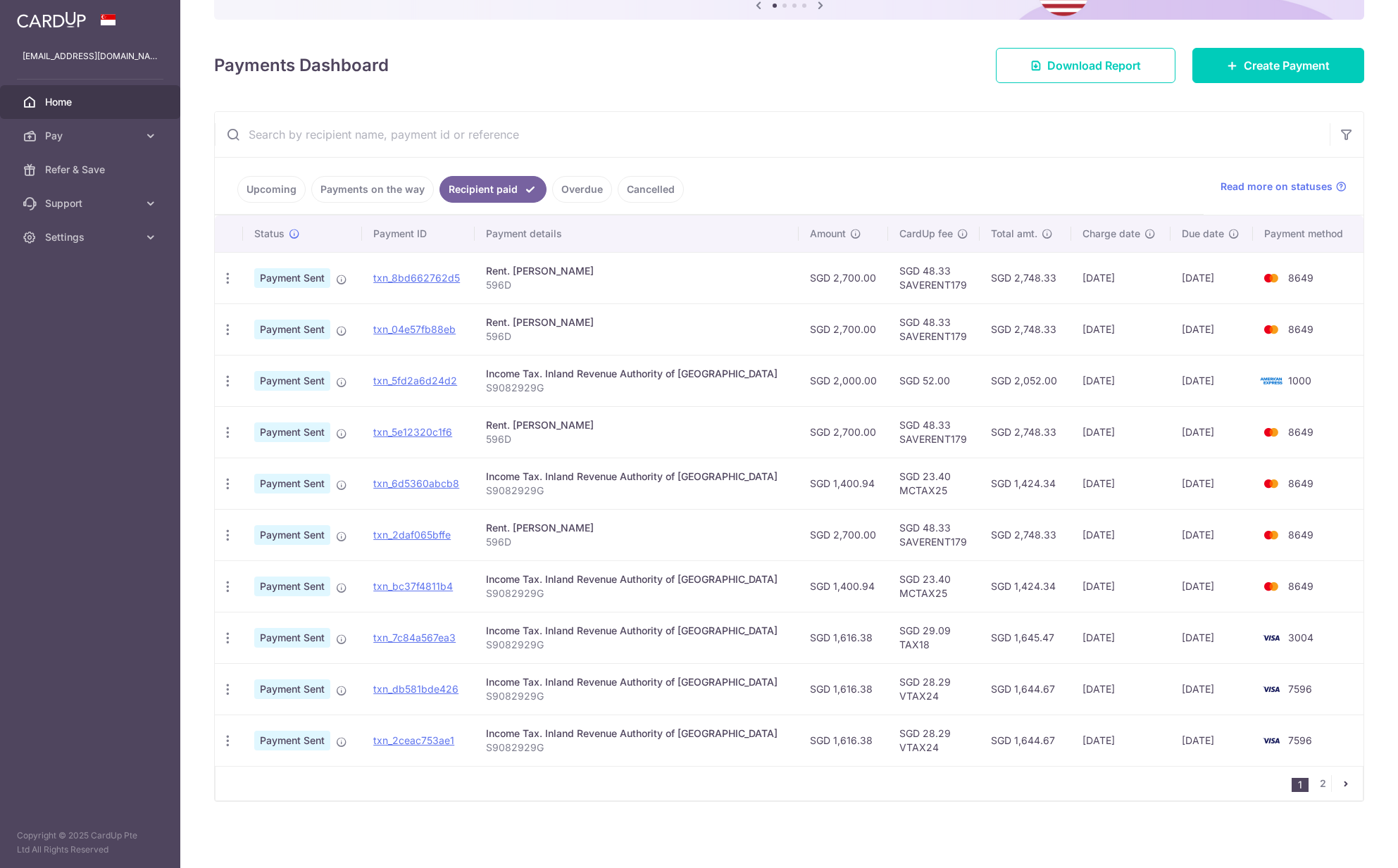
click at [908, 493] on td "SGD 23.40 MCTAX25" at bounding box center [933, 483] width 91 height 52
click at [994, 780] on link "2" at bounding box center [1323, 784] width 17 height 17
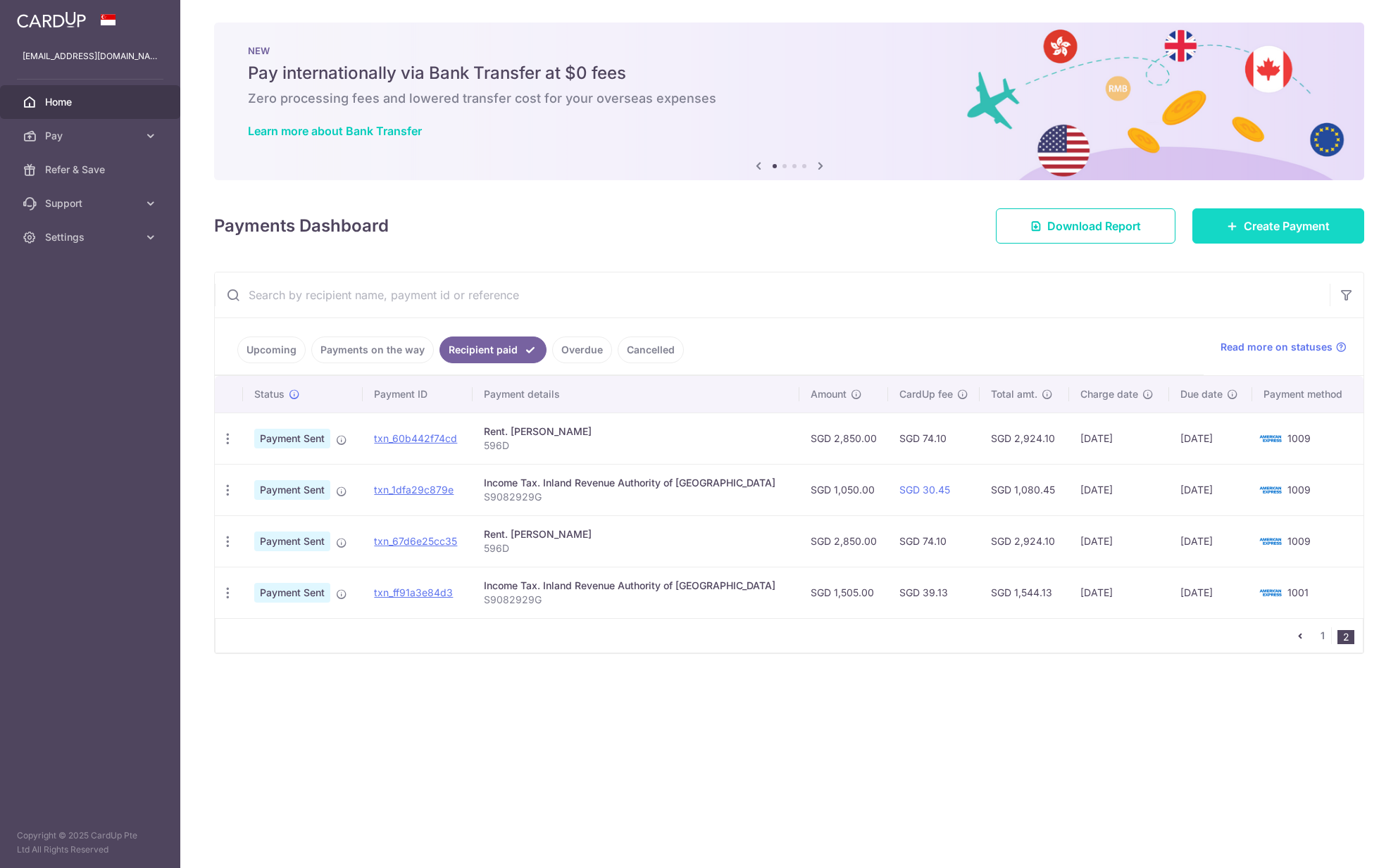
click at [994, 214] on link "Create Payment" at bounding box center [1279, 226] width 172 height 35
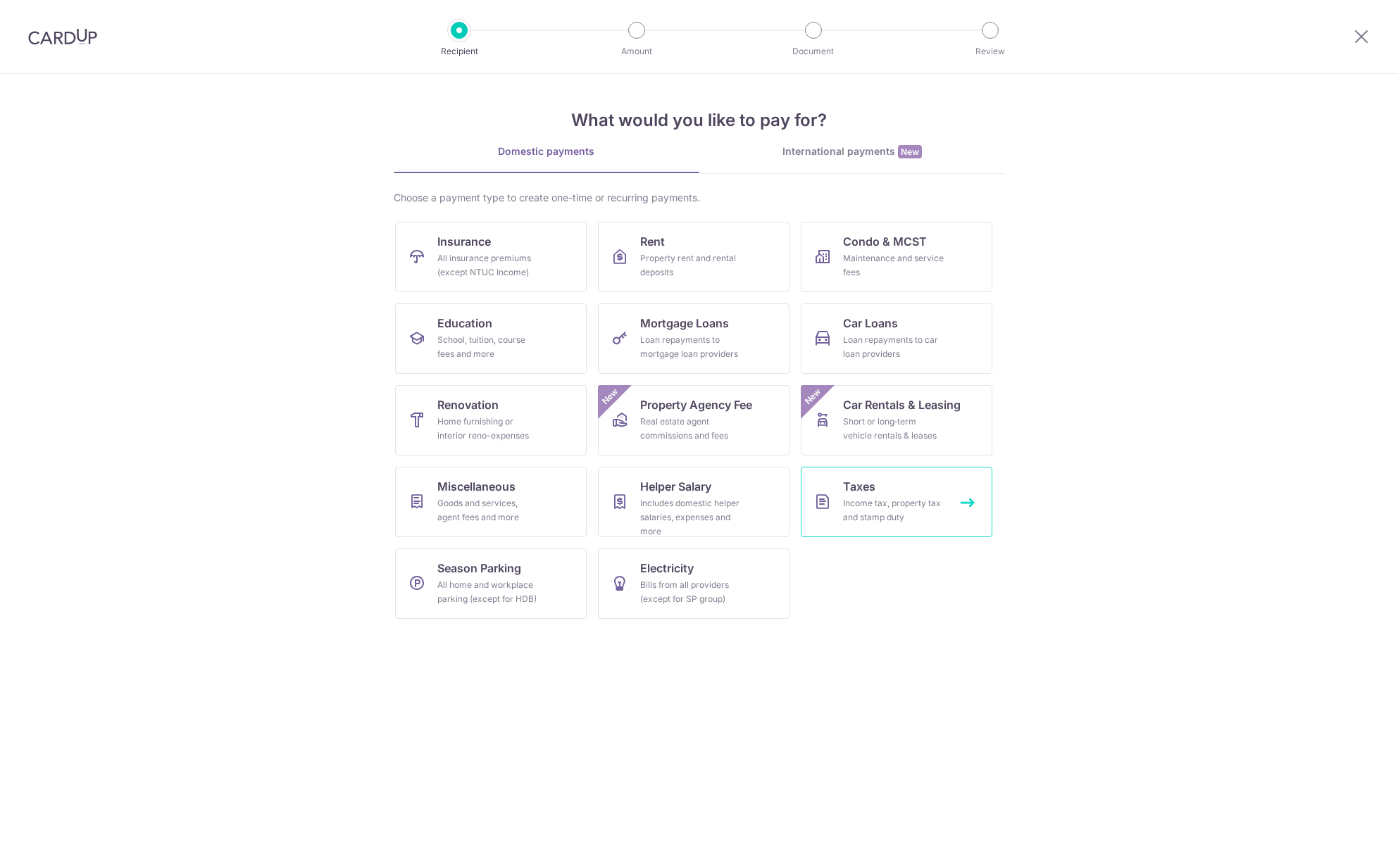
click at [918, 500] on div "Income tax, property tax and stamp duty" at bounding box center [894, 510] width 102 height 28
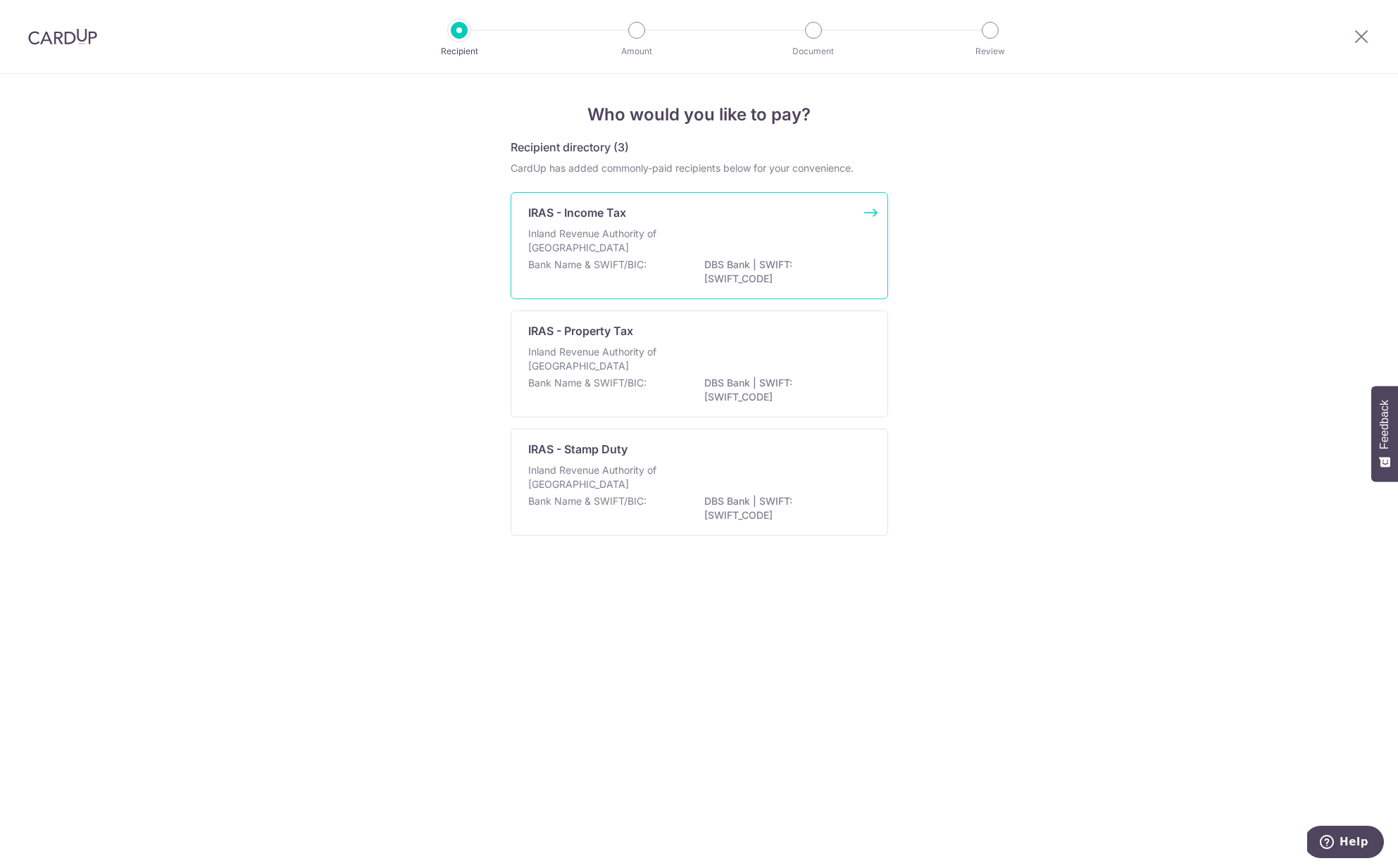
click at [655, 229] on p "Inland Revenue Authority of [GEOGRAPHIC_DATA]" at bounding box center [602, 240] width 149 height 28
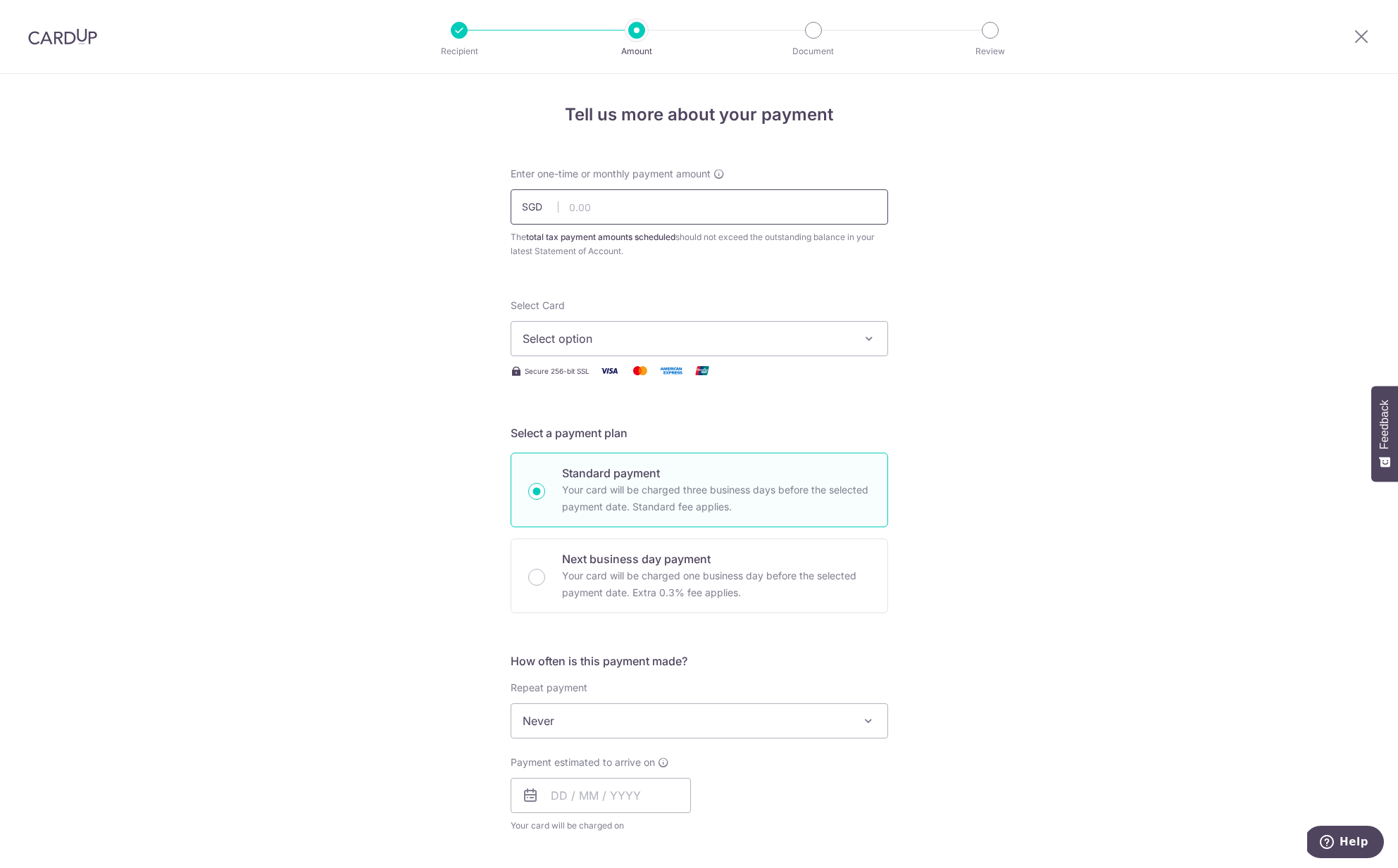
click at [640, 219] on input "text" at bounding box center [699, 207] width 377 height 35
paste input "1,400.94"
type input "1,400.94"
click at [623, 352] on button "Select option" at bounding box center [699, 338] width 377 height 35
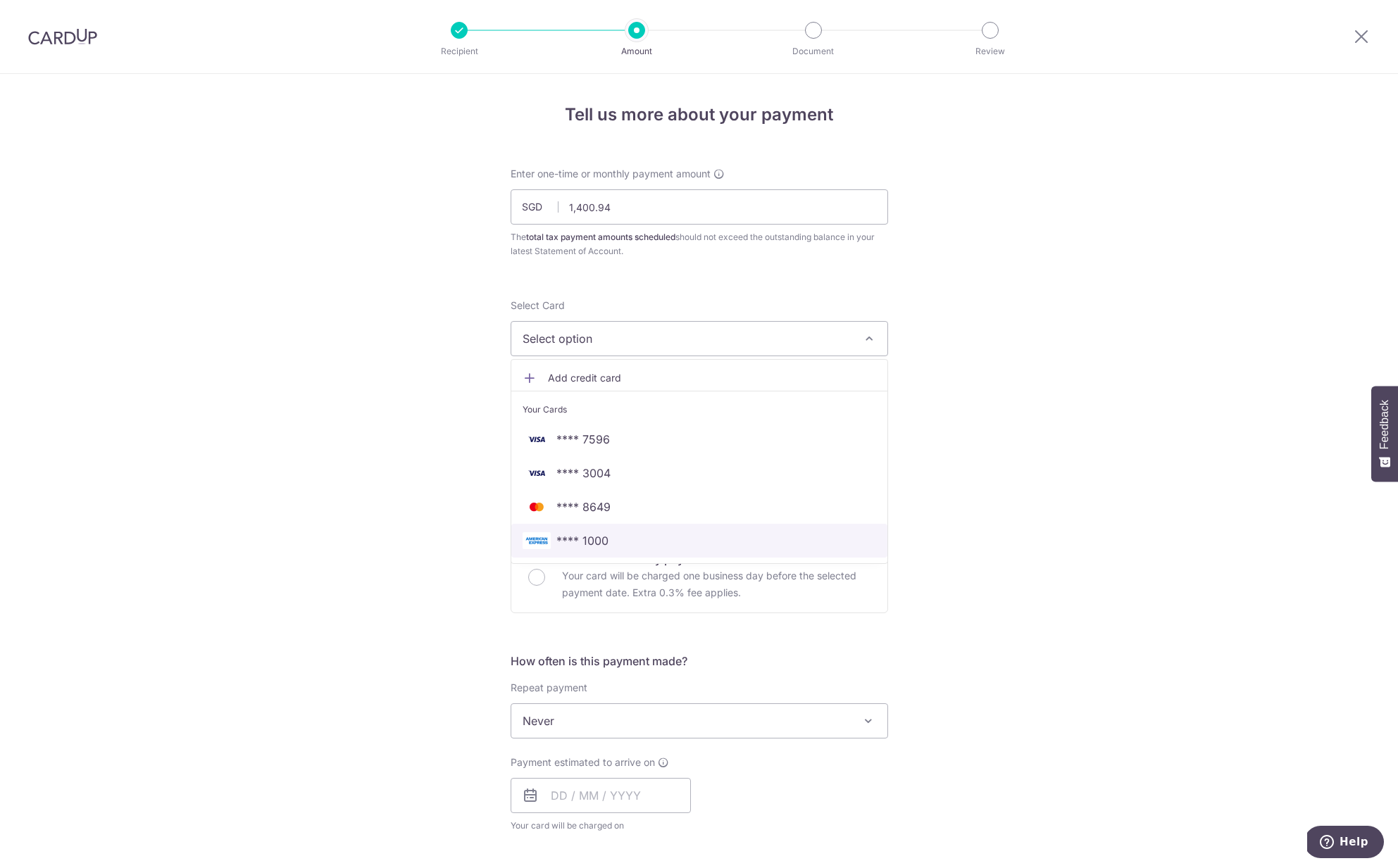
click at [607, 541] on span "**** 1000" at bounding box center [699, 541] width 354 height 17
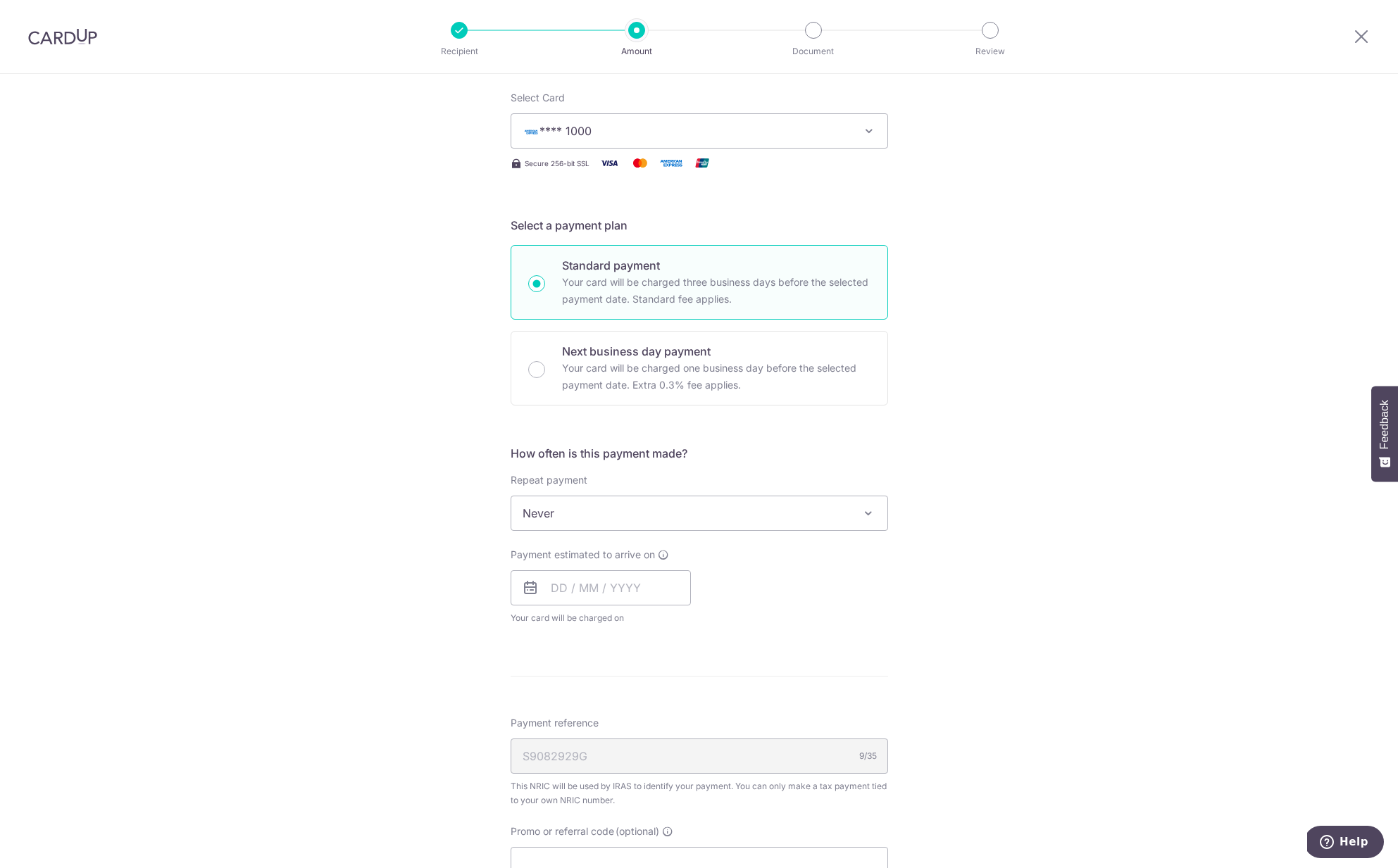
scroll to position [190, 0]
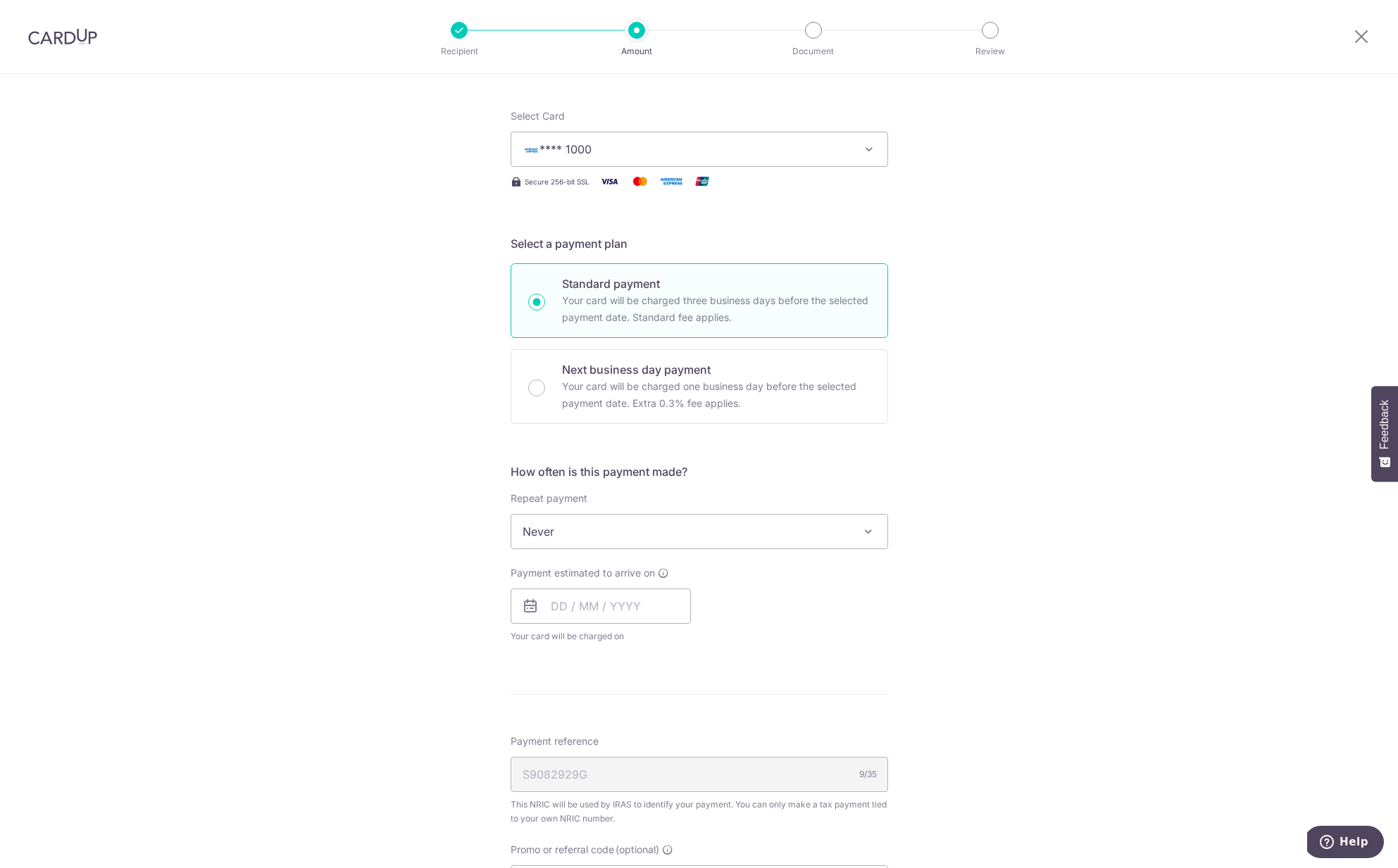
click at [758, 139] on button "**** 1000" at bounding box center [699, 149] width 377 height 35
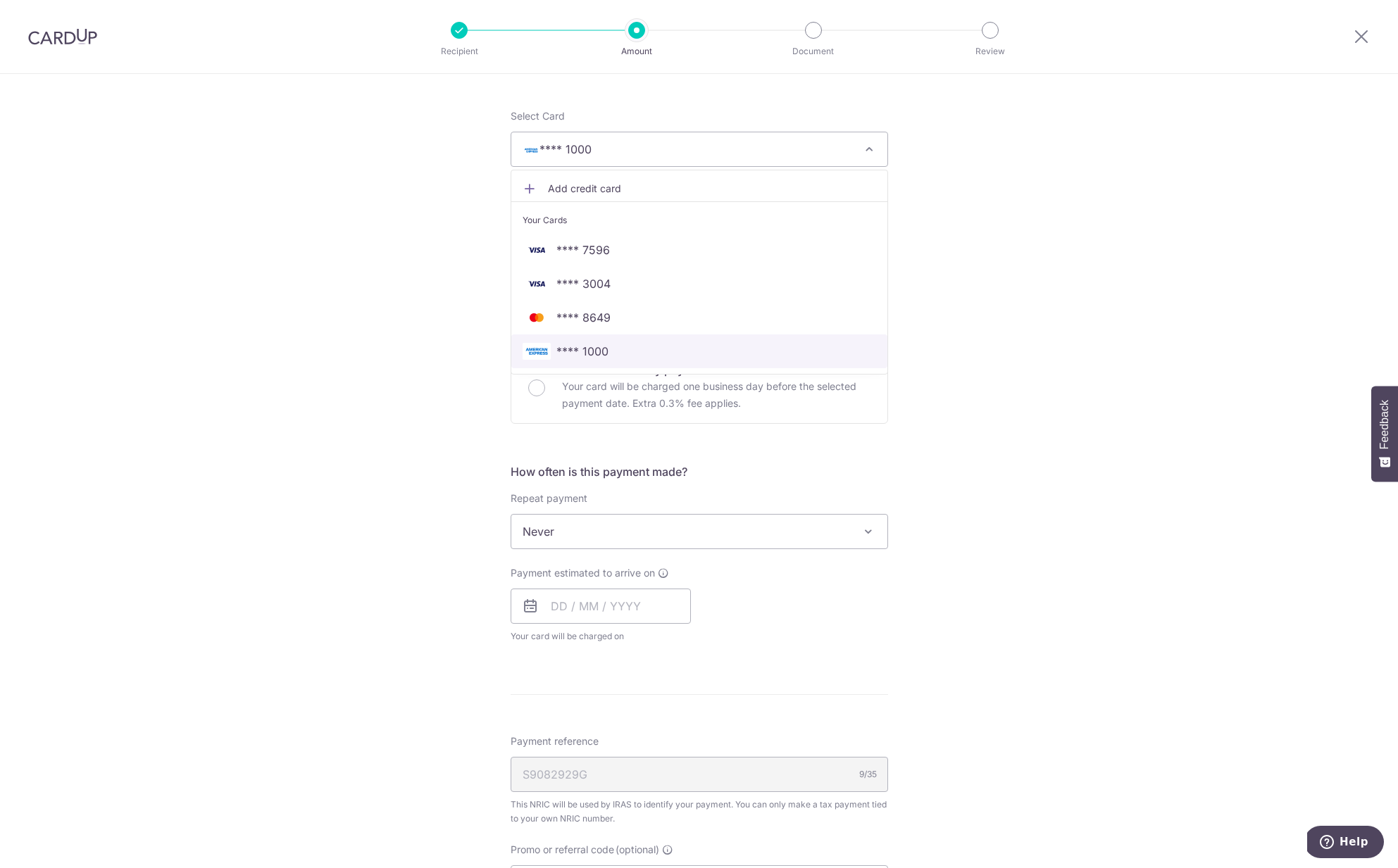
click at [694, 348] on span "**** 1000" at bounding box center [699, 351] width 354 height 17
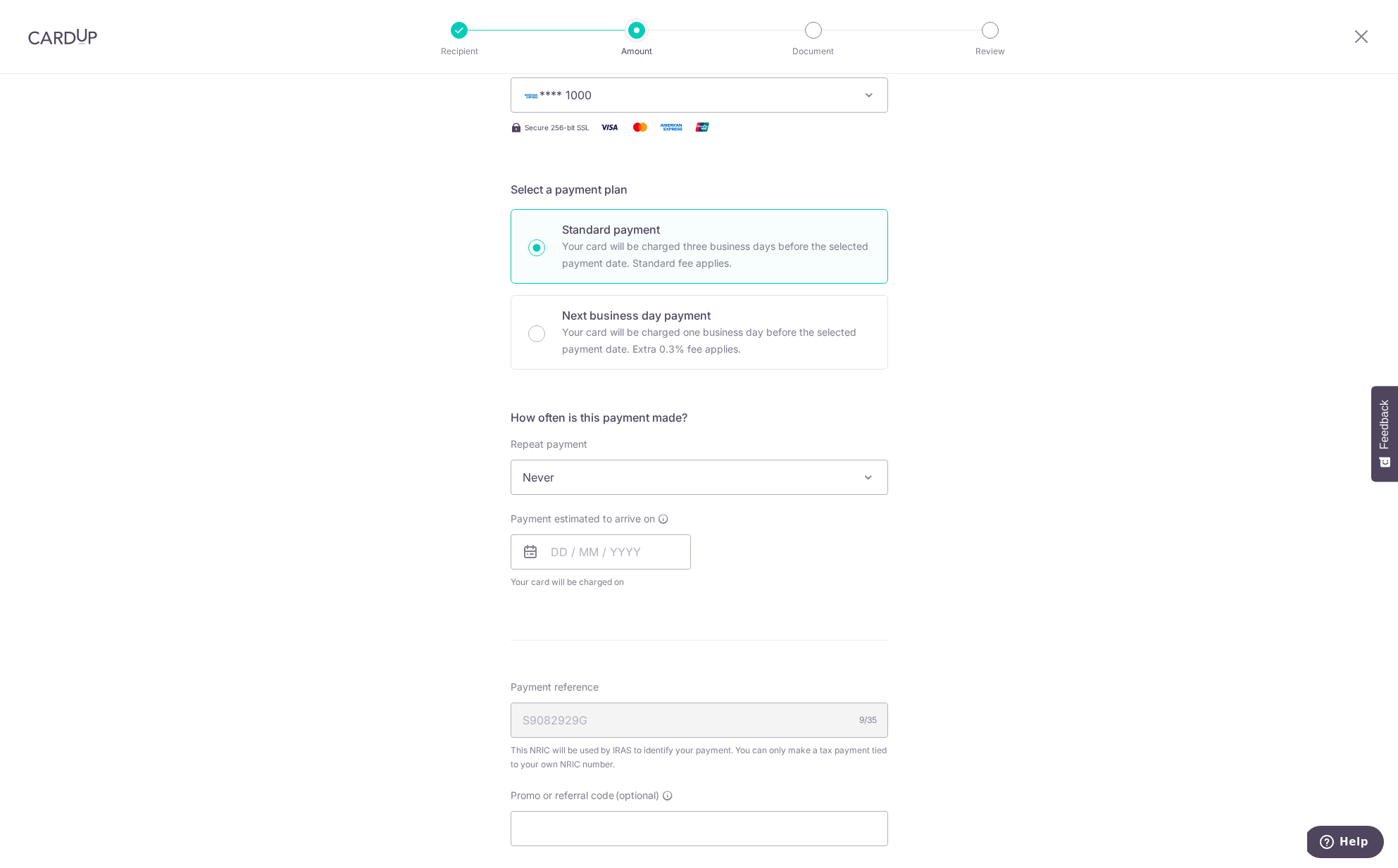
scroll to position [318, 0]
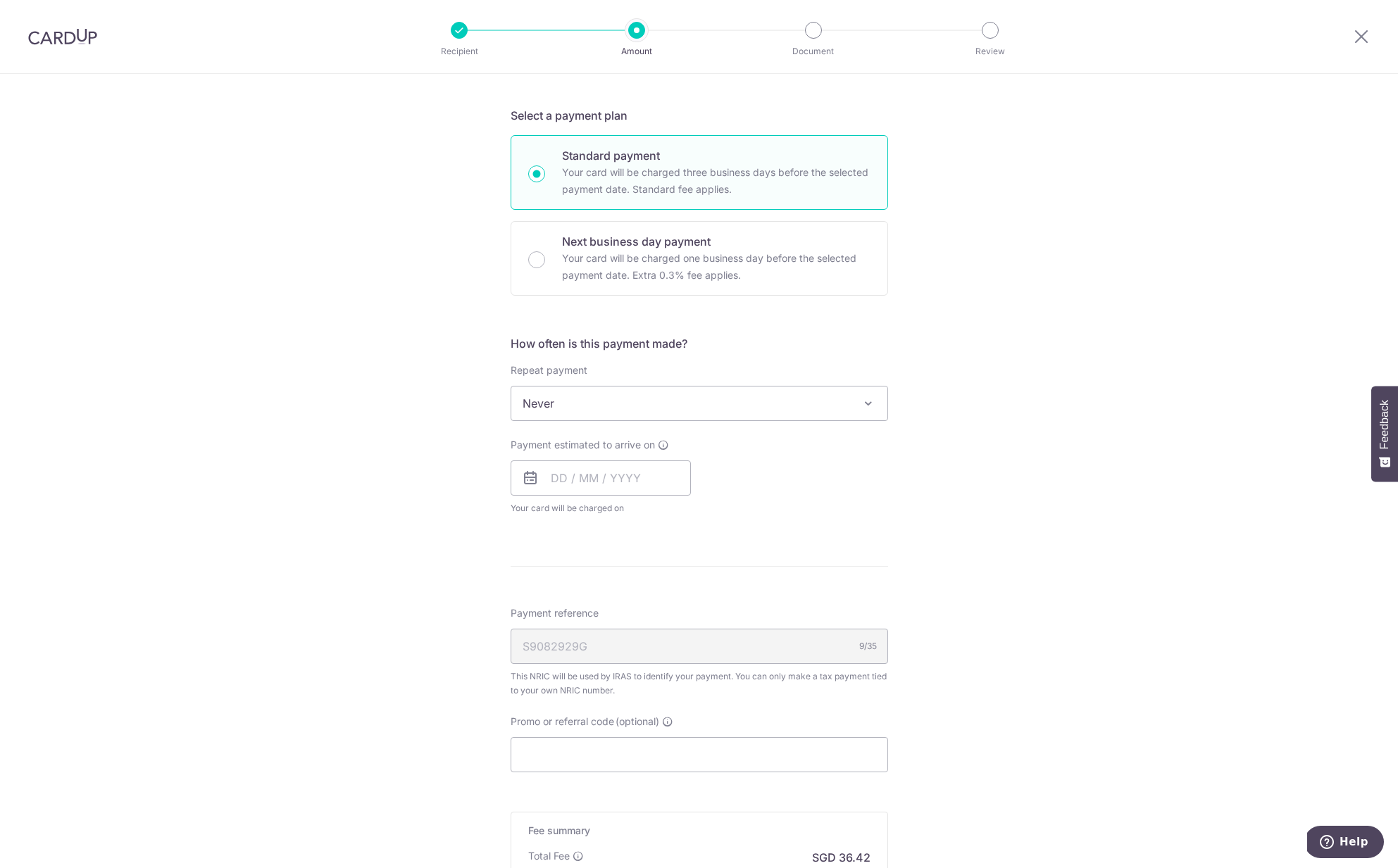
click at [658, 391] on span "Never" at bounding box center [700, 403] width 376 height 34
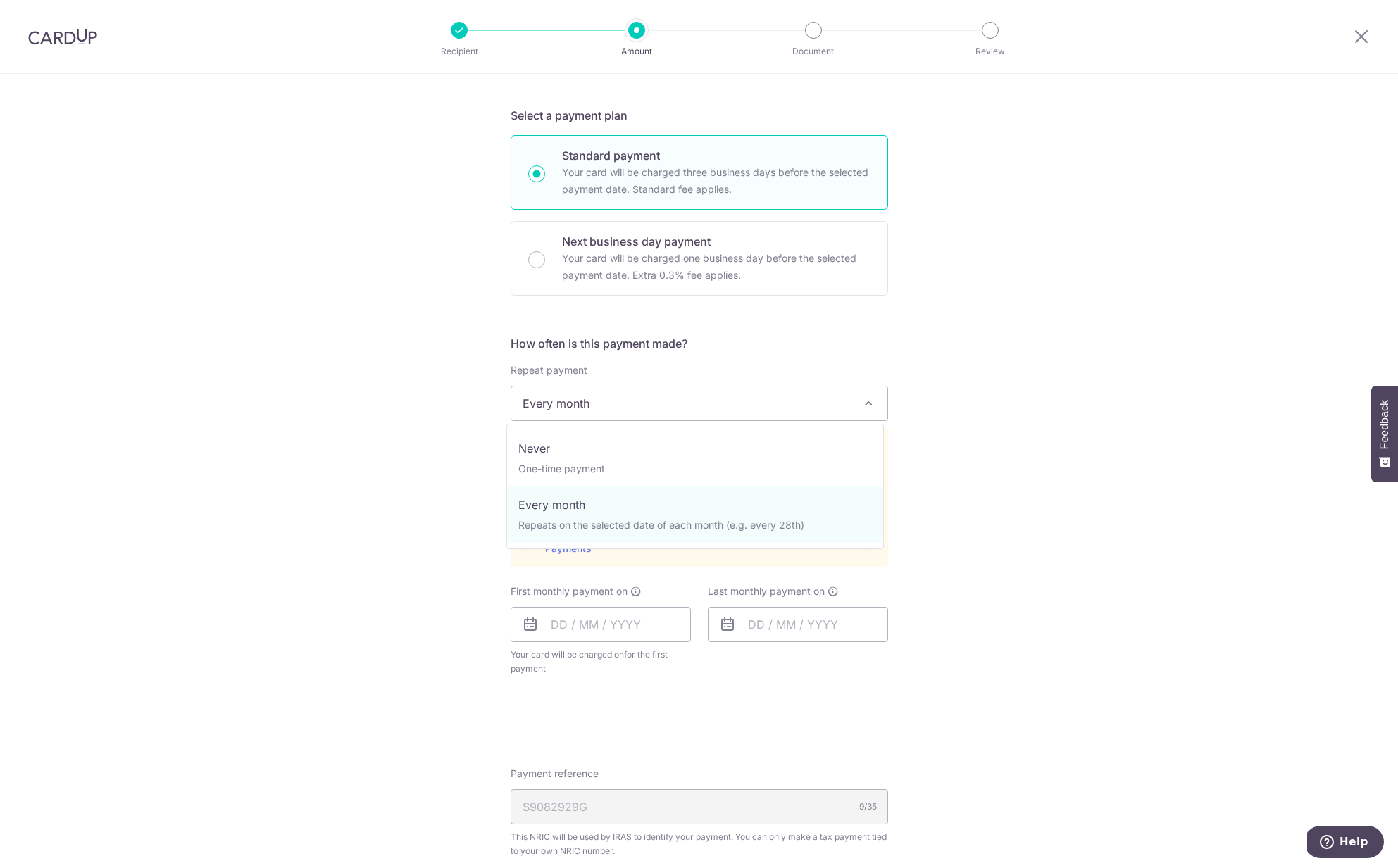
click at [586, 388] on span "Every month" at bounding box center [700, 403] width 376 height 34
select select "1"
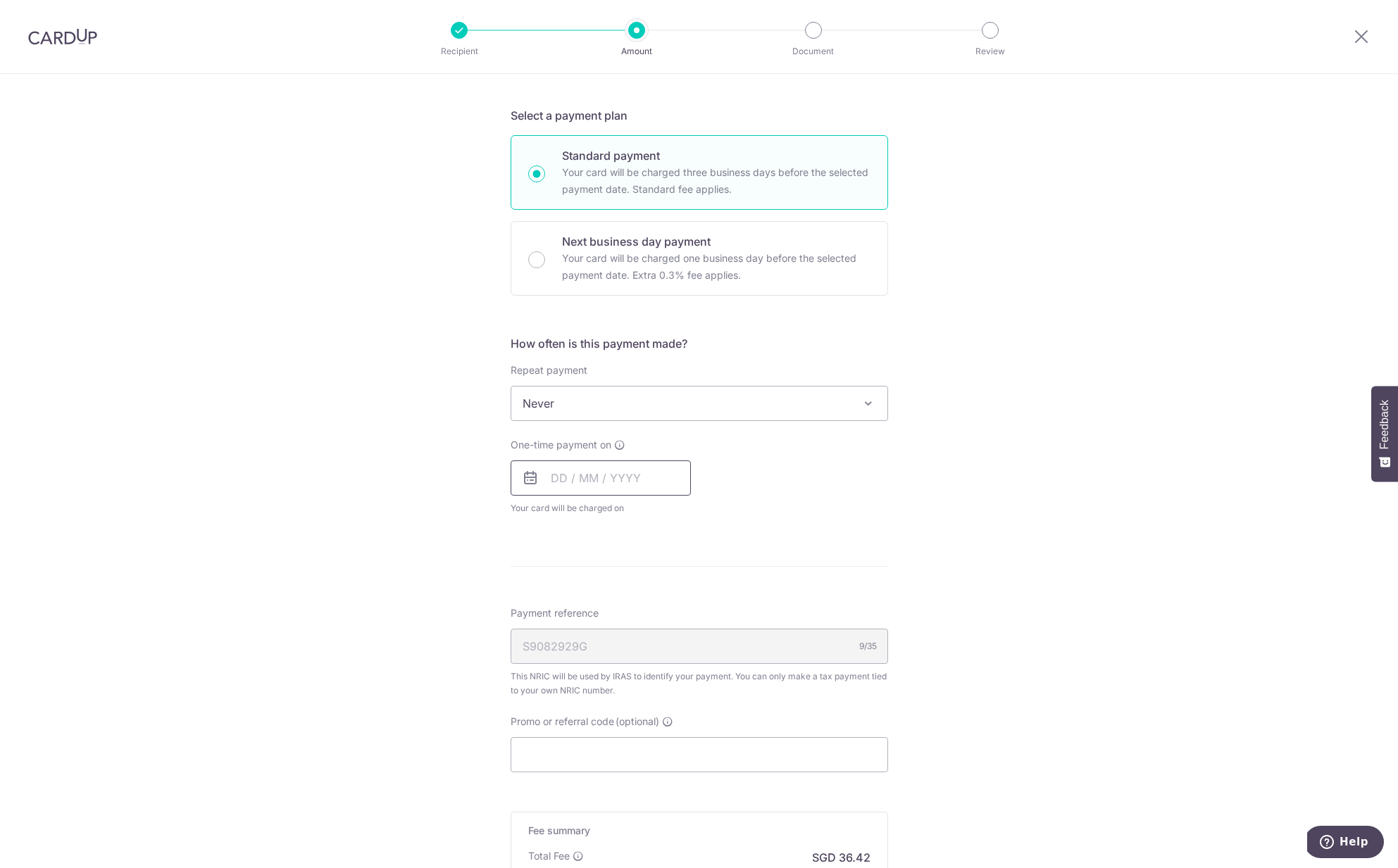
click at [630, 481] on input "text" at bounding box center [601, 478] width 180 height 35
click at [533, 660] on link "21" at bounding box center [539, 662] width 23 height 23
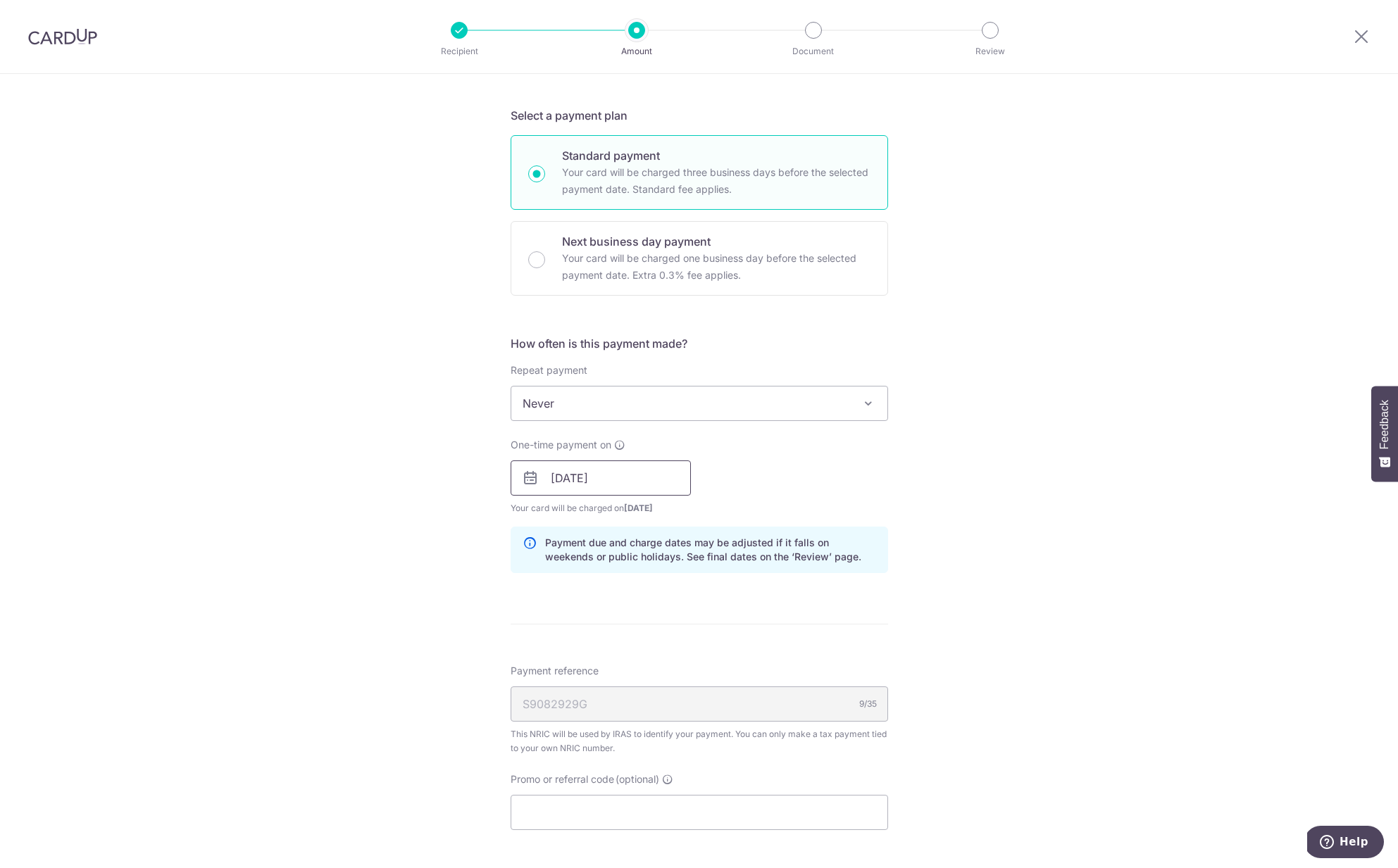
click at [572, 472] on input "21/09/2025" at bounding box center [601, 478] width 180 height 35
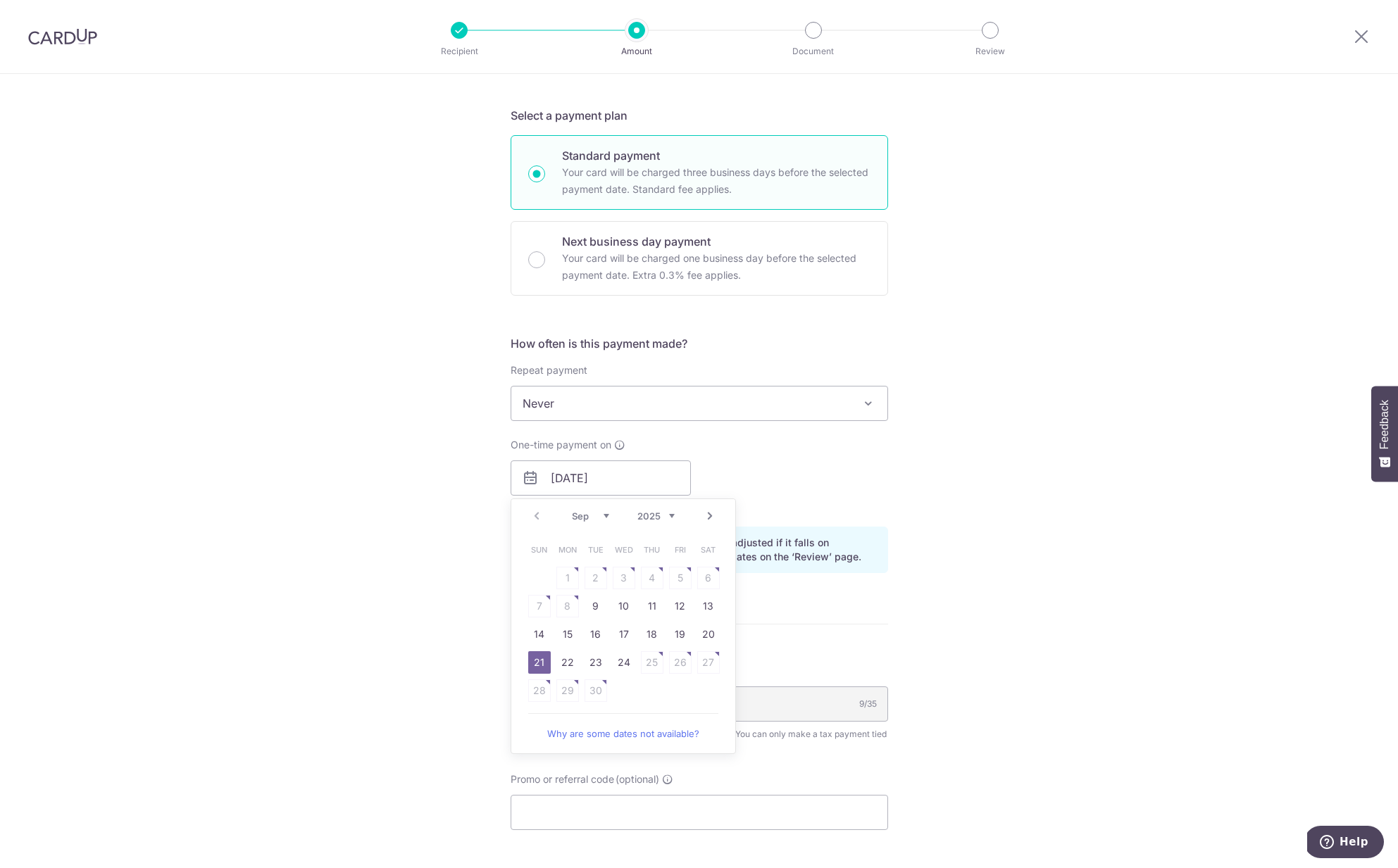
click at [891, 463] on div "One-time payment on 21/09/2025 Prev Next Sep Oct Nov Dec 2025 2026 Sun Mon Tue …" at bounding box center [699, 476] width 394 height 77
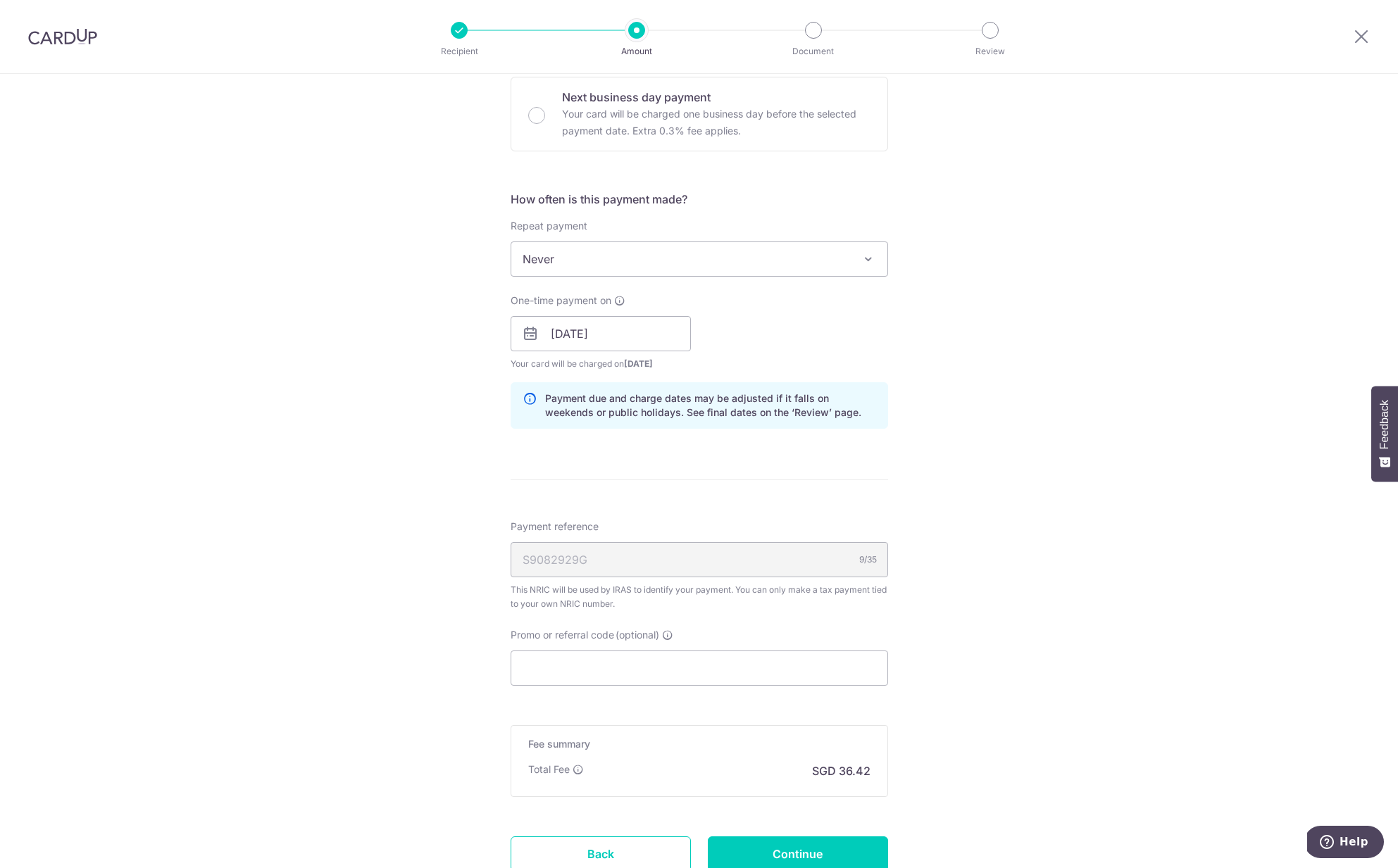
scroll to position [514, 0]
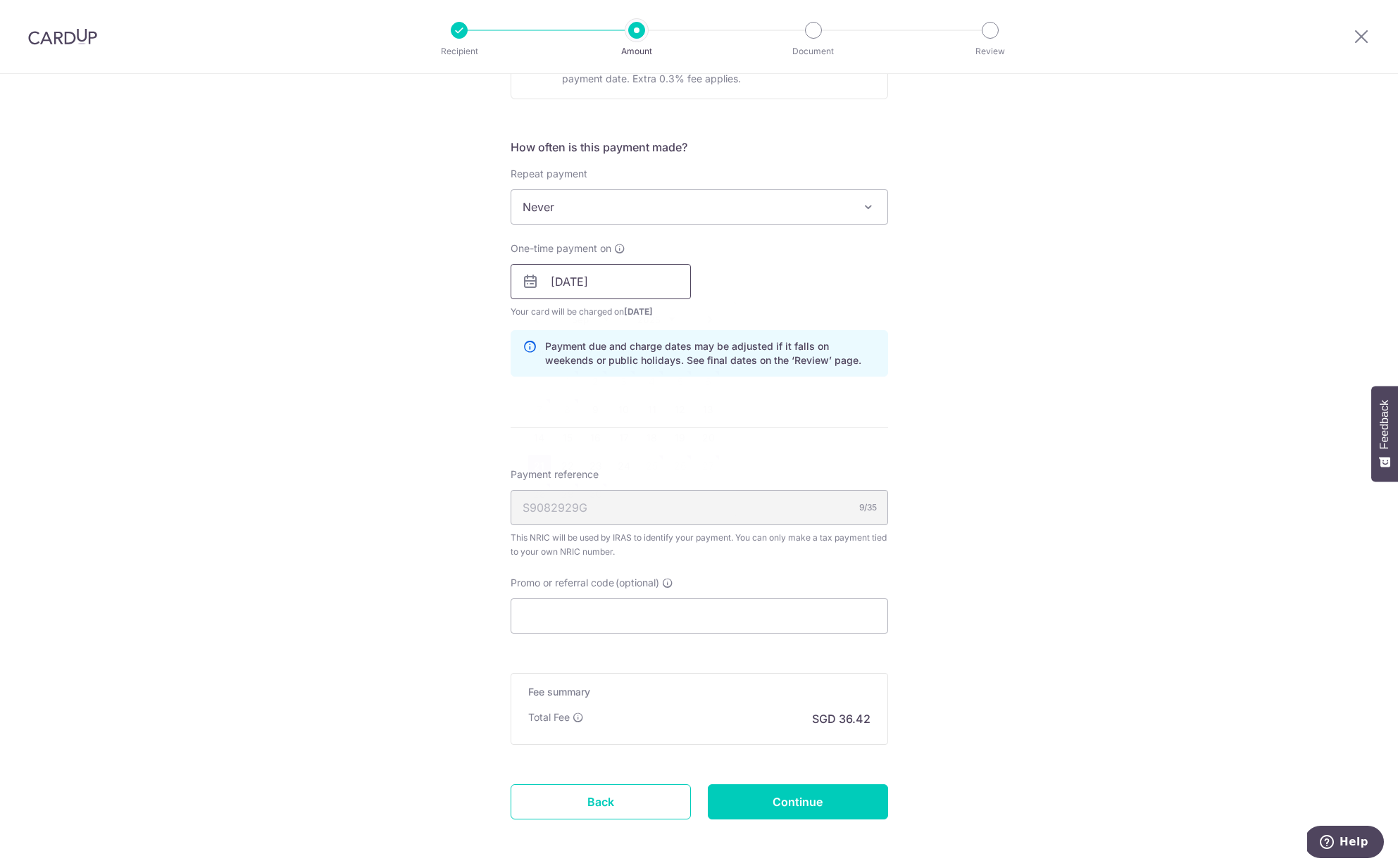
click at [571, 287] on input "21/09/2025" at bounding box center [601, 281] width 180 height 35
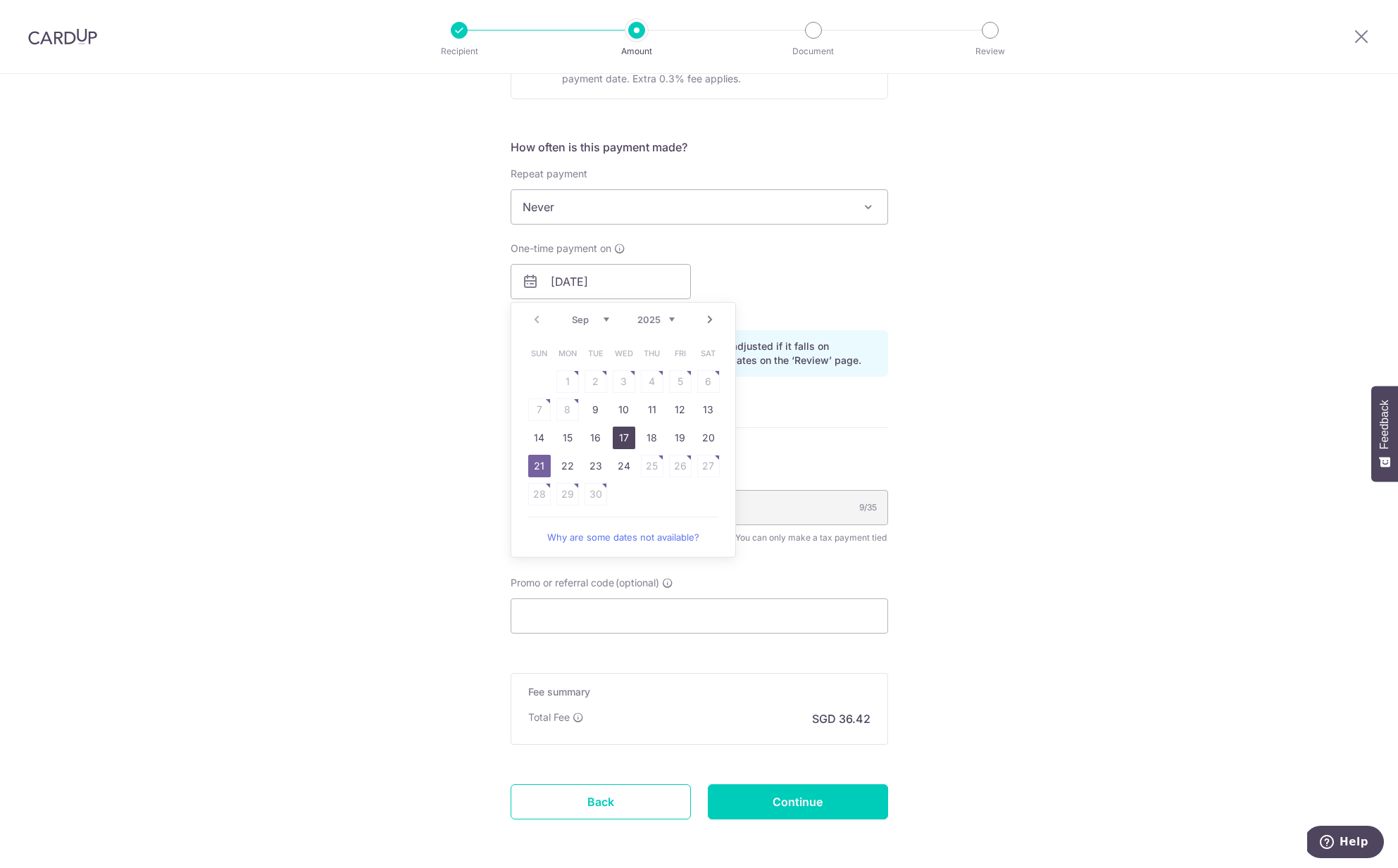
click at [622, 440] on link "17" at bounding box center [624, 438] width 23 height 23
type input "[DATE]"
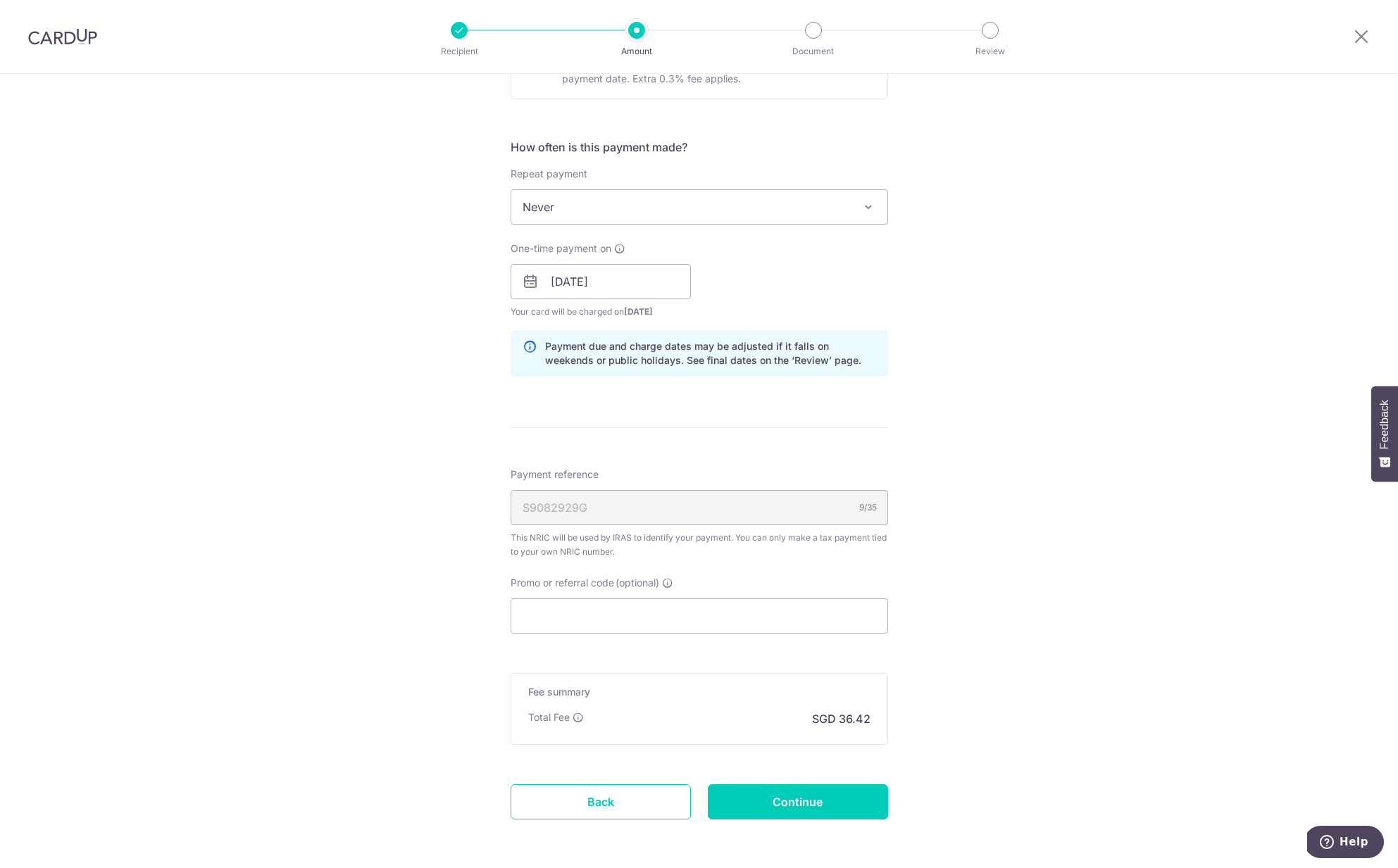
click at [1017, 411] on div "Tell us more about your payment Enter one-time or monthly payment amount SGD 1,…" at bounding box center [699, 242] width 1398 height 1365
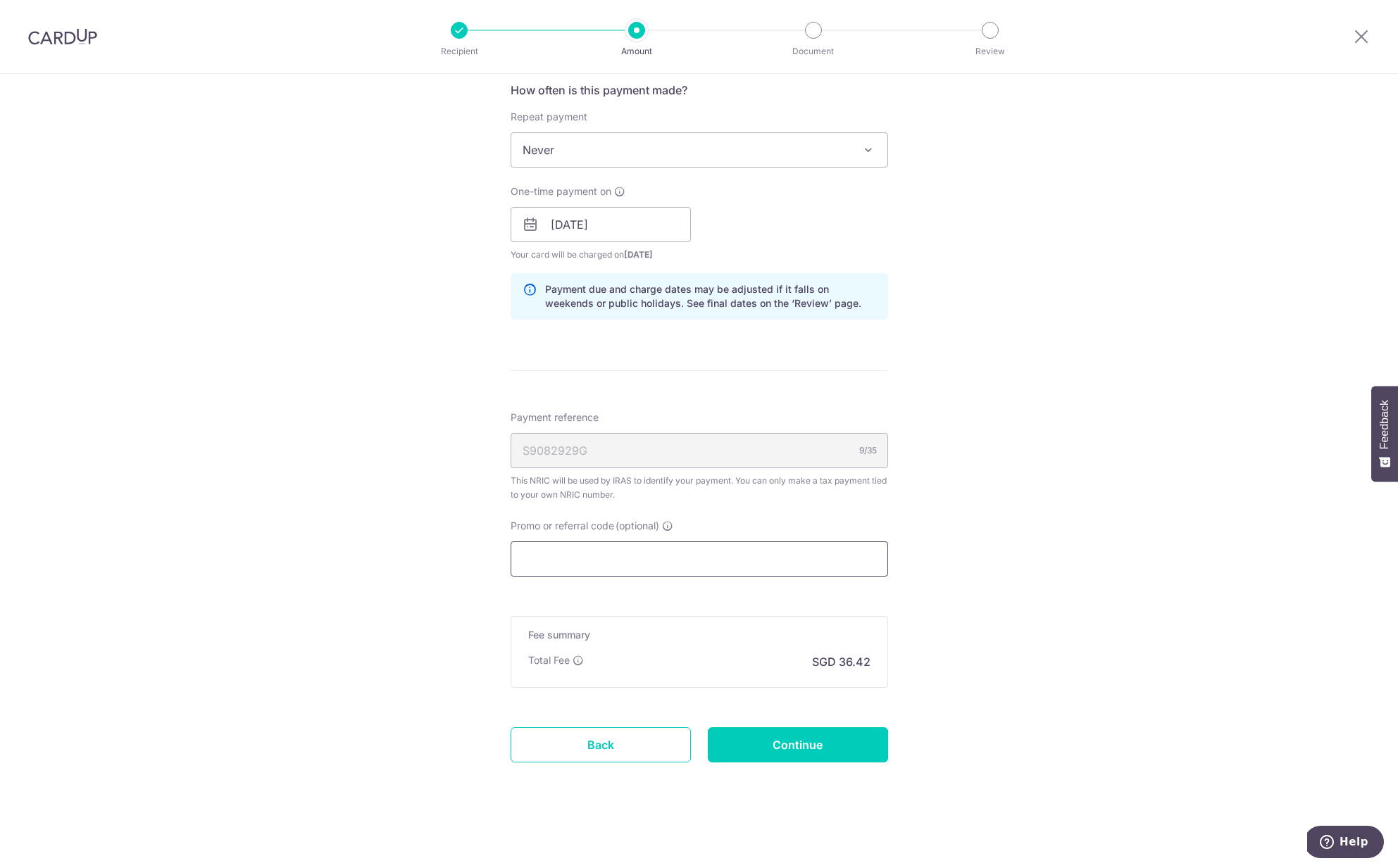
click at [600, 554] on input "Promo or referral code (optional)" at bounding box center [699, 559] width 377 height 35
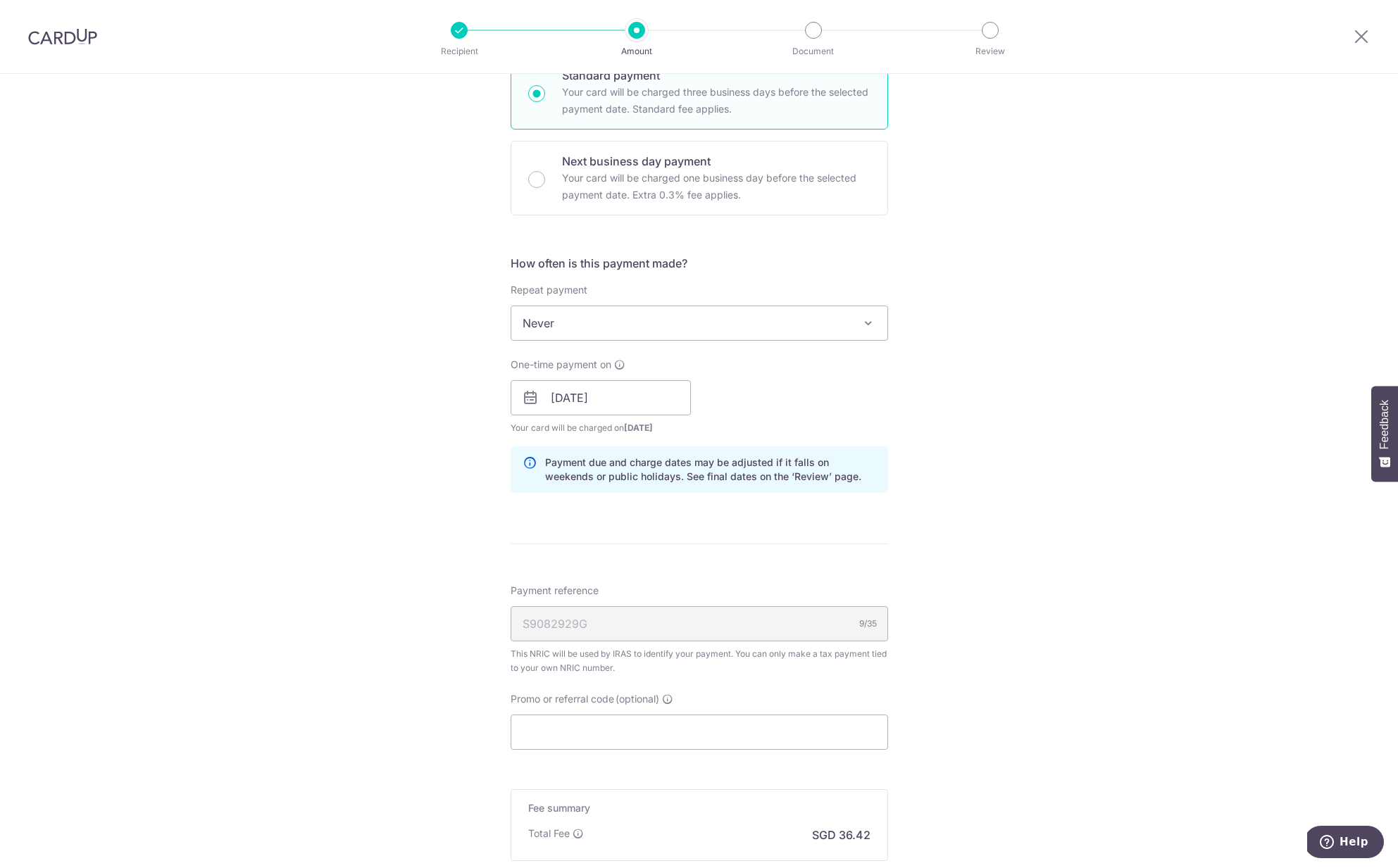
scroll to position [403, 0]
click at [614, 725] on input "Promo or referral code (optional)" at bounding box center [699, 727] width 377 height 35
paste input "25AMEX21"
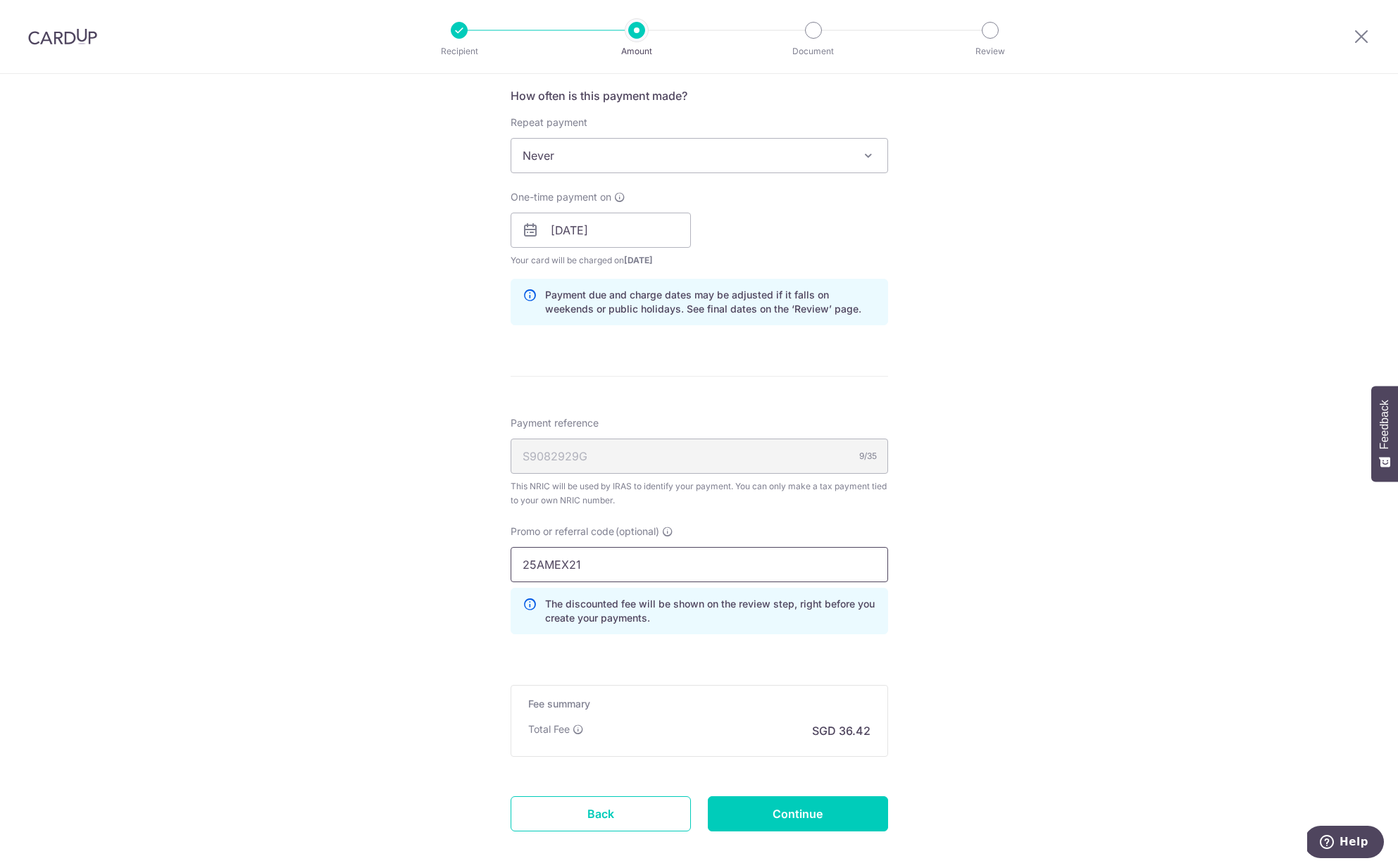
scroll to position [635, 0]
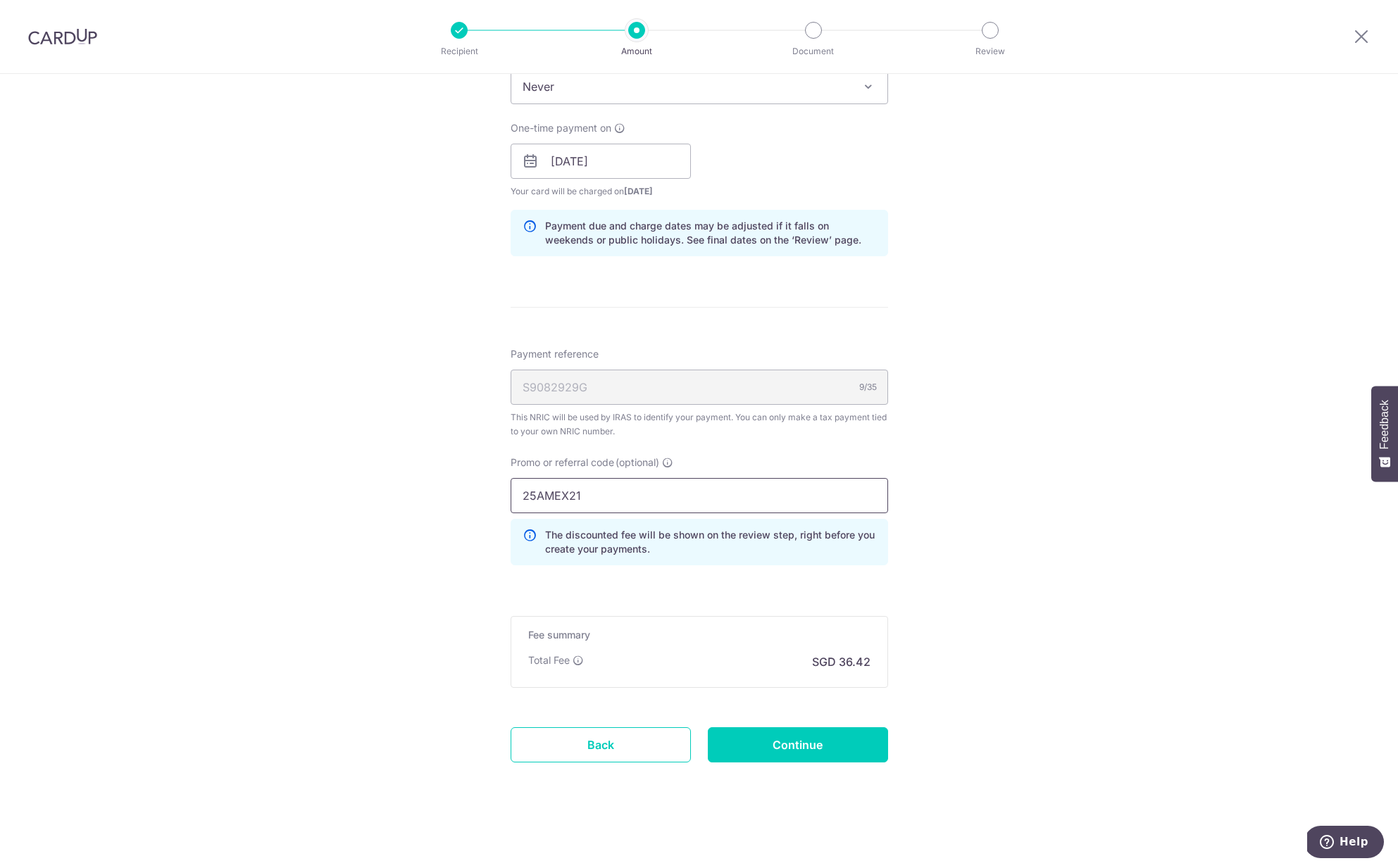
type input "25AMEX21"
click at [786, 741] on input "Continue" at bounding box center [797, 745] width 180 height 35
type input "Create Schedule"
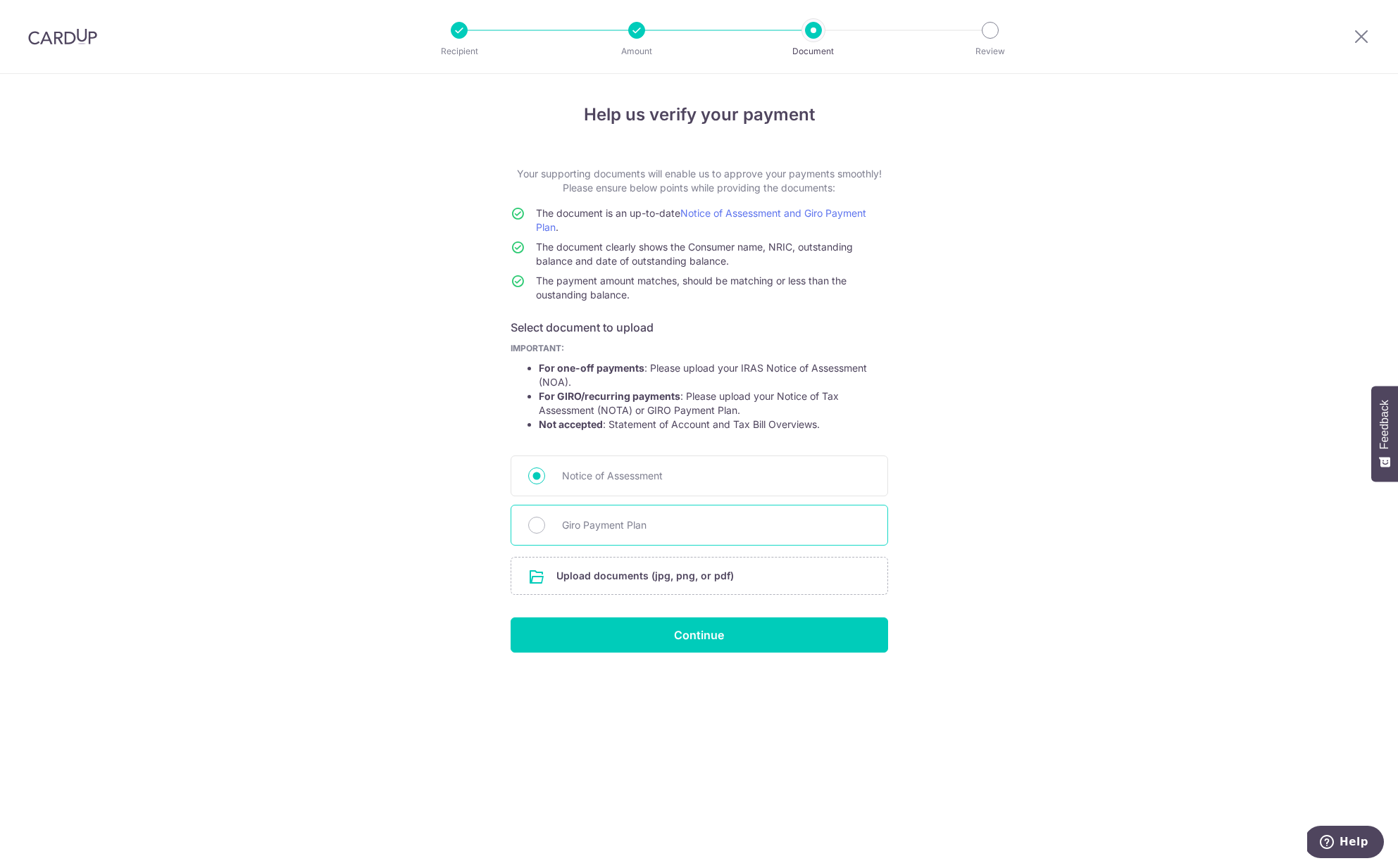
click at [641, 521] on span "Giro Payment Plan" at bounding box center [716, 525] width 308 height 17
click at [545, 521] on input "Giro Payment Plan" at bounding box center [537, 525] width 17 height 17
radio input "true"
click at [785, 212] on link "Notice of Assessment and Giro Payment Plan" at bounding box center [701, 219] width 330 height 26
click at [663, 580] on input "file" at bounding box center [700, 575] width 376 height 37
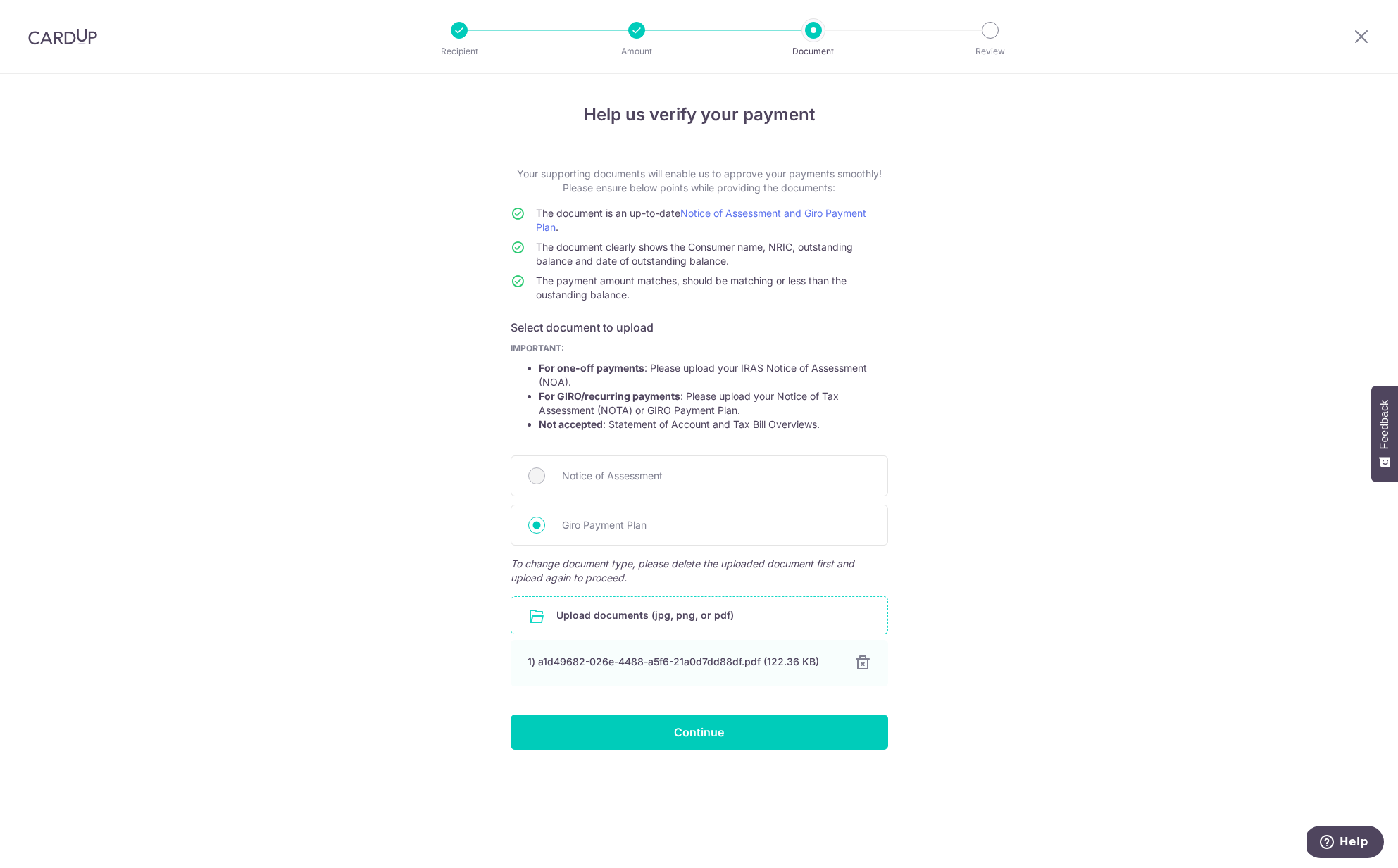
click at [681, 624] on input "file" at bounding box center [700, 615] width 376 height 37
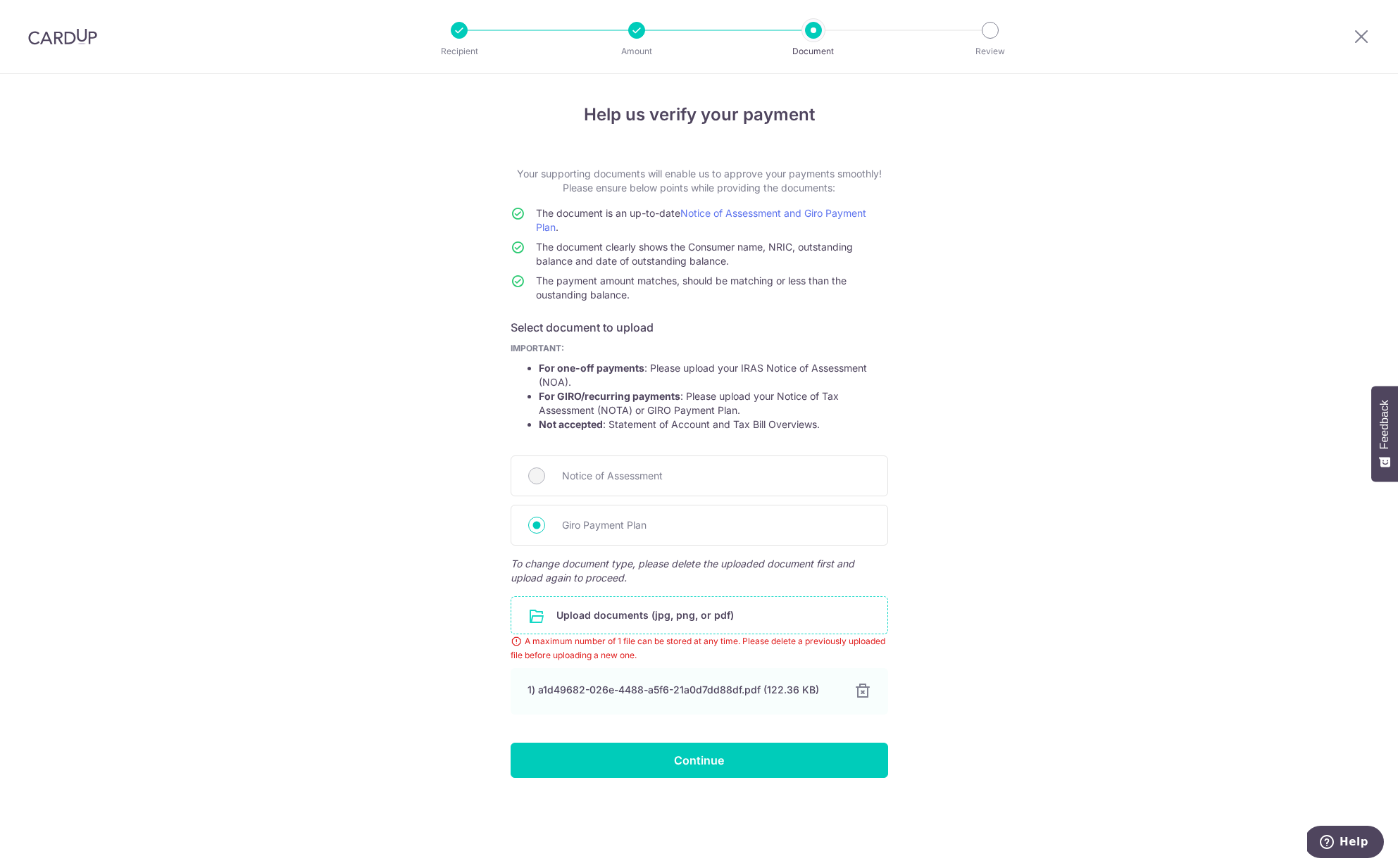
click at [1010, 518] on div "Help us verify your payment Your supporting documents will enable us to approve…" at bounding box center [699, 471] width 1398 height 794
drag, startPoint x: 740, startPoint y: 247, endPoint x: 791, endPoint y: 283, distance: 62.4
click at [791, 283] on tbody "The document is an up-to-date Notice of Assessment and Giro Payment Plan . The …" at bounding box center [699, 257] width 377 height 101
click at [863, 688] on div at bounding box center [862, 692] width 17 height 17
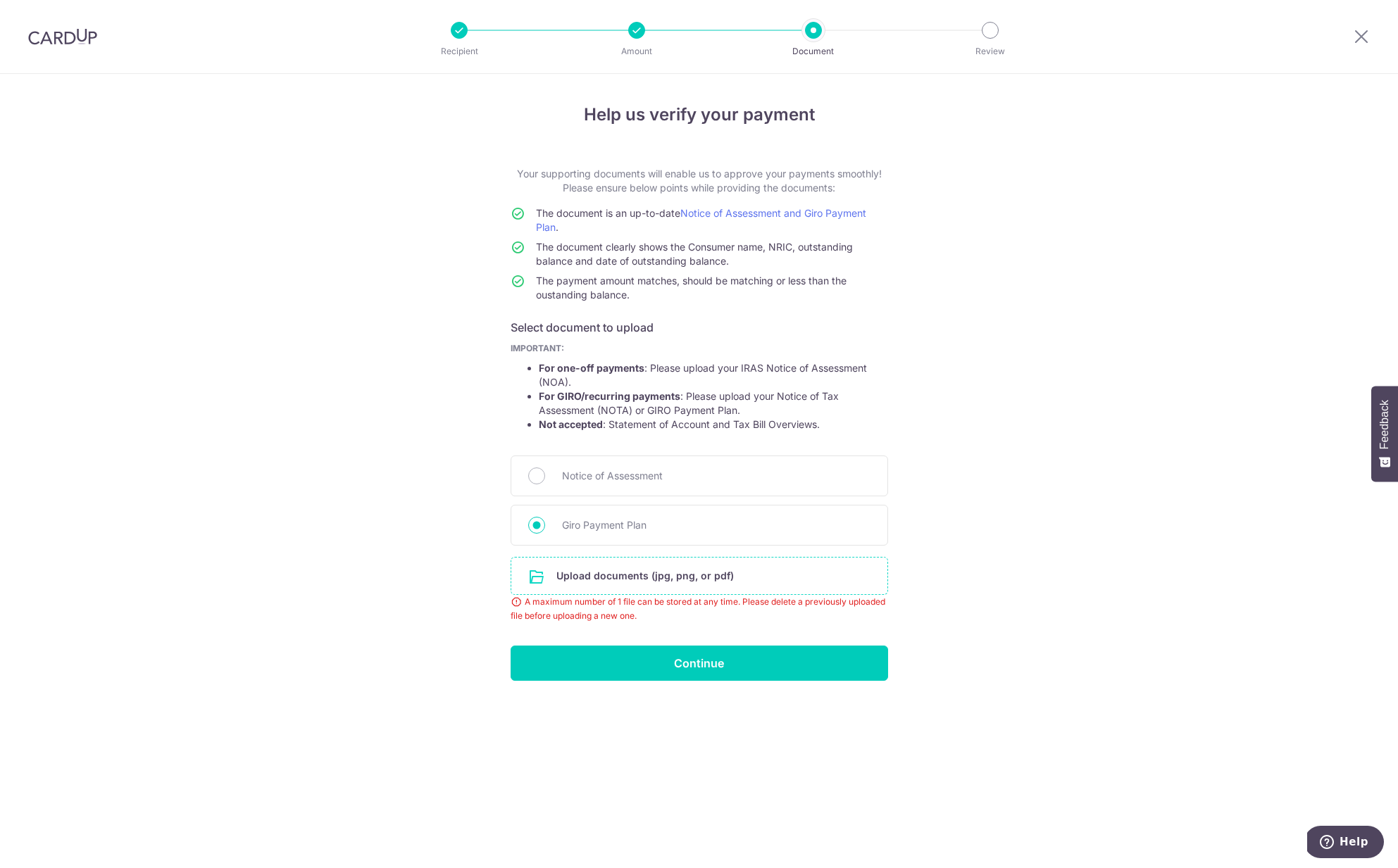
click at [620, 568] on input "file" at bounding box center [700, 575] width 376 height 37
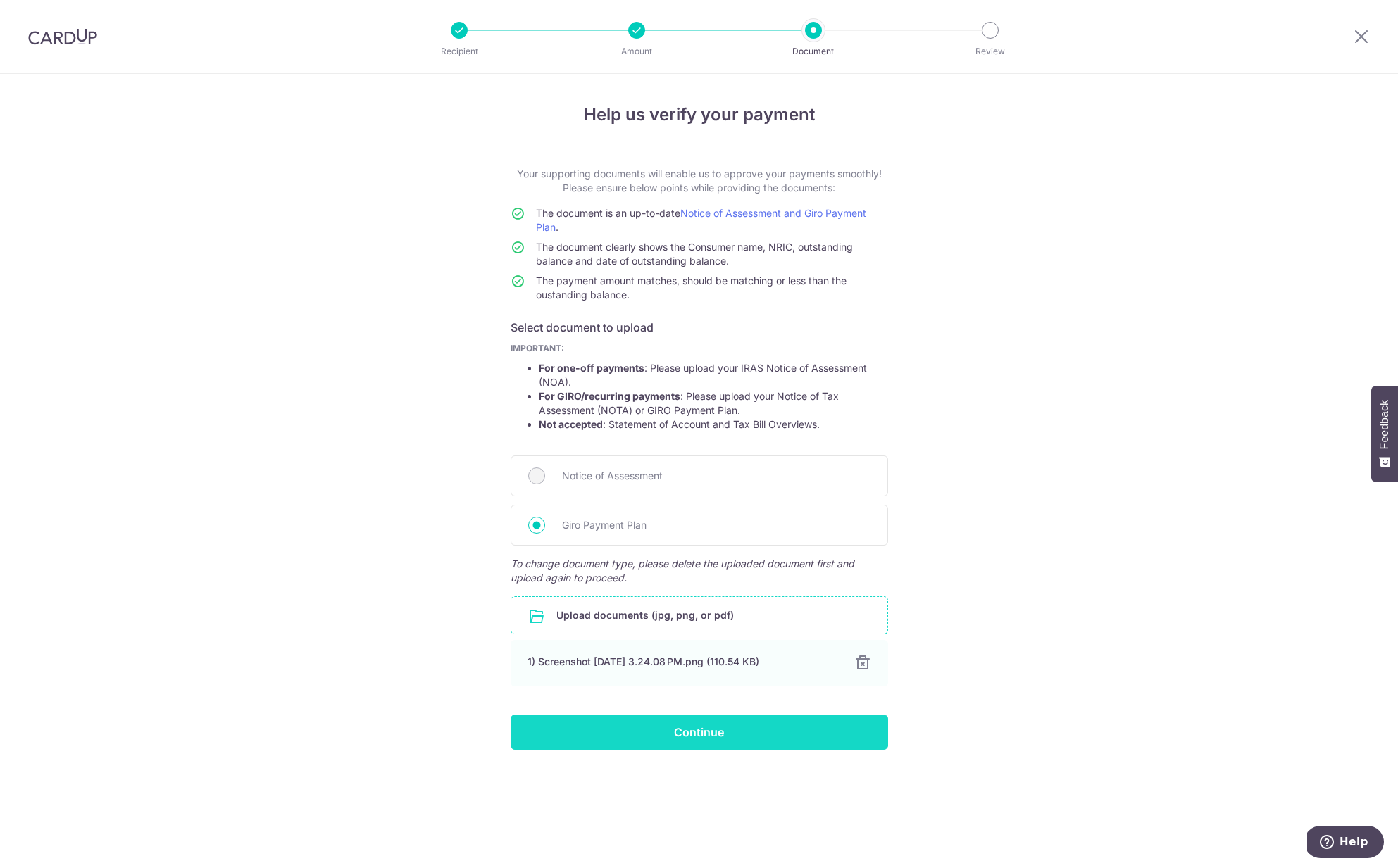
click at [706, 732] on input "Continue" at bounding box center [699, 731] width 377 height 35
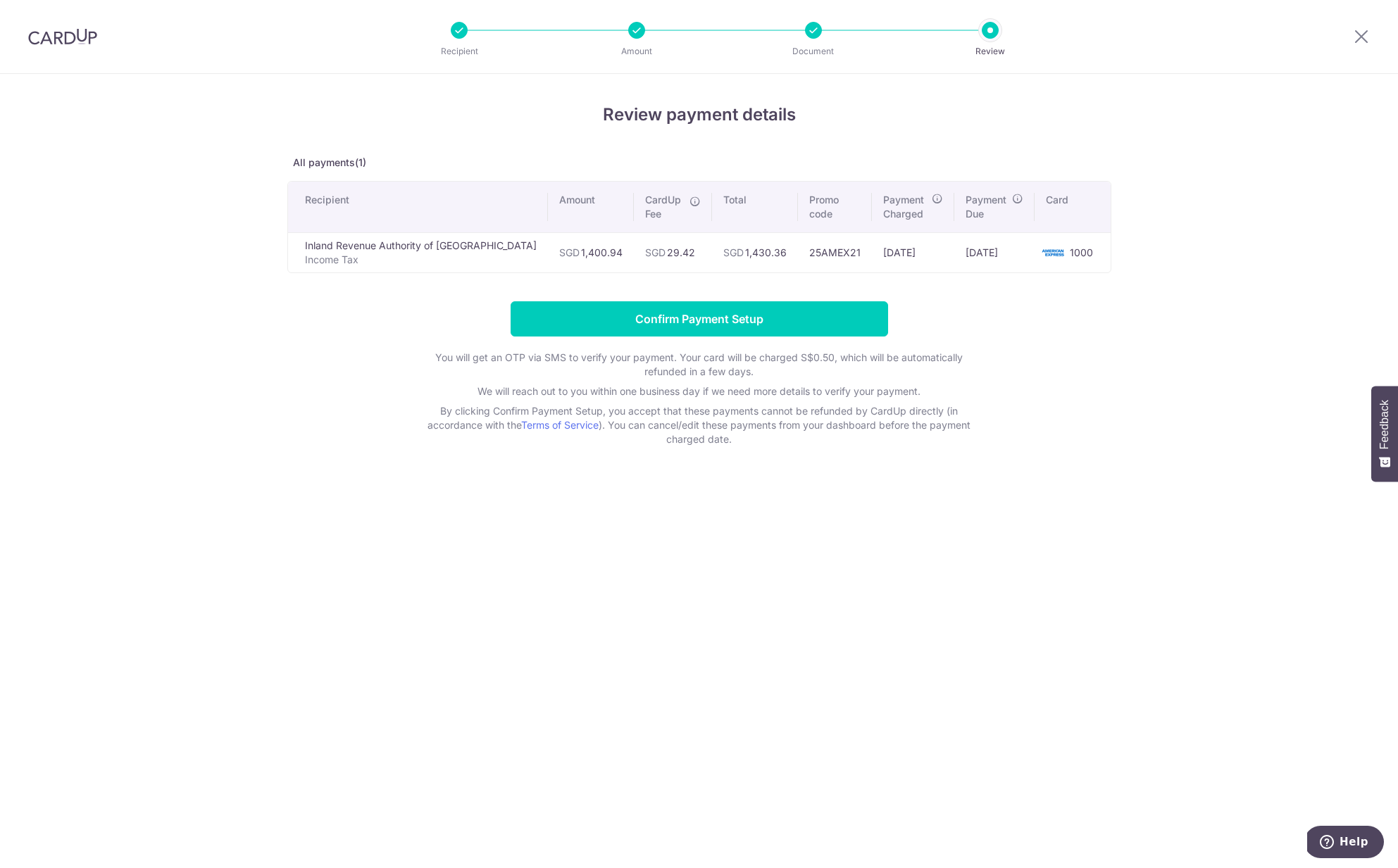
click at [730, 254] on td "SGD 1,430.36" at bounding box center [755, 252] width 86 height 40
click at [634, 252] on td "SGD 29.42" at bounding box center [673, 252] width 78 height 40
click at [727, 258] on td "SGD 1,430.36" at bounding box center [755, 252] width 86 height 40
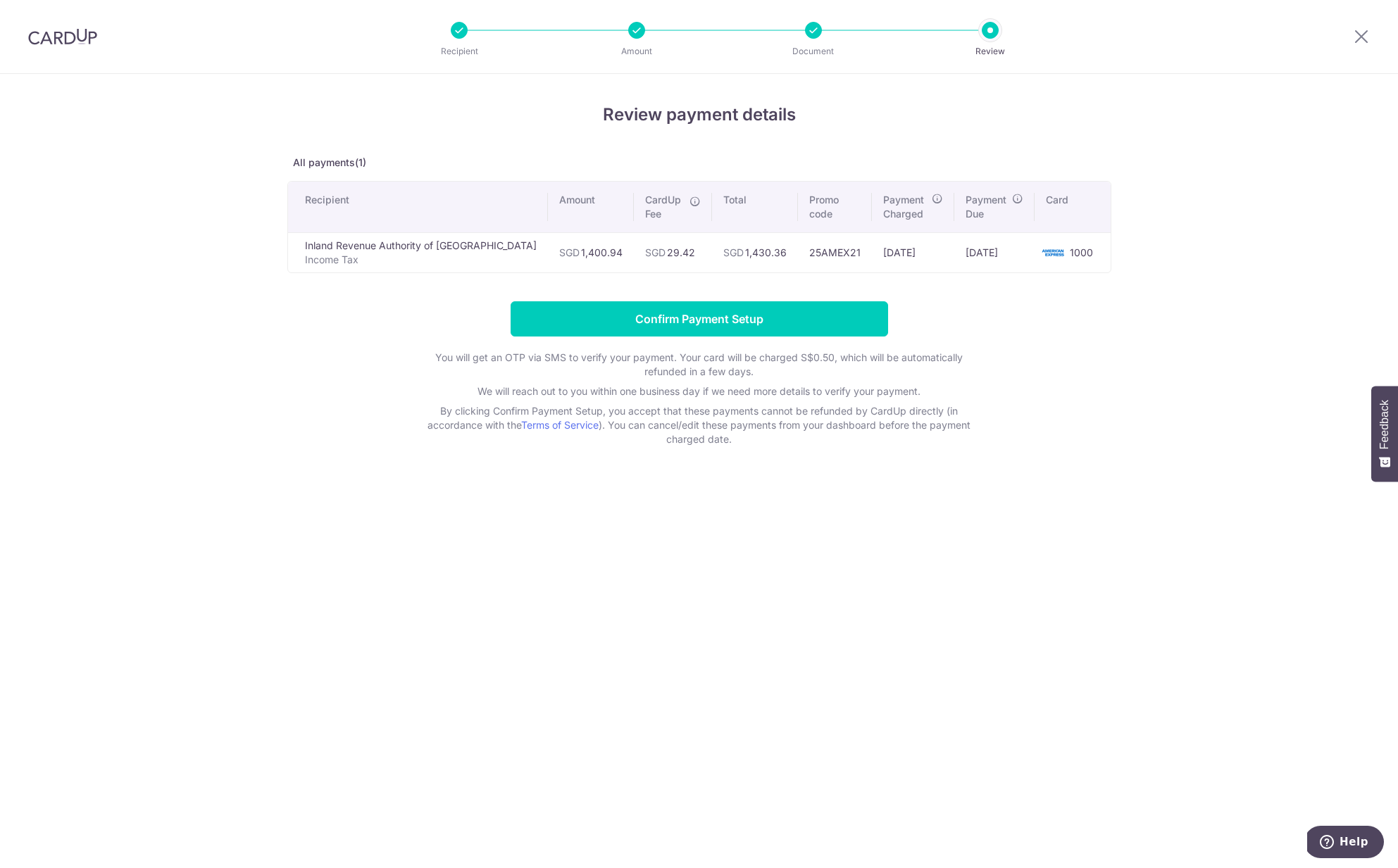
click at [727, 258] on td "SGD 1,430.36" at bounding box center [755, 252] width 86 height 40
click at [729, 254] on td "SGD 1,430.36" at bounding box center [755, 252] width 86 height 40
click at [799, 251] on td "25AMEX21" at bounding box center [835, 252] width 74 height 40
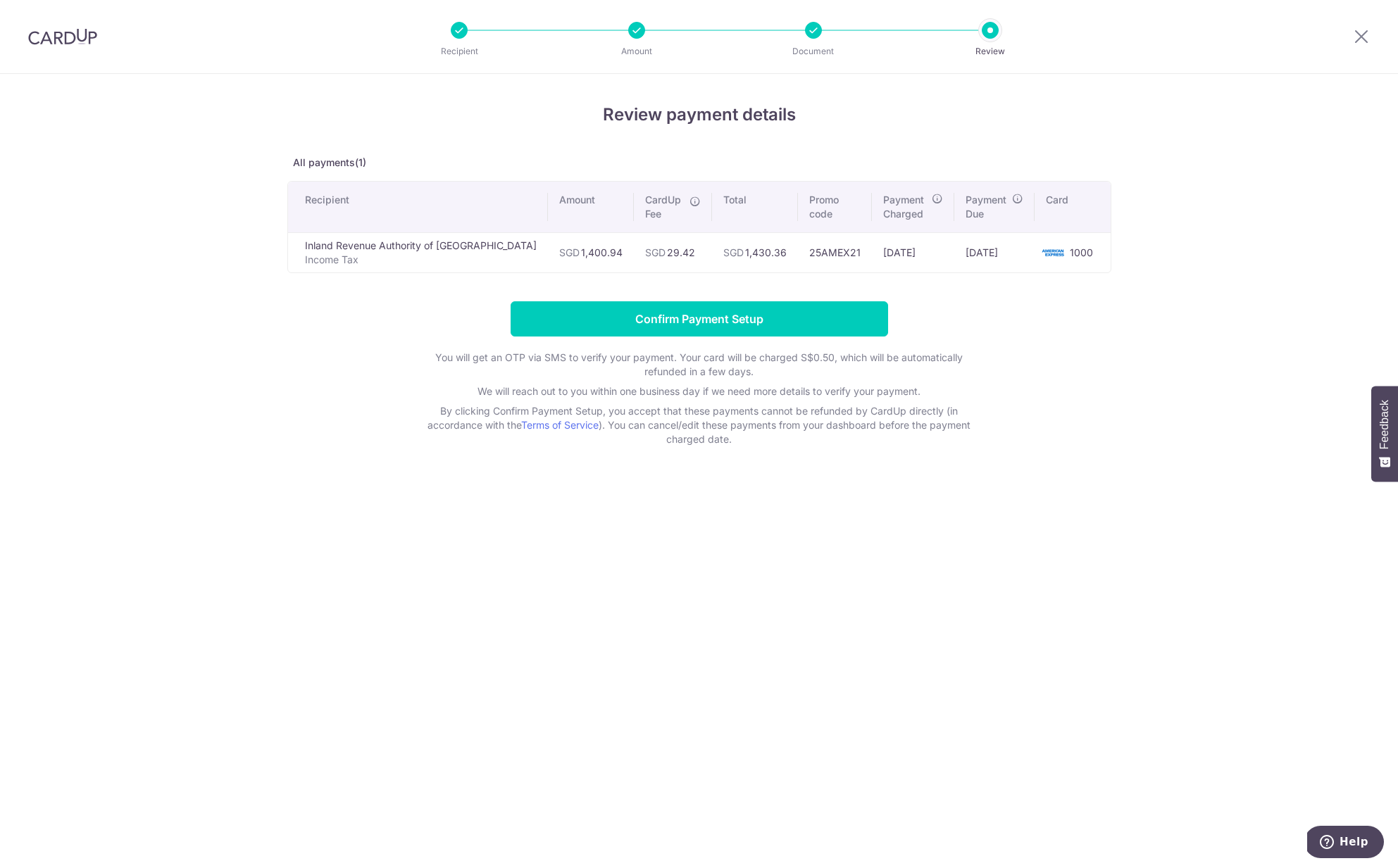
click at [890, 252] on td "12/09/2025" at bounding box center [914, 252] width 83 height 40
click at [994, 255] on td "17/09/2025" at bounding box center [994, 252] width 80 height 40
click at [995, 255] on td "17/09/2025" at bounding box center [994, 252] width 80 height 40
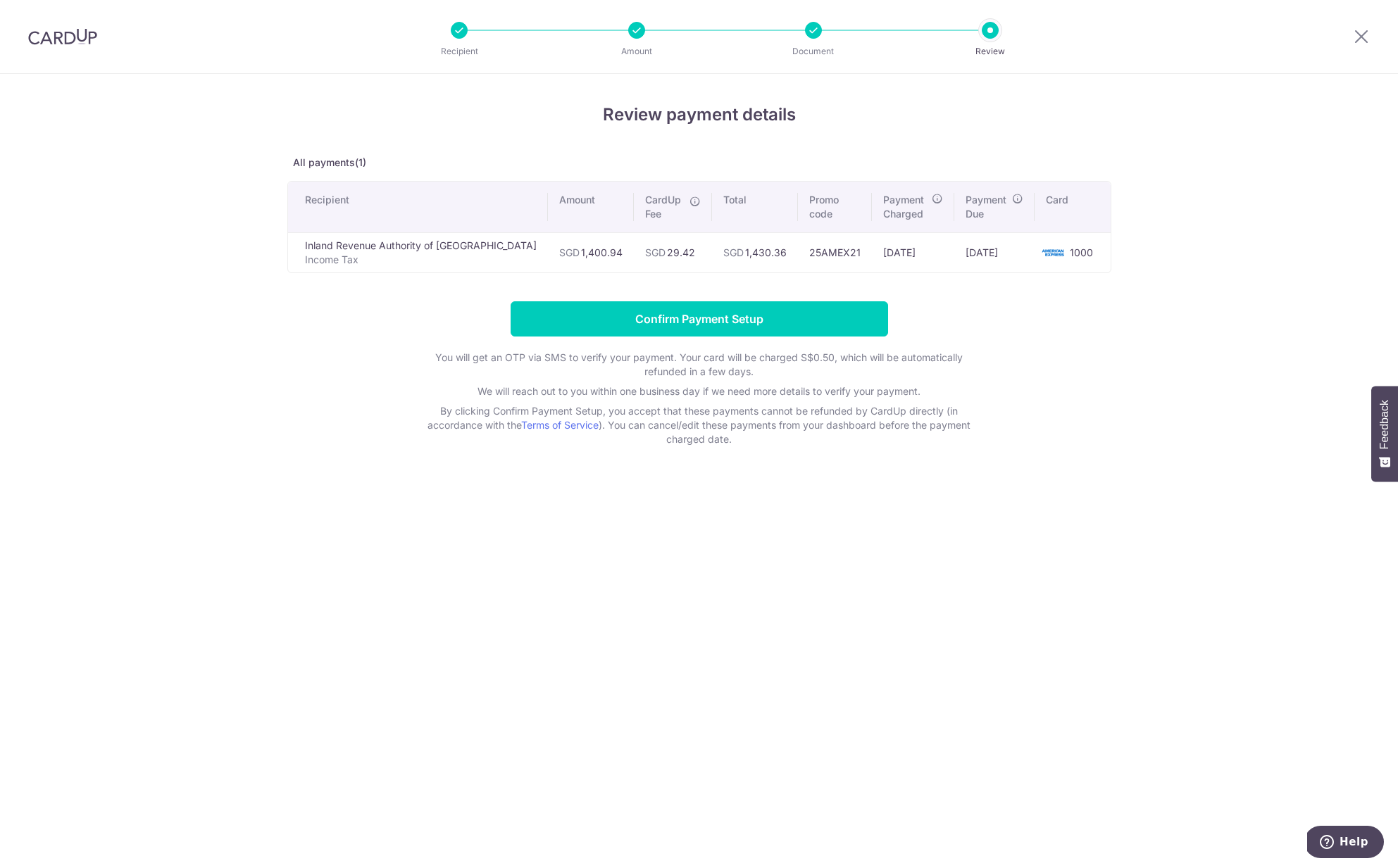
click at [995, 255] on td "17/09/2025" at bounding box center [994, 252] width 80 height 40
click at [817, 319] on input "Confirm Payment Setup" at bounding box center [699, 318] width 377 height 35
